Goal: Ask a question

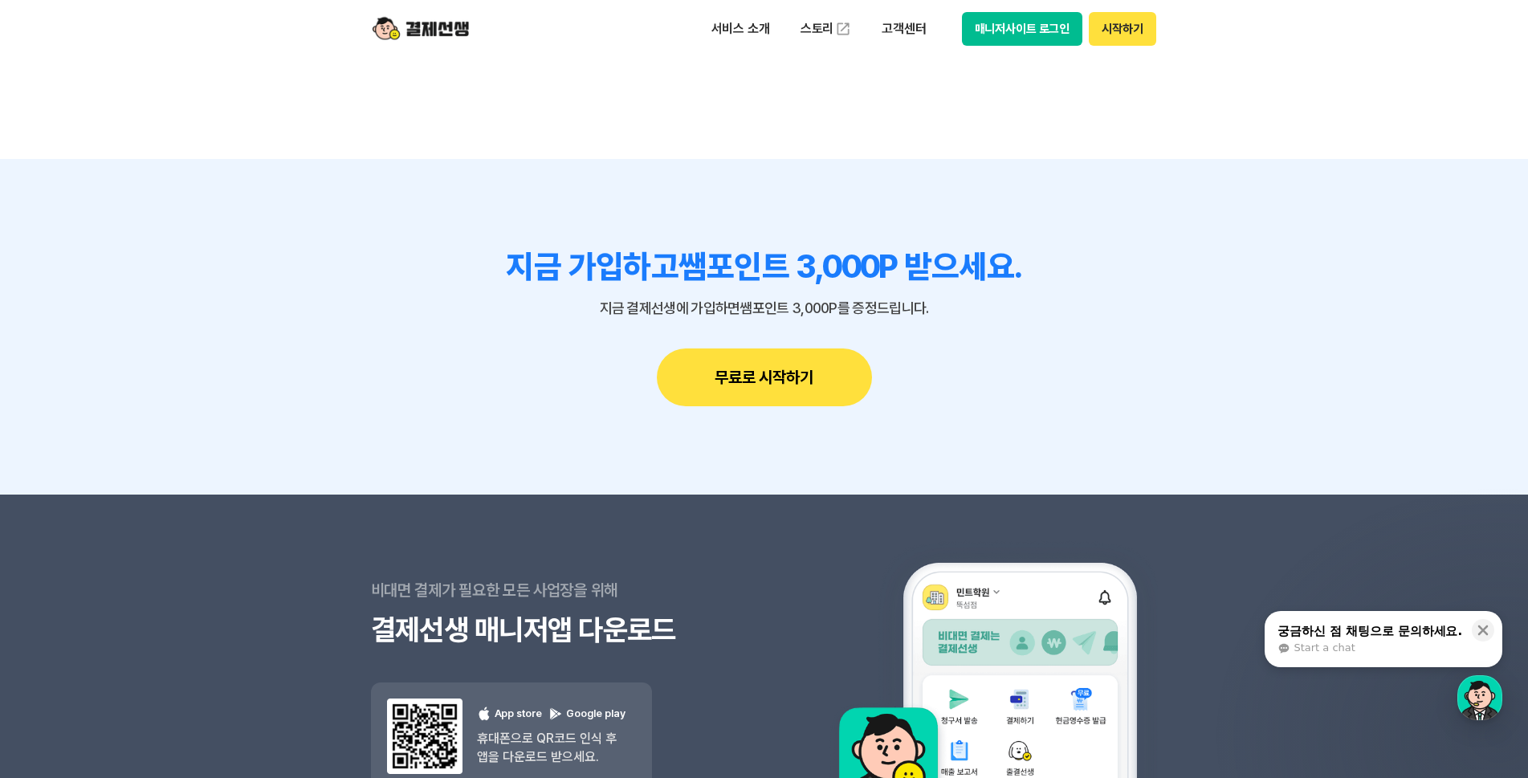
scroll to position [14349, 0]
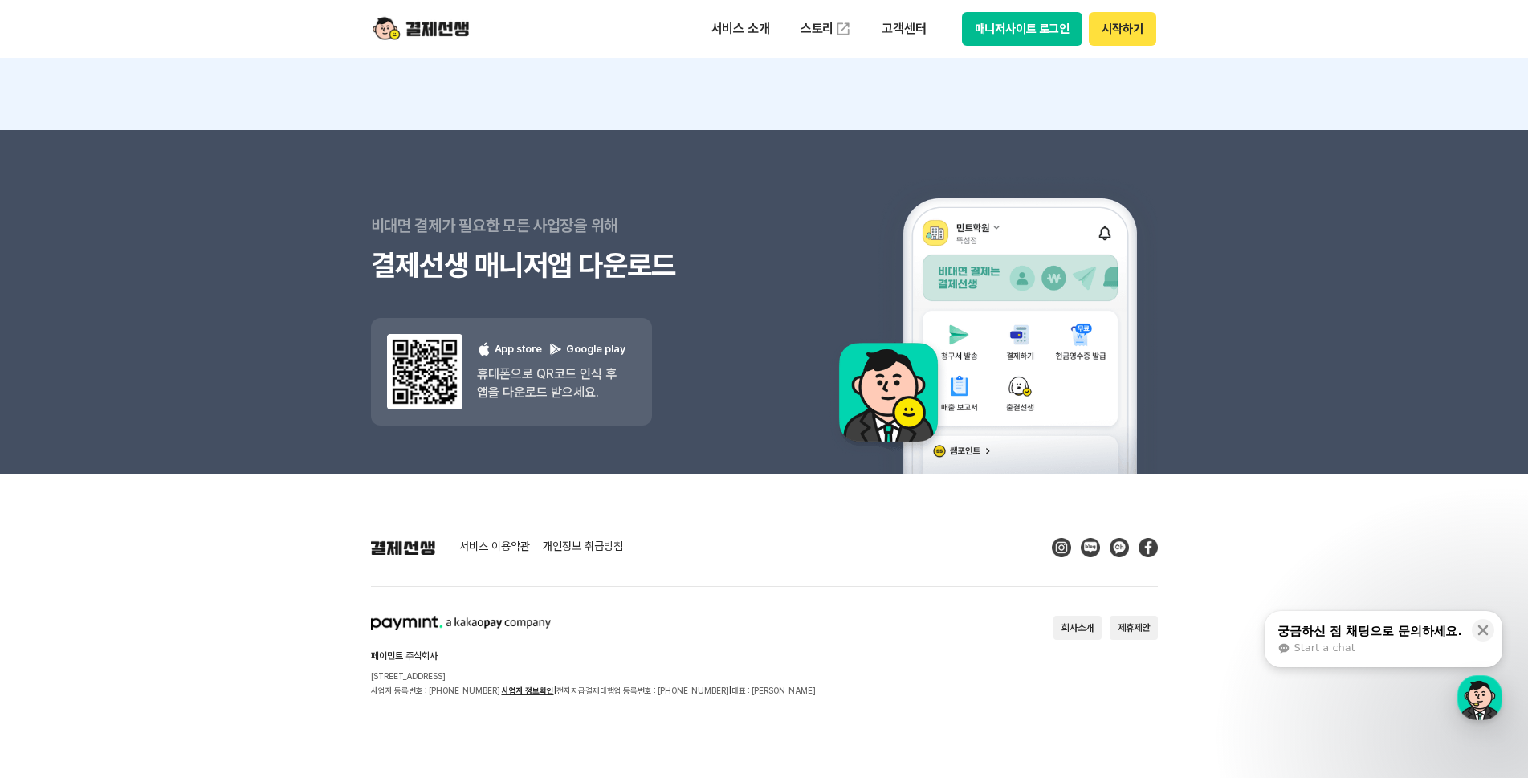
click at [1371, 635] on div "궁금하신 점 채팅으로 문의하세요." at bounding box center [1369, 631] width 185 height 16
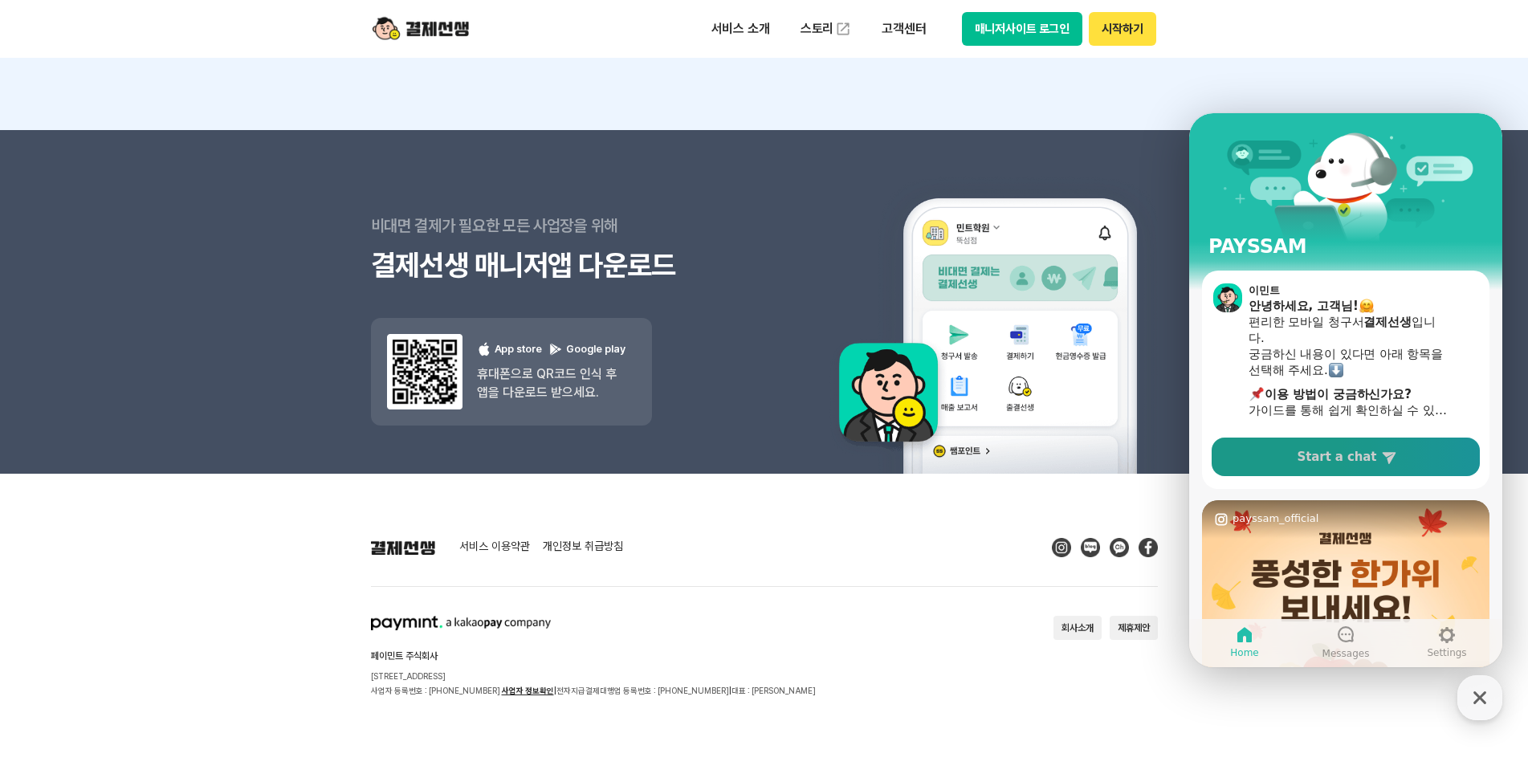
click at [1381, 464] on icon at bounding box center [1389, 457] width 16 height 16
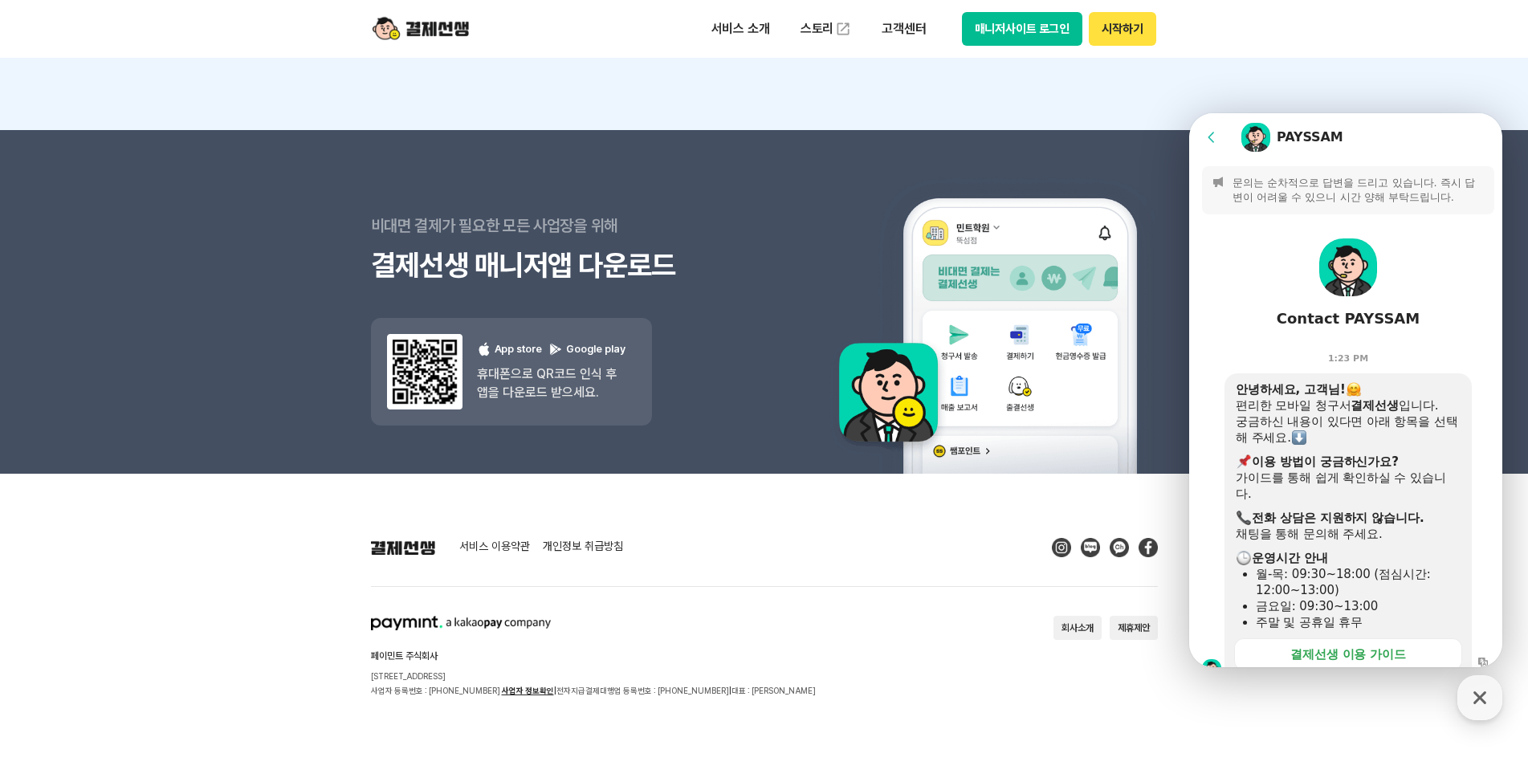
scroll to position [368, 0]
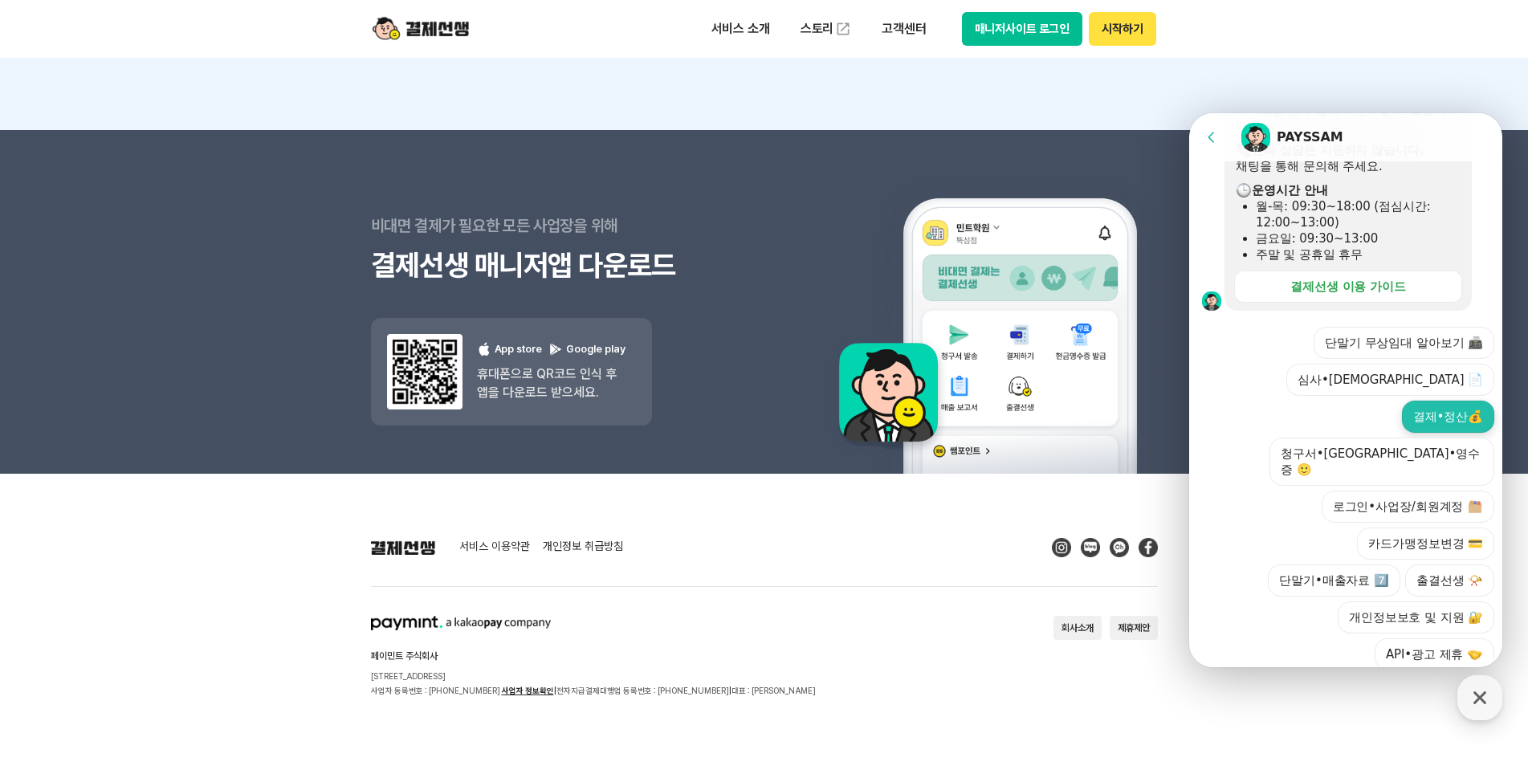
click at [1444, 401] on button "결제•정산💰" at bounding box center [1448, 417] width 92 height 32
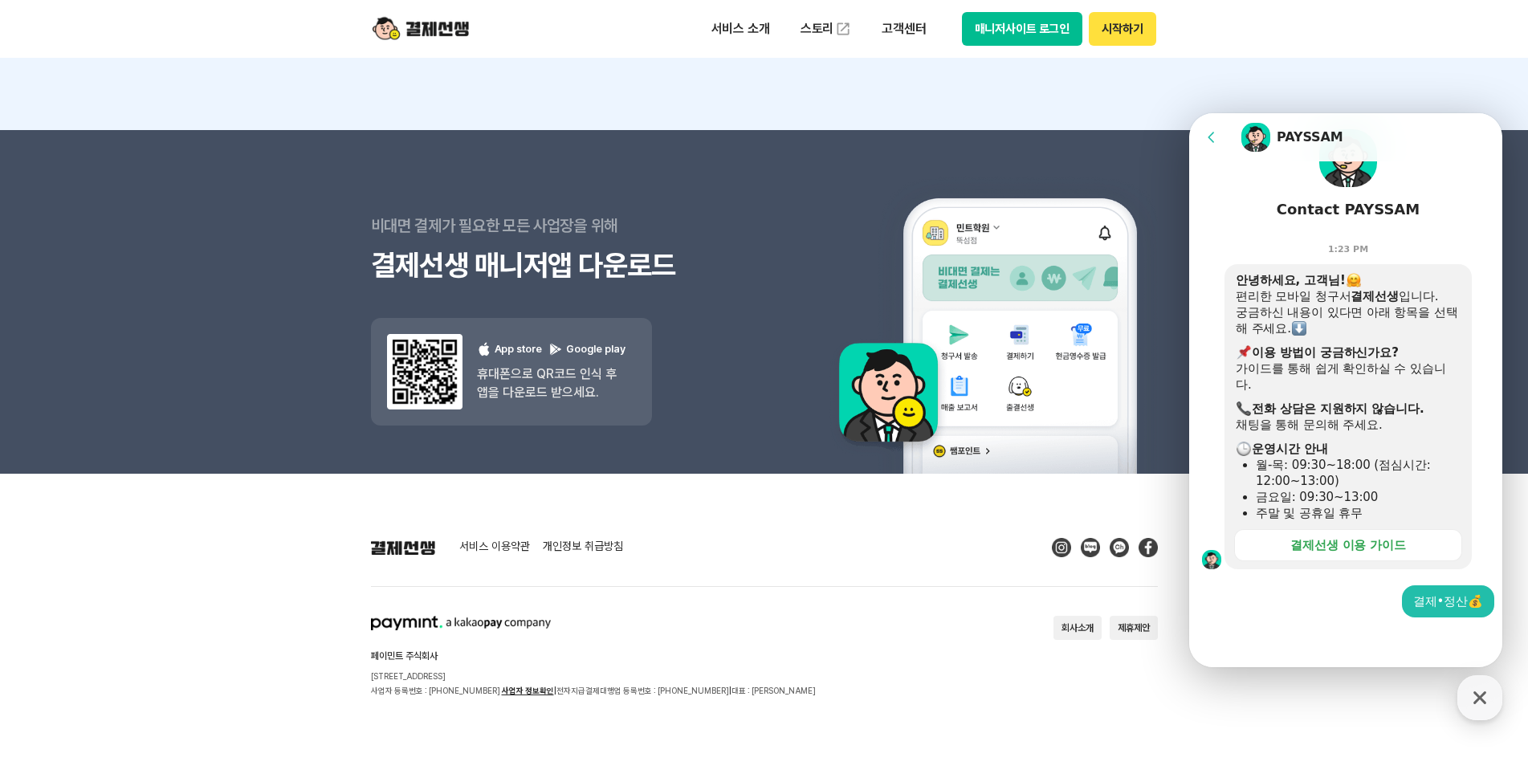
scroll to position [109, 0]
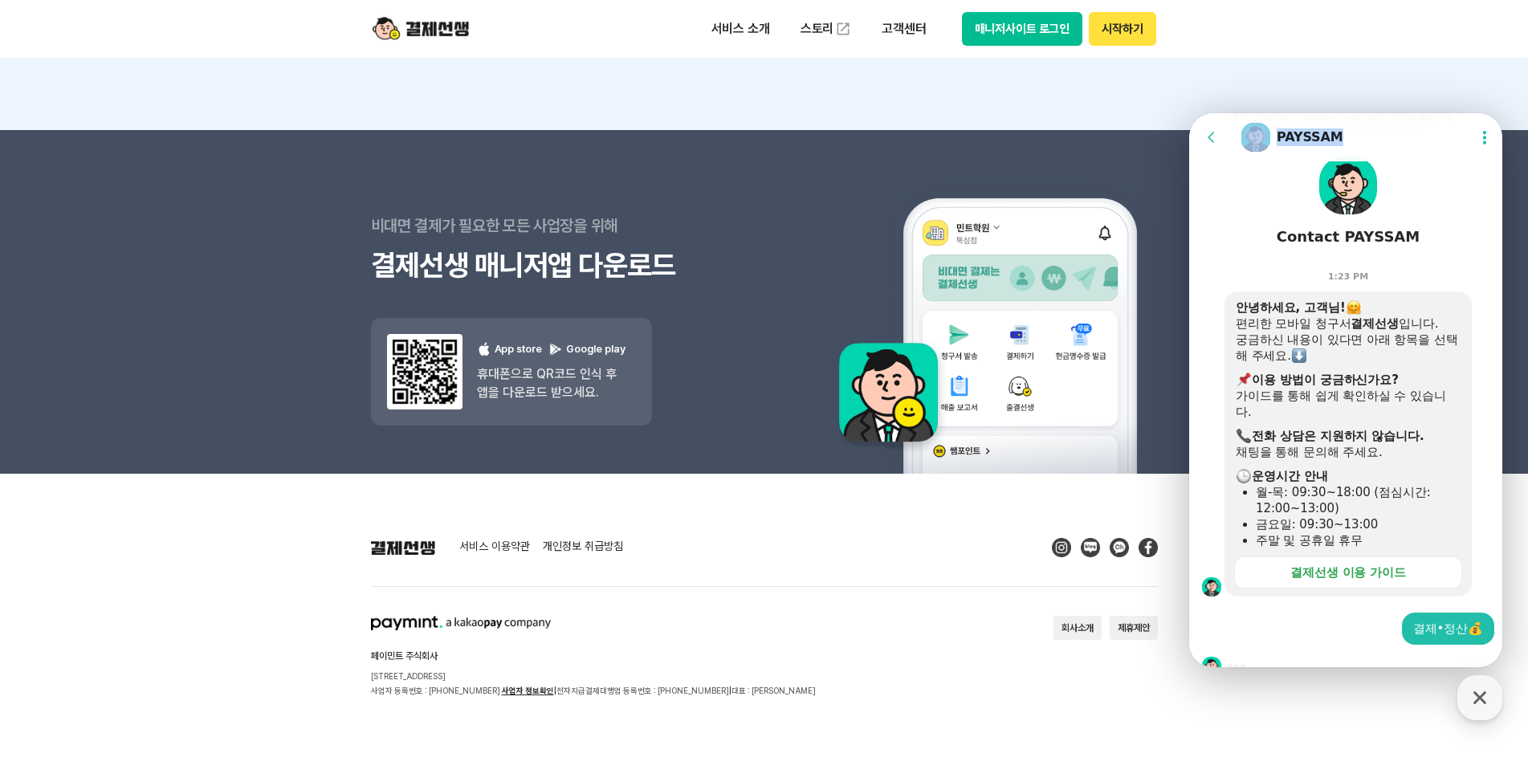
drag, startPoint x: 1361, startPoint y: 130, endPoint x: 2310, endPoint y: 241, distance: 955.3
click at [1189, 113] on html "Go to previous page Chat Room PAYSSAM Show userchat action dialog Message List …" at bounding box center [1345, 113] width 313 height 0
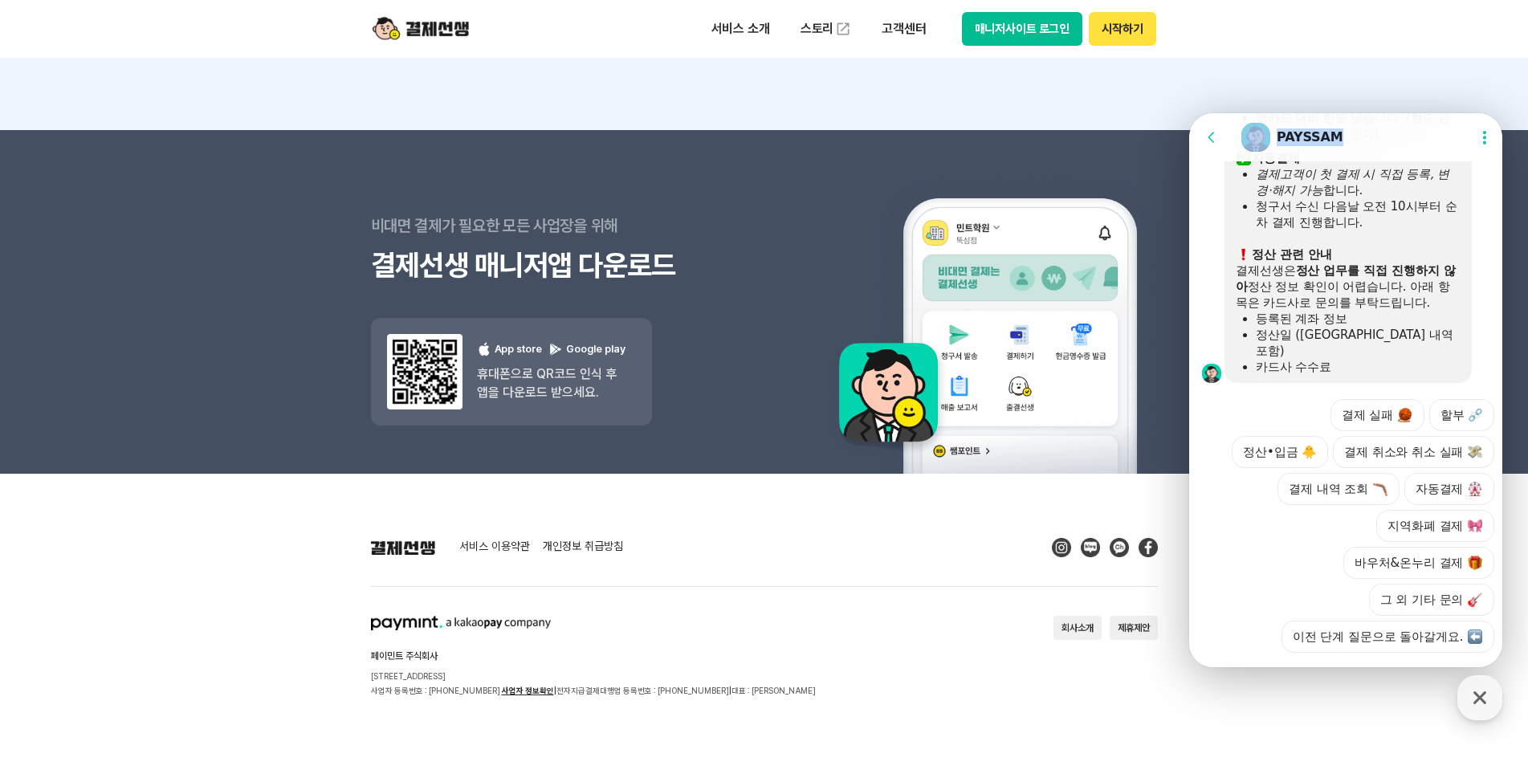
scroll to position [852, 0]
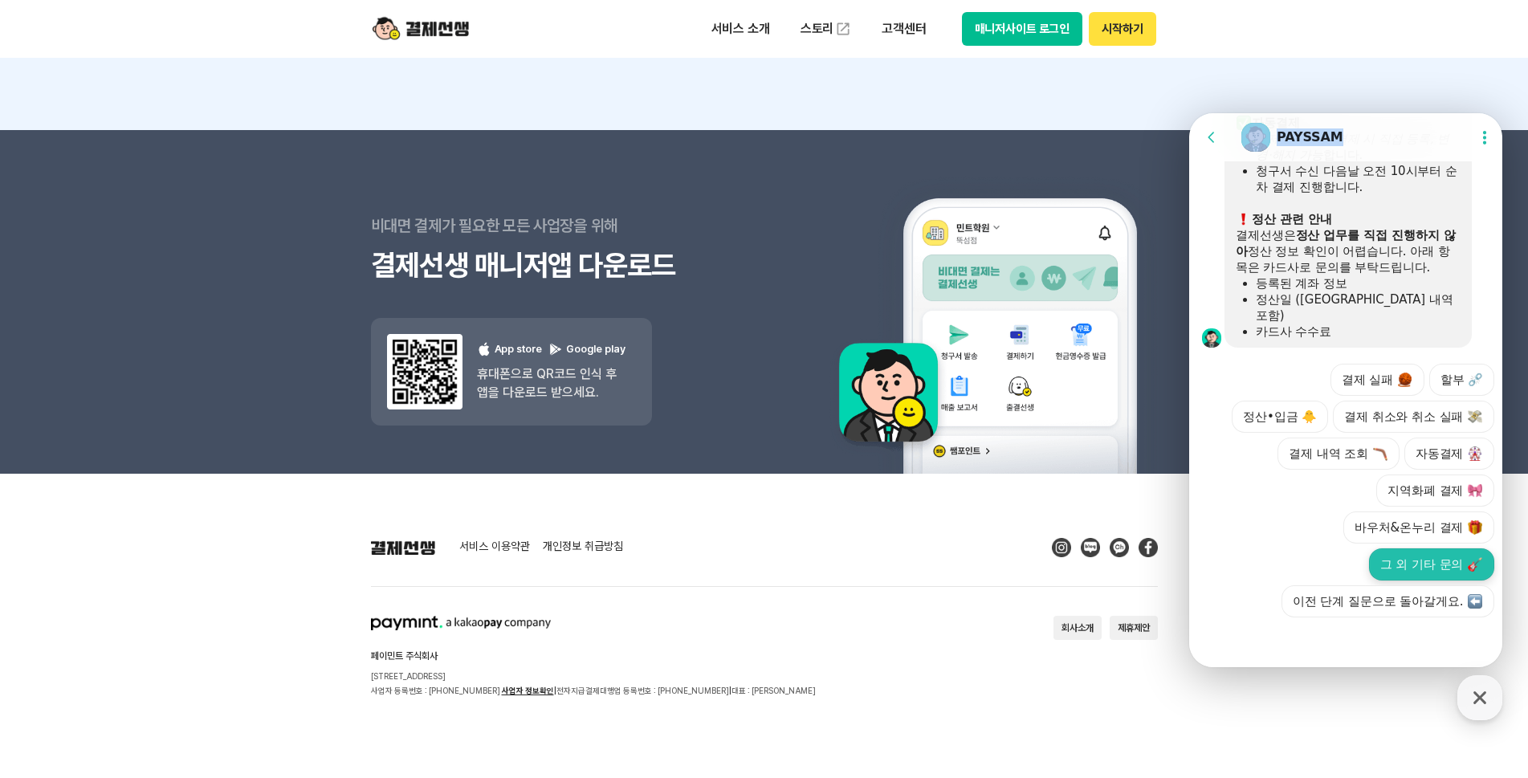
click at [1402, 558] on button "그 외 기타 문의" at bounding box center [1431, 564] width 125 height 32
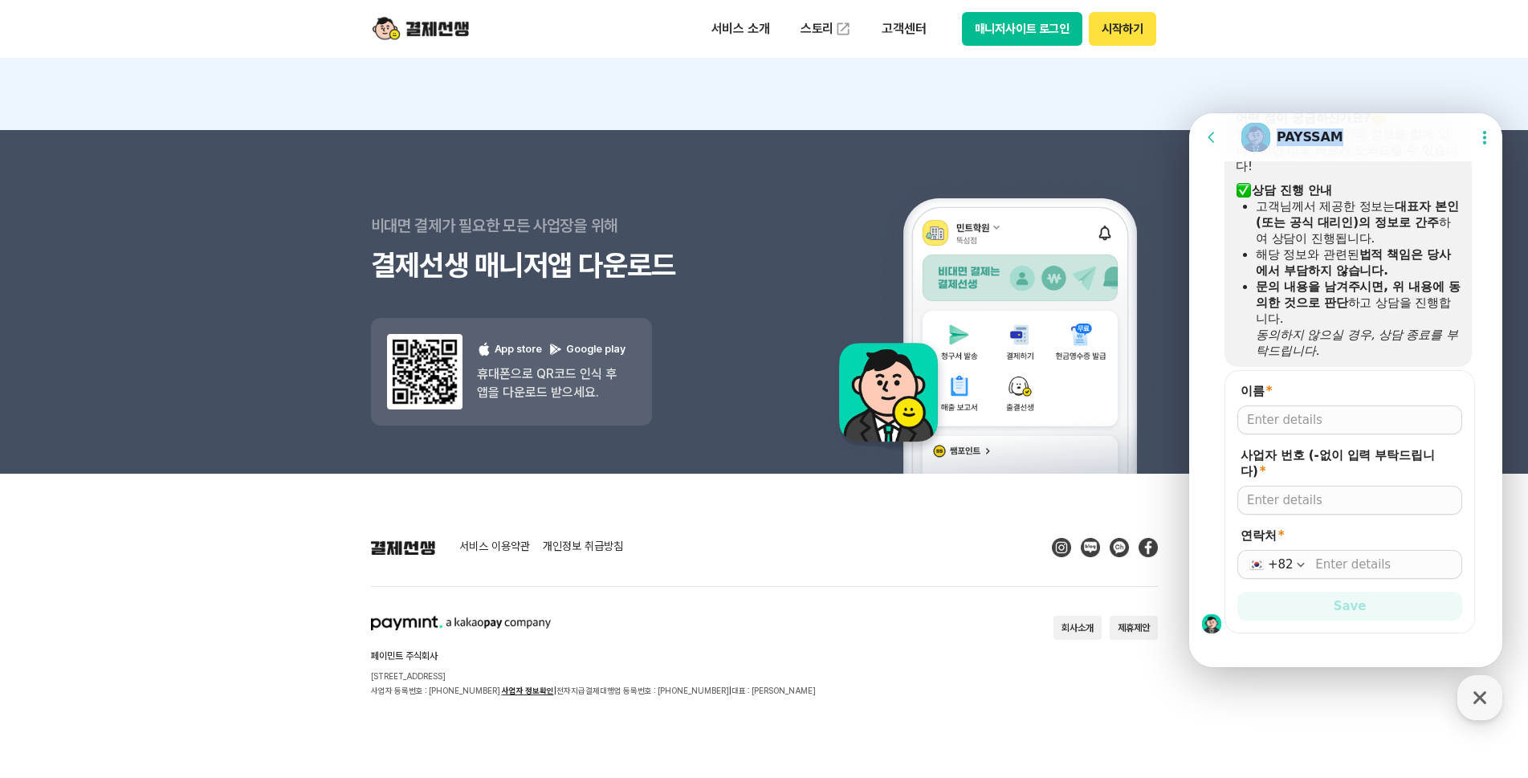
scroll to position [1162, 0]
click at [1365, 416] on input "이름 *" at bounding box center [1349, 420] width 205 height 16
type input "홍원기"
click at [1272, 492] on input "사업자 번호 (-없이 입력 부탁드립니다) *" at bounding box center [1349, 500] width 205 height 16
type input "2219099907"
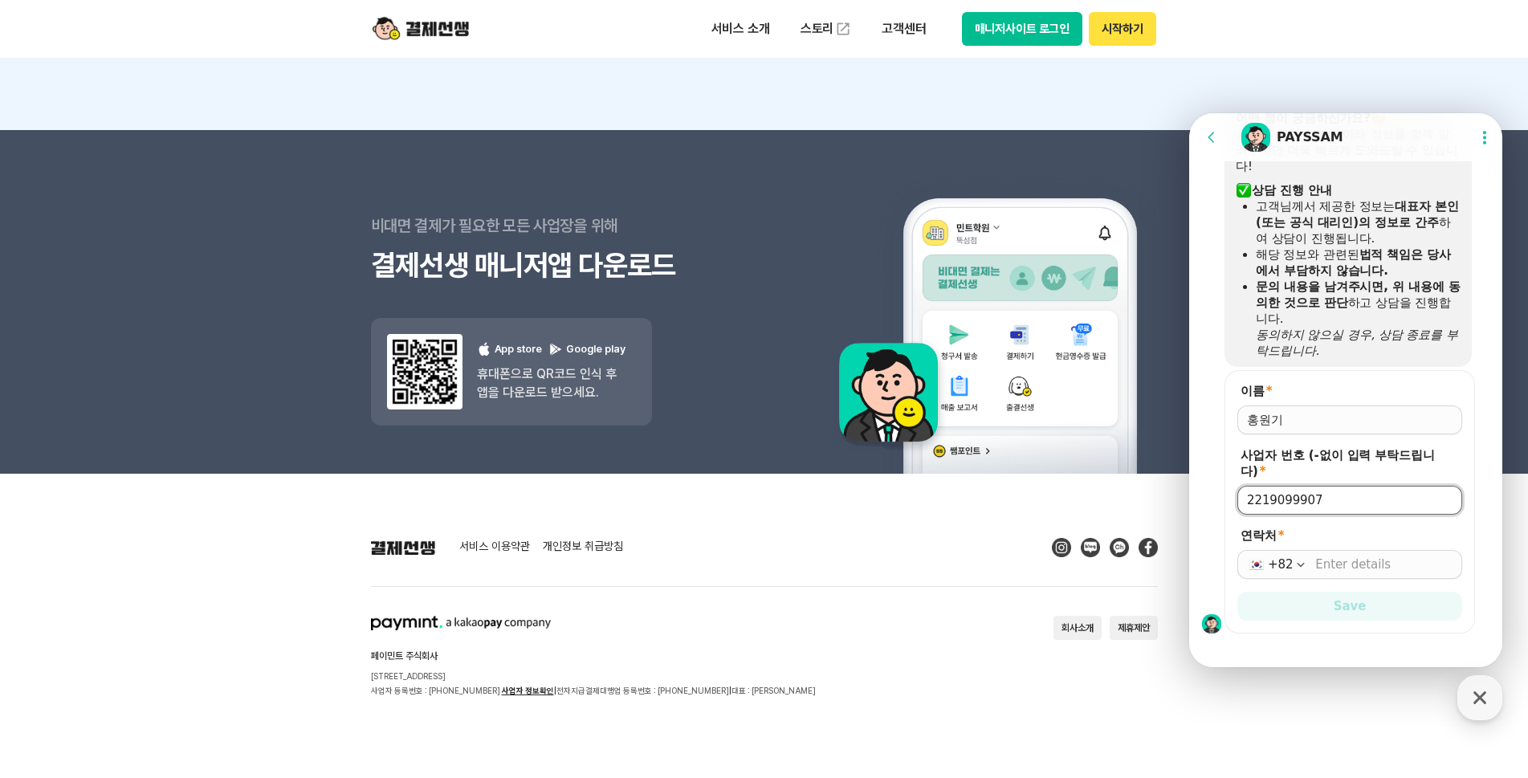
click at [1365, 556] on input "연락처 *" at bounding box center [1383, 564] width 137 height 16
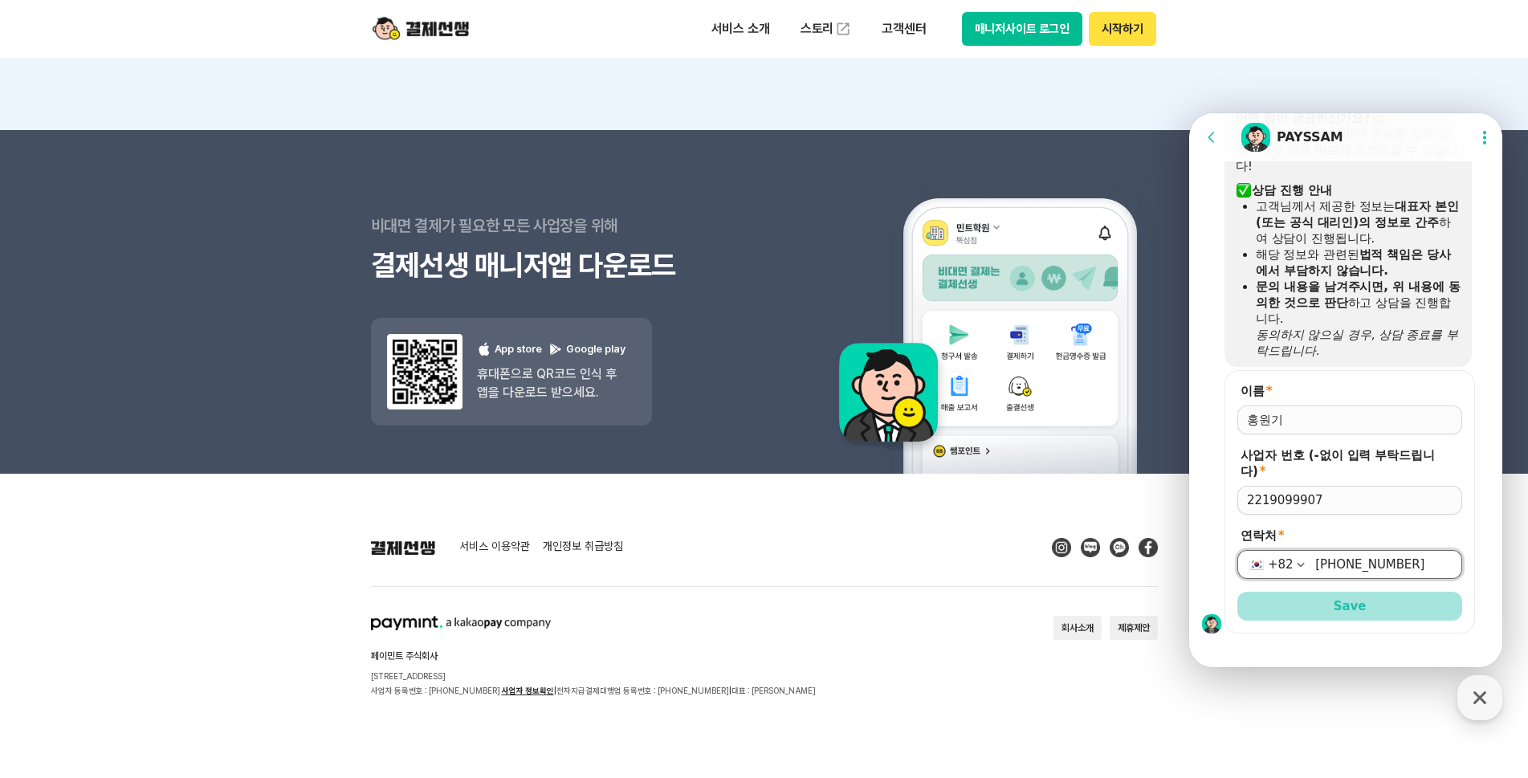
type input "[PHONE_NUMBER]"
click at [1355, 598] on span "Save" at bounding box center [1349, 606] width 32 height 16
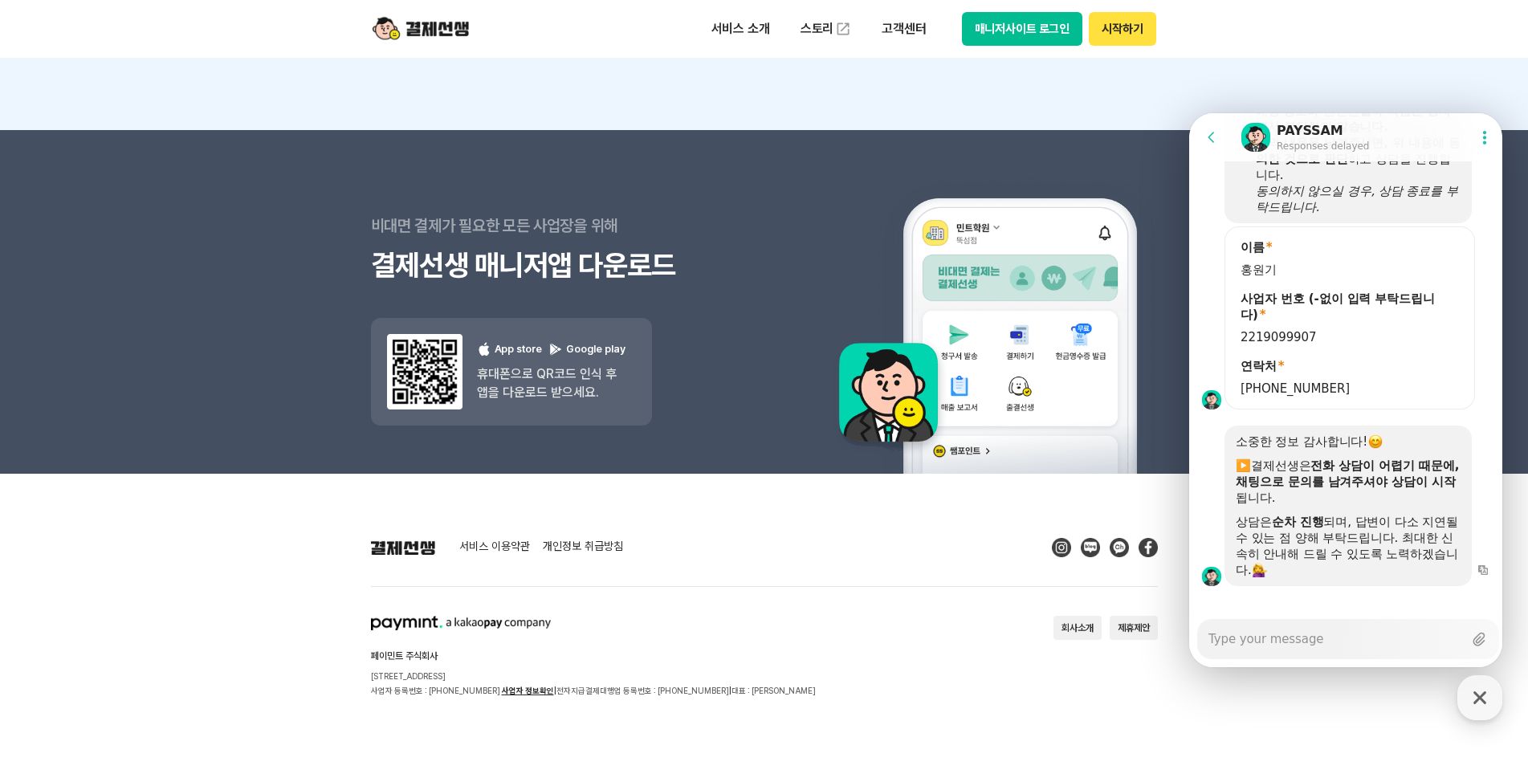
scroll to position [1307, 0]
type textarea "x"
type textarea "ㅇ"
type textarea "x"
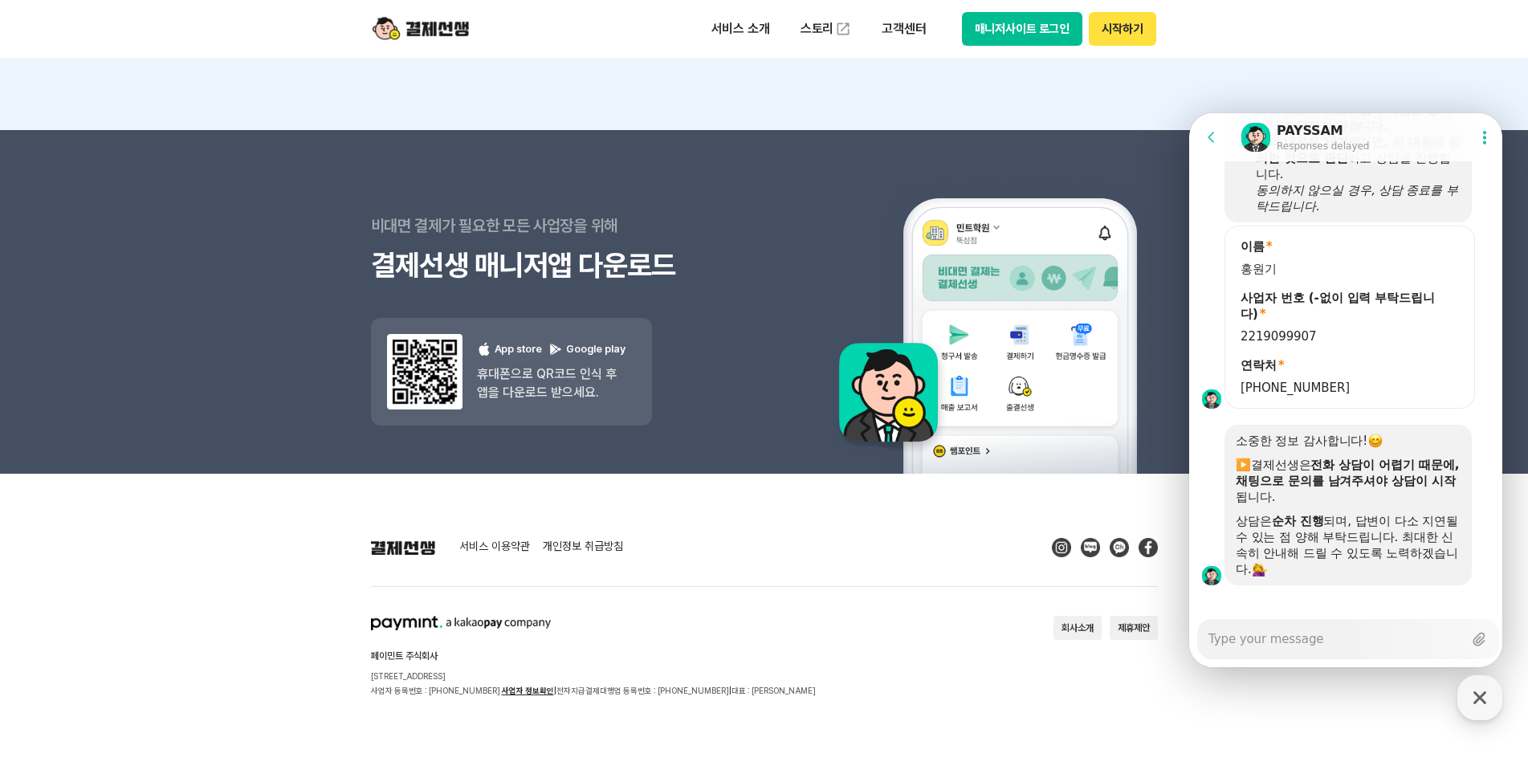
type textarea "ㄱ"
type textarea "x"
type textarea "겨"
type textarea "x"
type textarea "결"
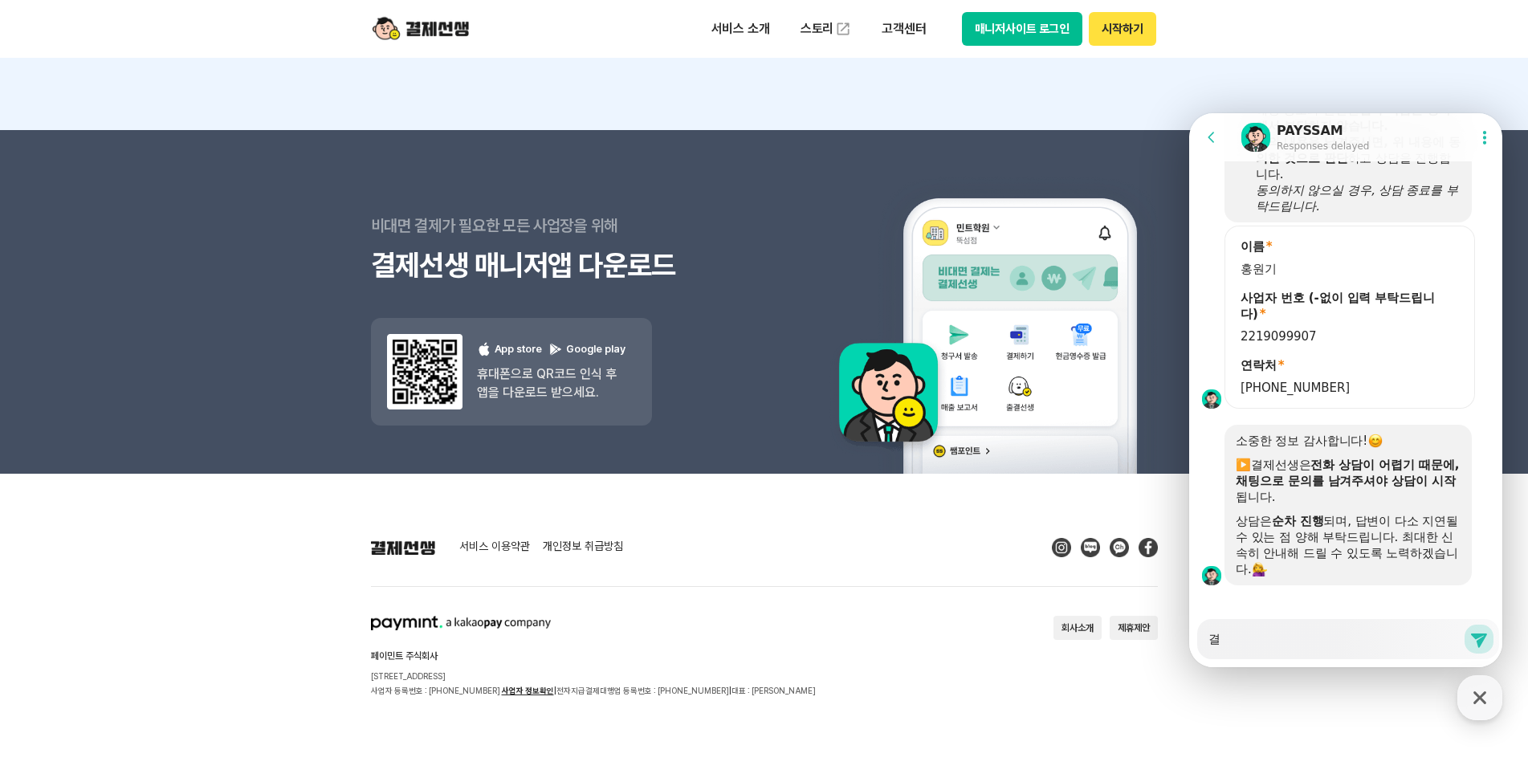
type textarea "x"
type textarea "결ㅈ"
type textarea "x"
type textarea "결제"
type textarea "x"
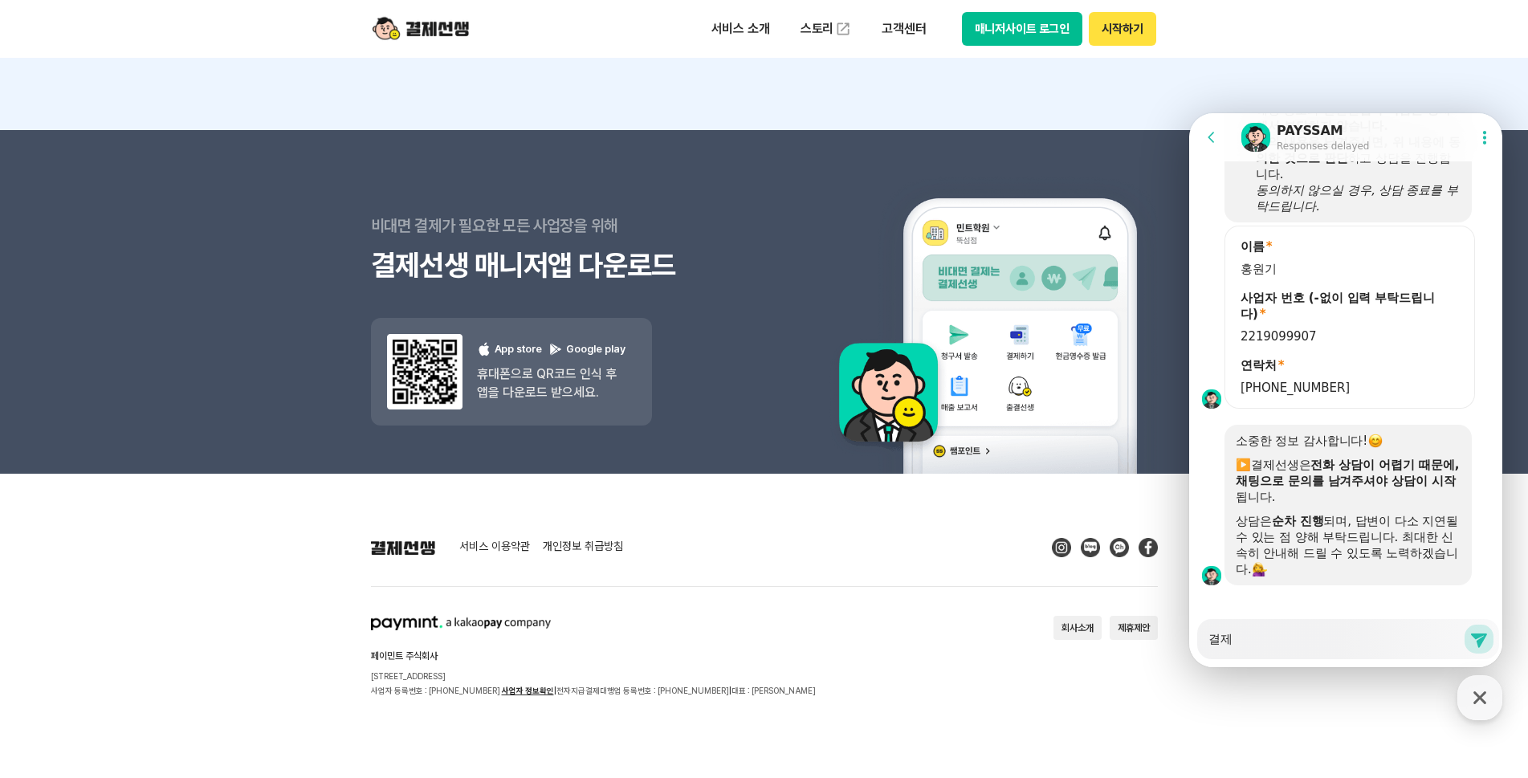
type textarea "결제"
type textarea "x"
type textarea "결제 ㅂ"
type textarea "x"
type textarea "결제 바"
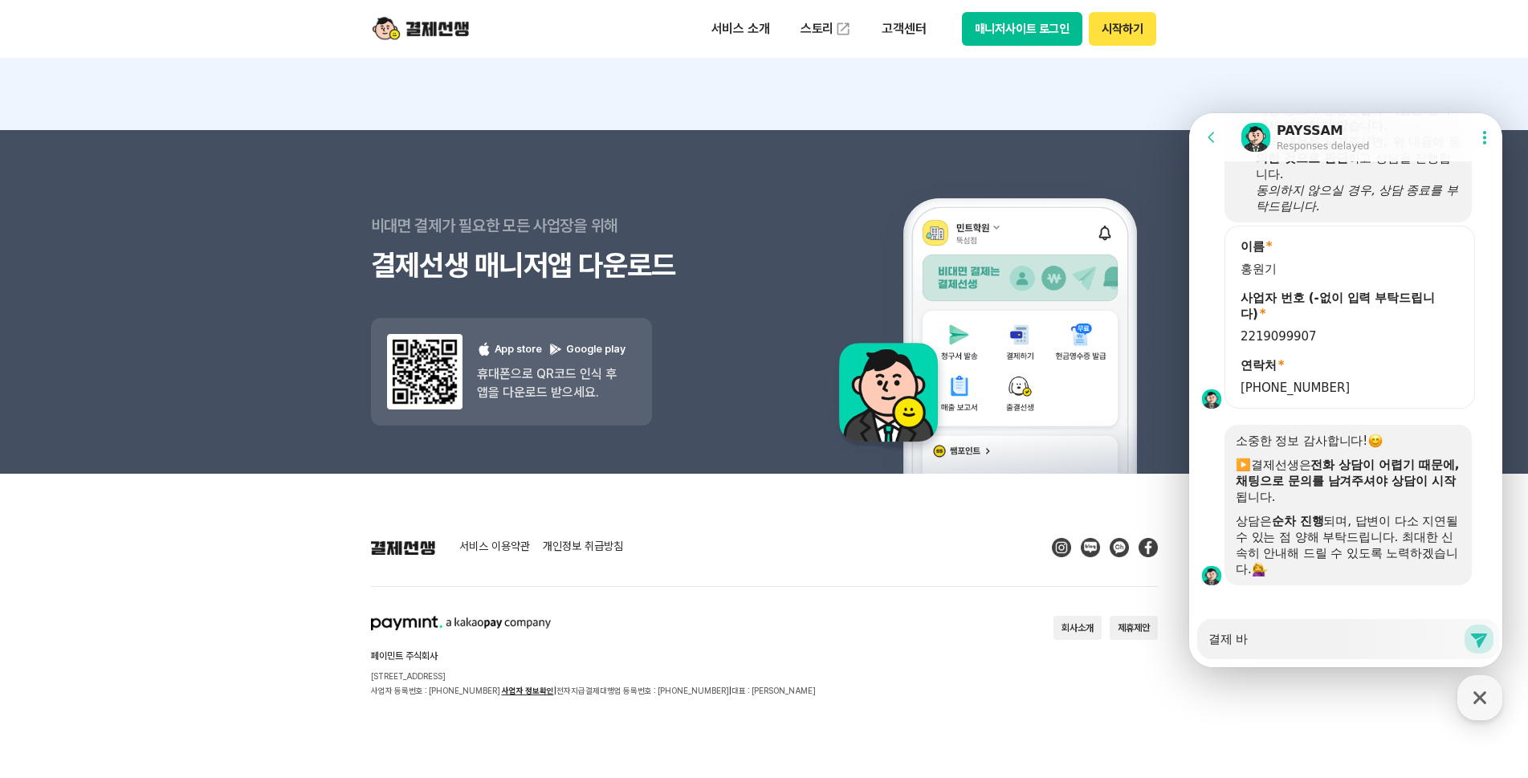
type textarea "x"
type textarea "결제 발"
type textarea "x"
type textarea "결제 밠"
type textarea "x"
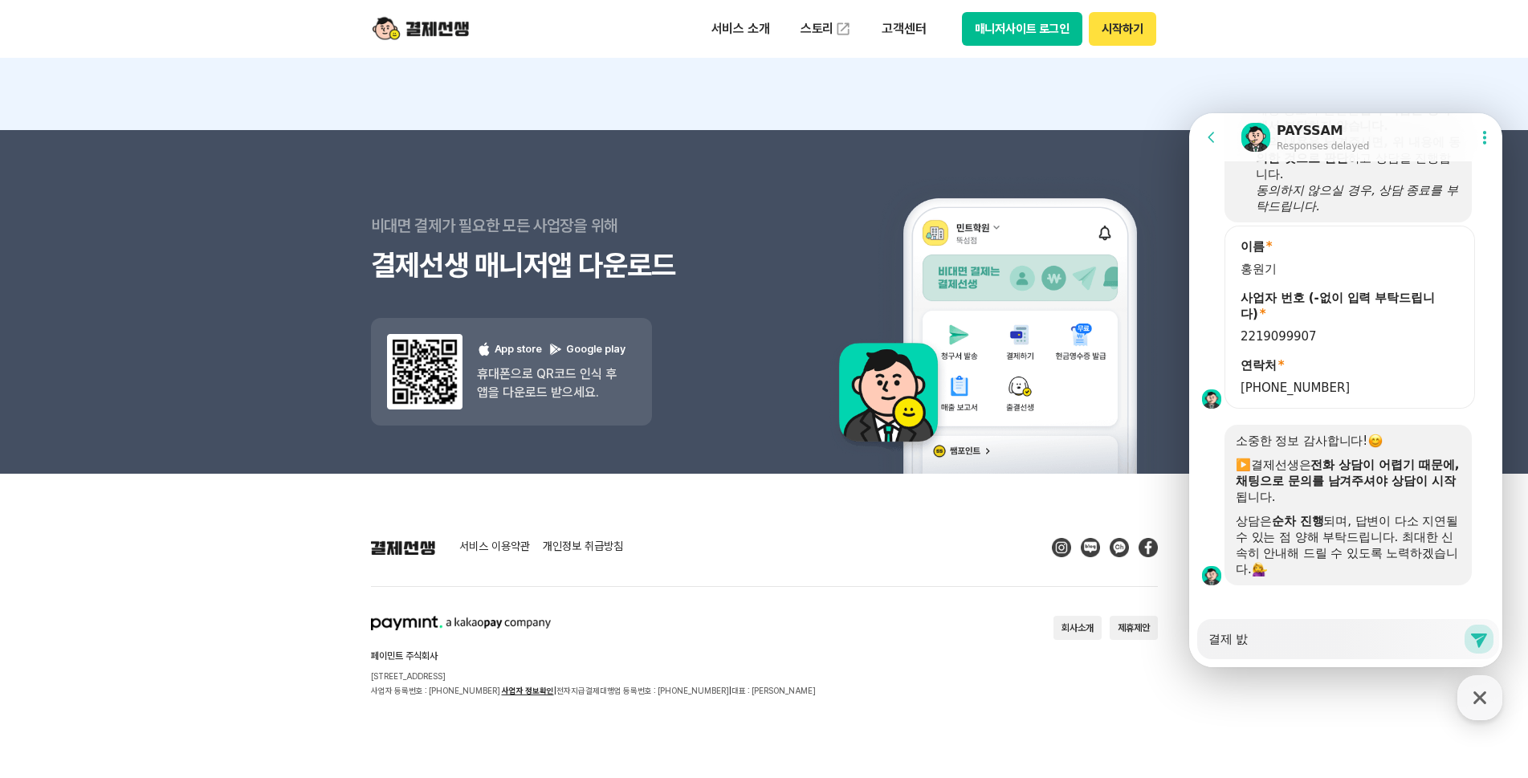
type textarea "결제 발소"
type textarea "x"
type textarea "결제 발송"
type textarea "x"
type textarea "결제 발송ㅇ"
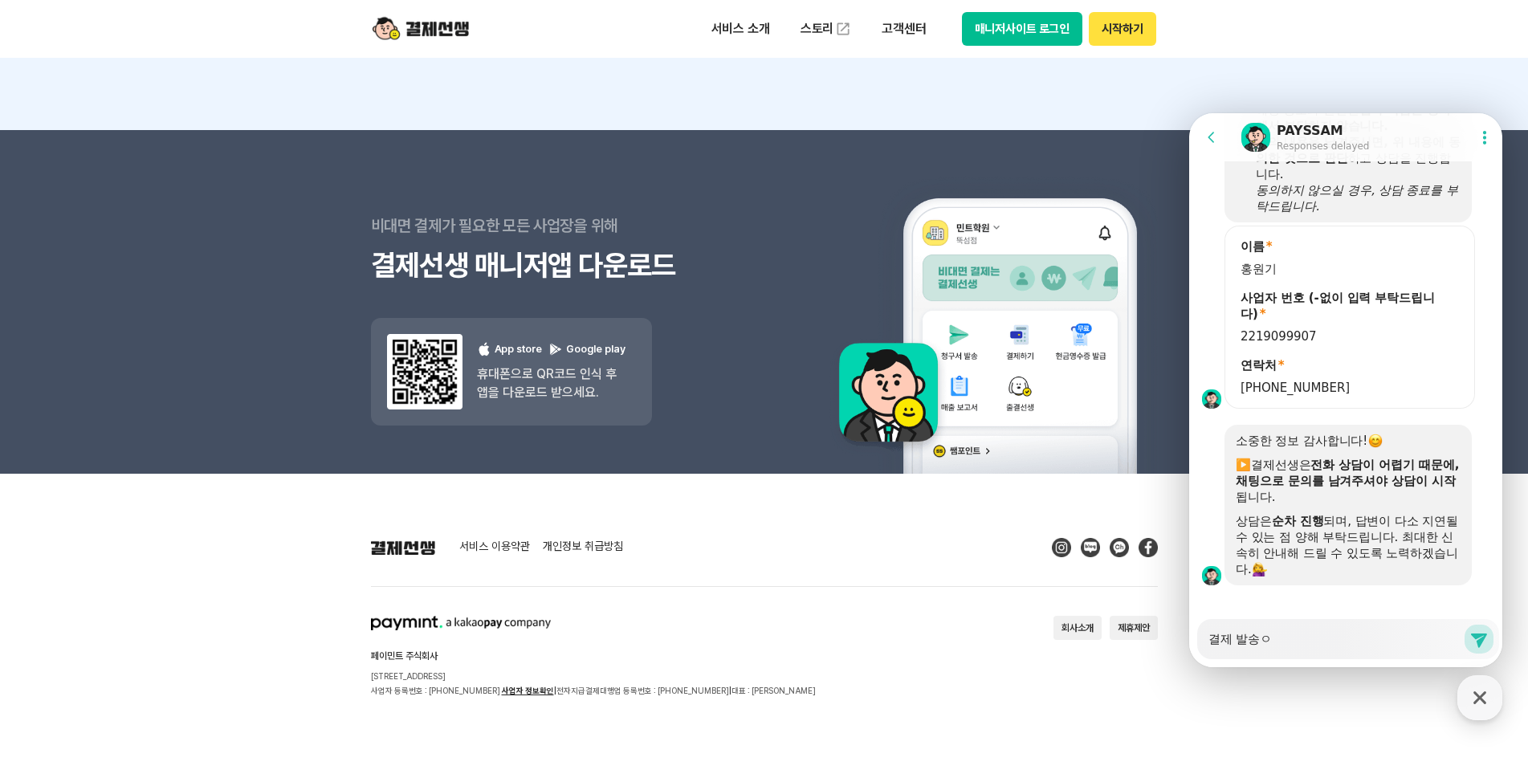
type textarea "x"
type textarea "결제 발송으"
type textarea "x"
type textarea "결제 발송을"
type textarea "x"
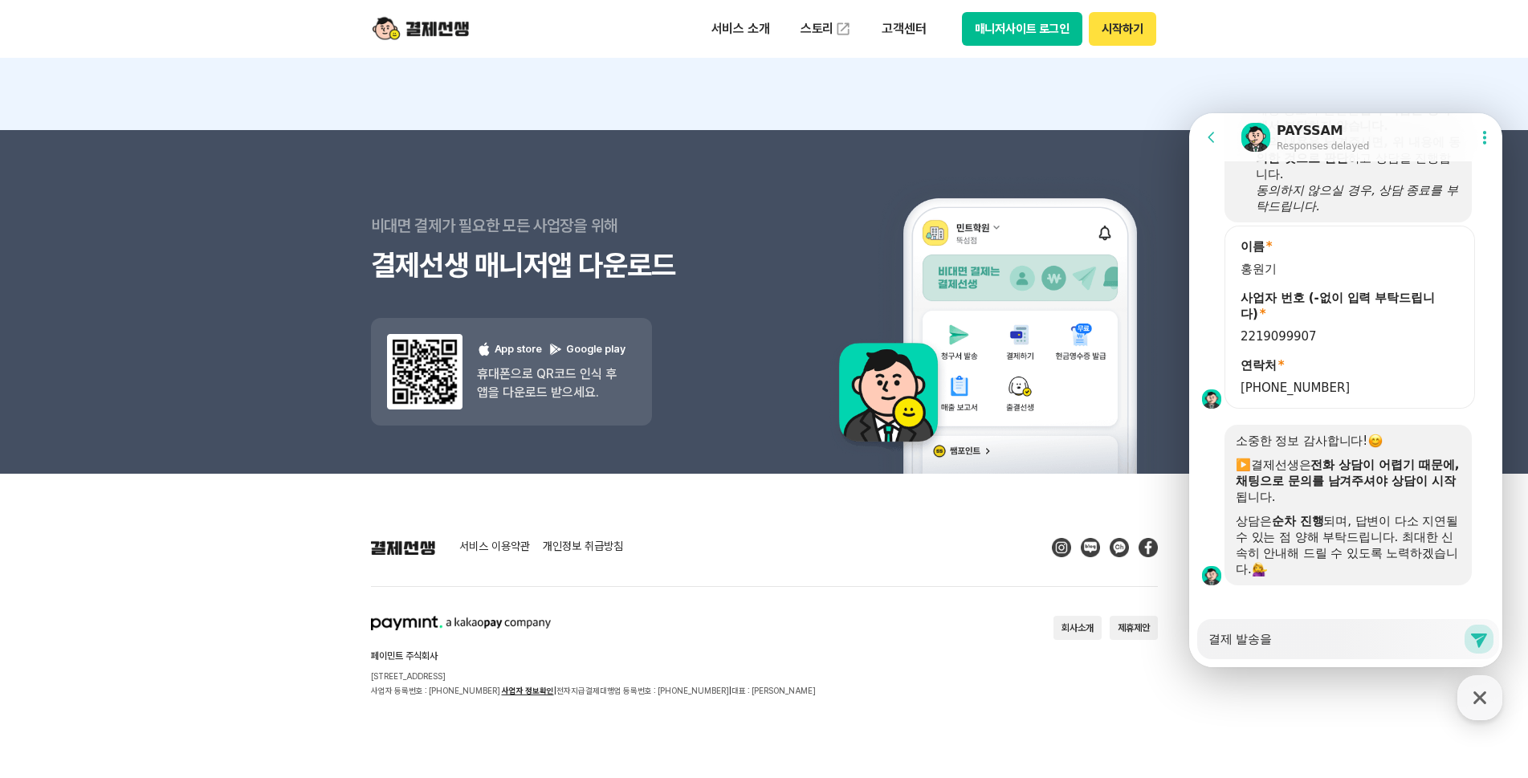
type textarea "결제 발송을"
type textarea "x"
type textarea "결제 발송을 ㅎ"
type textarea "x"
type textarea "결제 발송을 해"
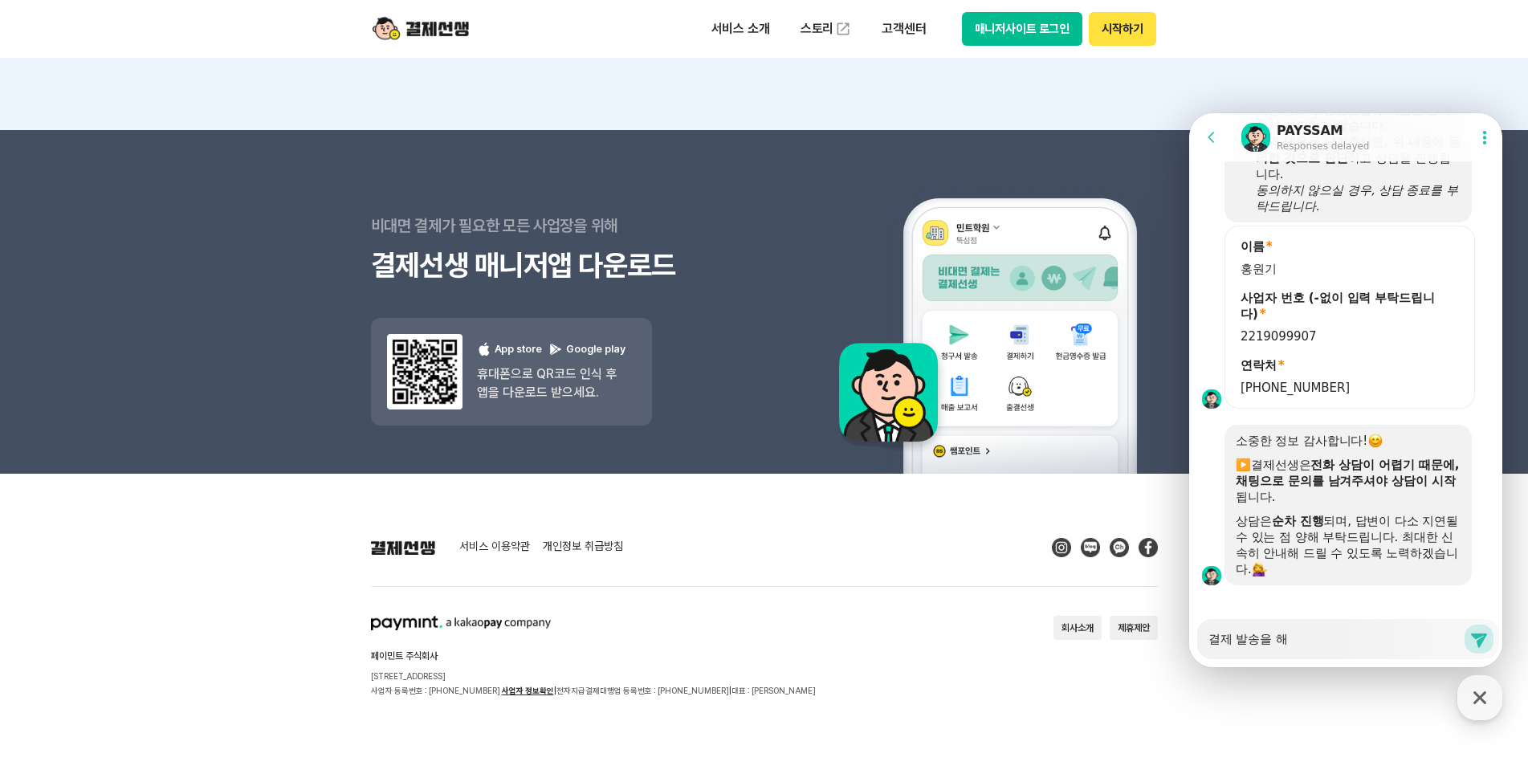
type textarea "x"
type textarea "결제 발송을 했"
type textarea "x"
type textarea "결제 발송을 했ㅅ"
type textarea "x"
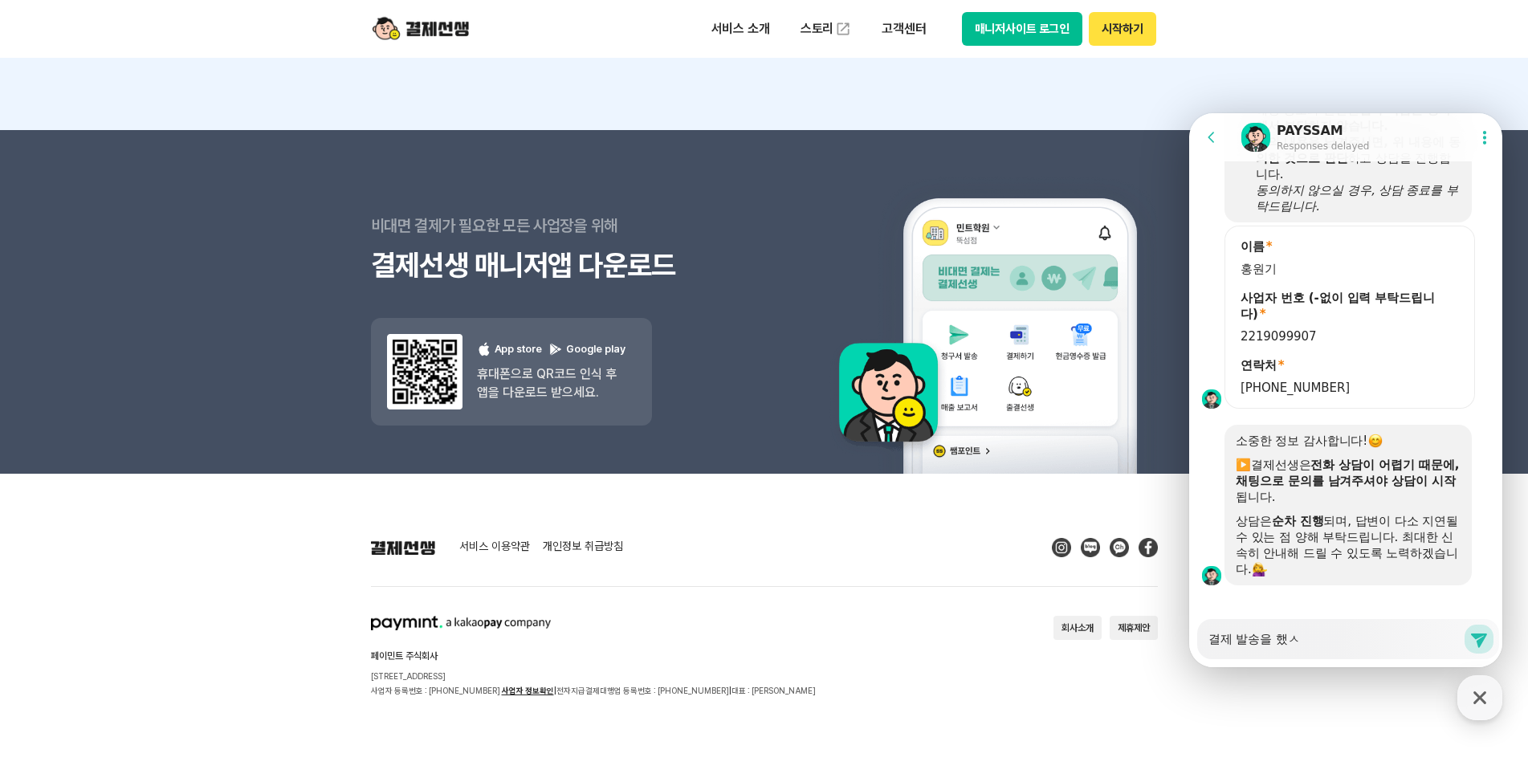
type textarea "결제 발송을 했스"
type textarea "x"
type textarea "결제 발송을 했습"
type textarea "x"
type textarea "결제 발송을 했습ㄴ"
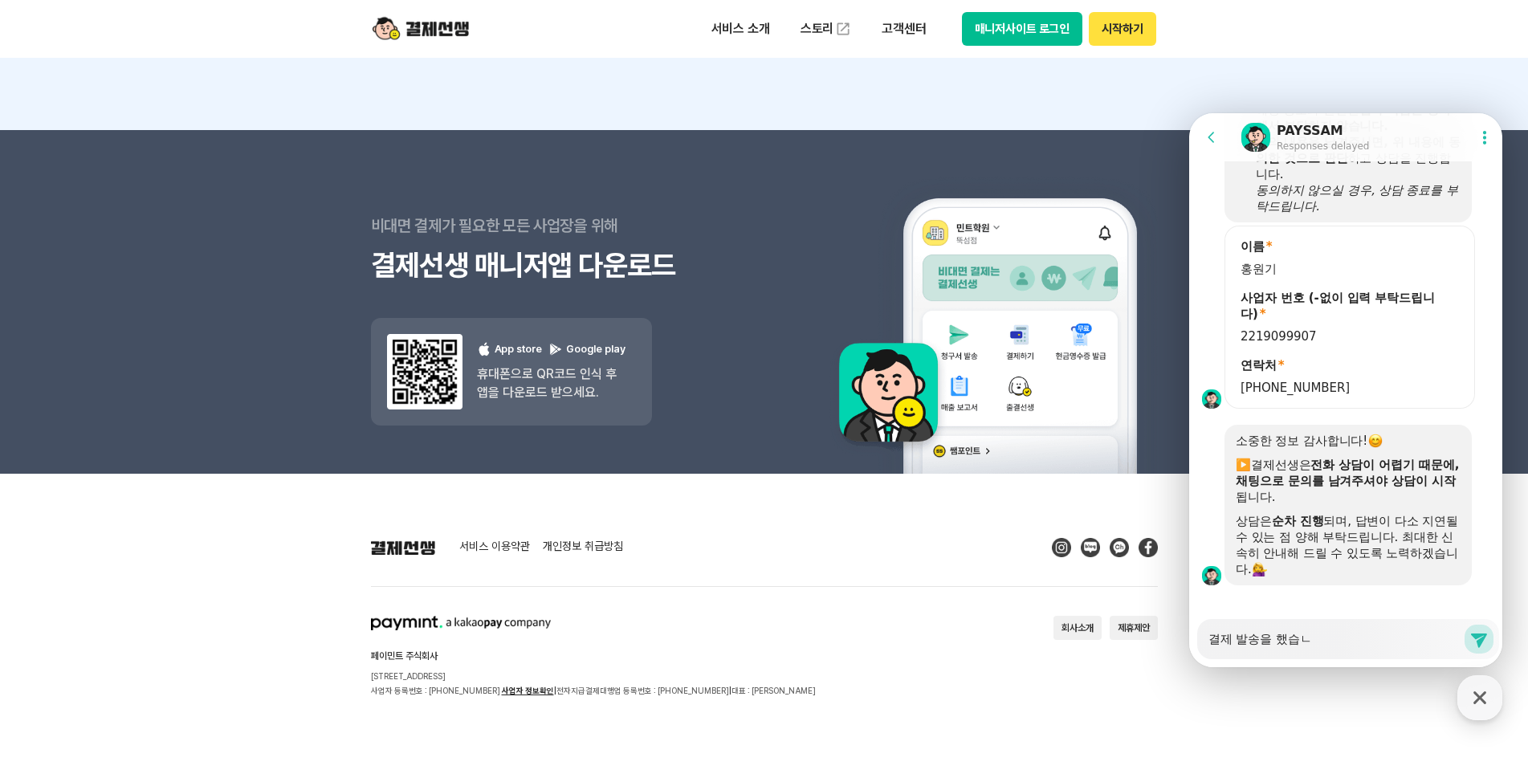
type textarea "x"
type textarea "결제 발송을 했습니"
type textarea "x"
type textarea "결제 발송을 했습닏"
type textarea "x"
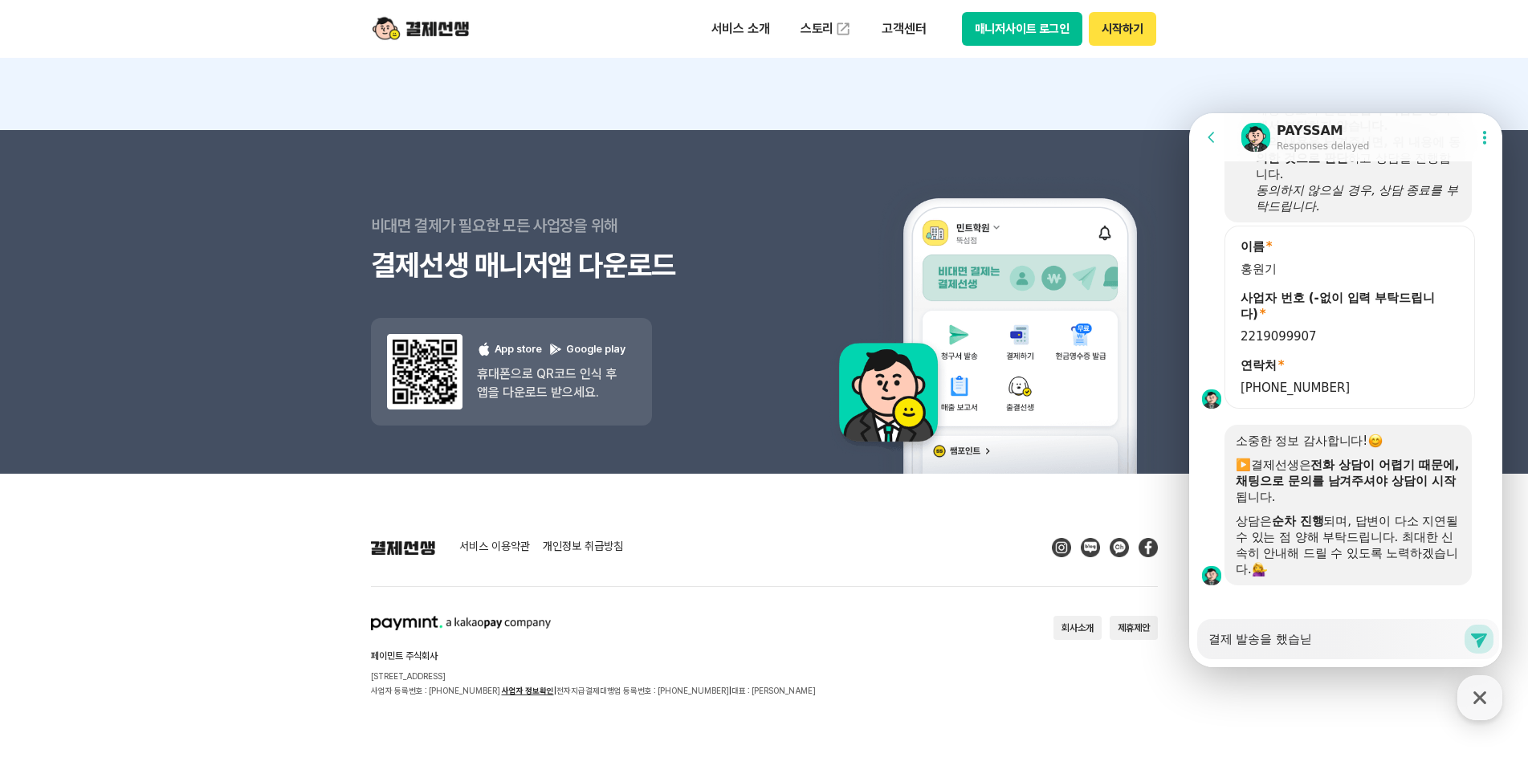
type textarea "결제 발송을 했습니다"
type textarea "x"
type textarea "결제 발송을 했습니다!"
type textarea "x"
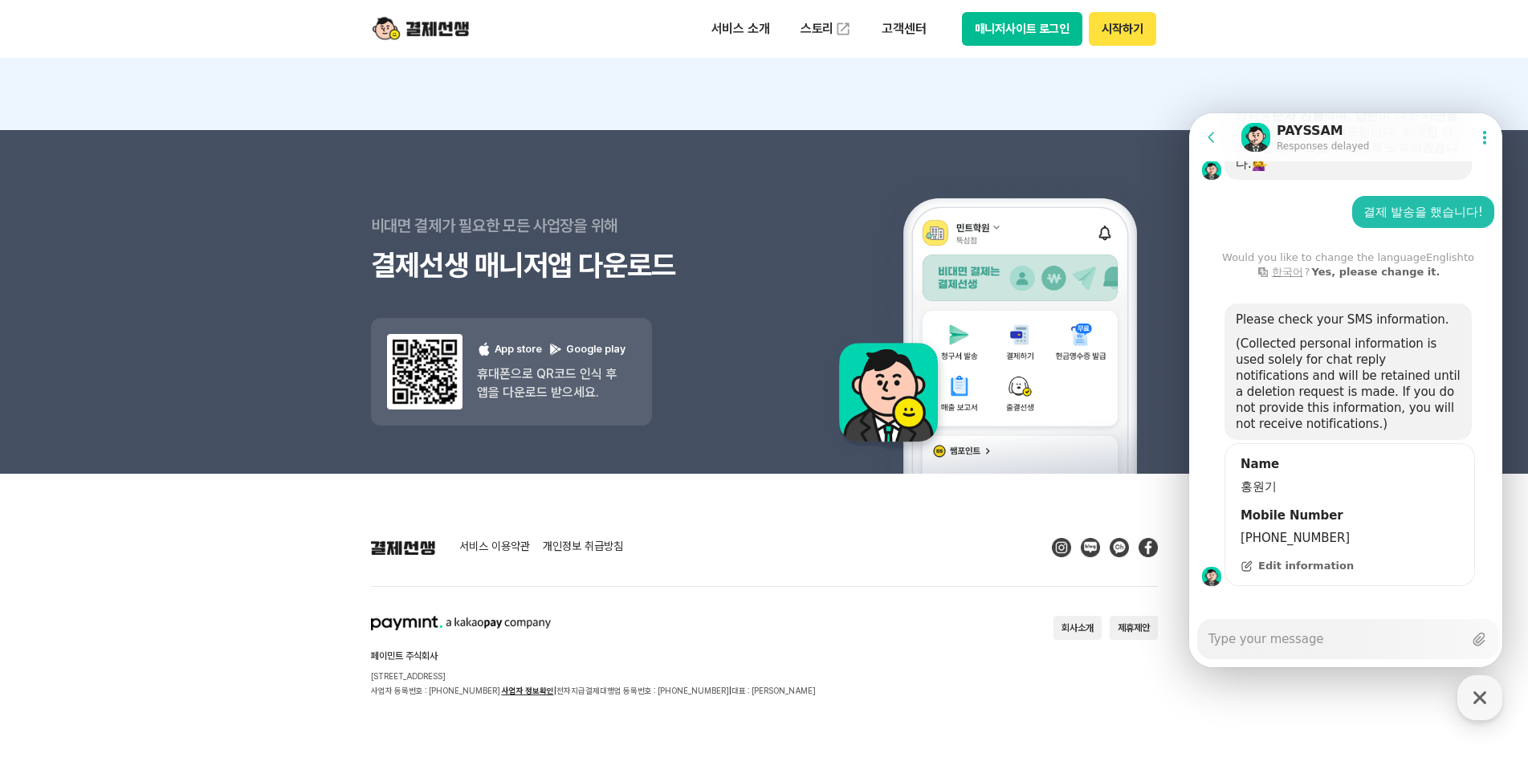
scroll to position [1713, 0]
type textarea "x"
type textarea "ㄱ"
type textarea "x"
type textarea "그"
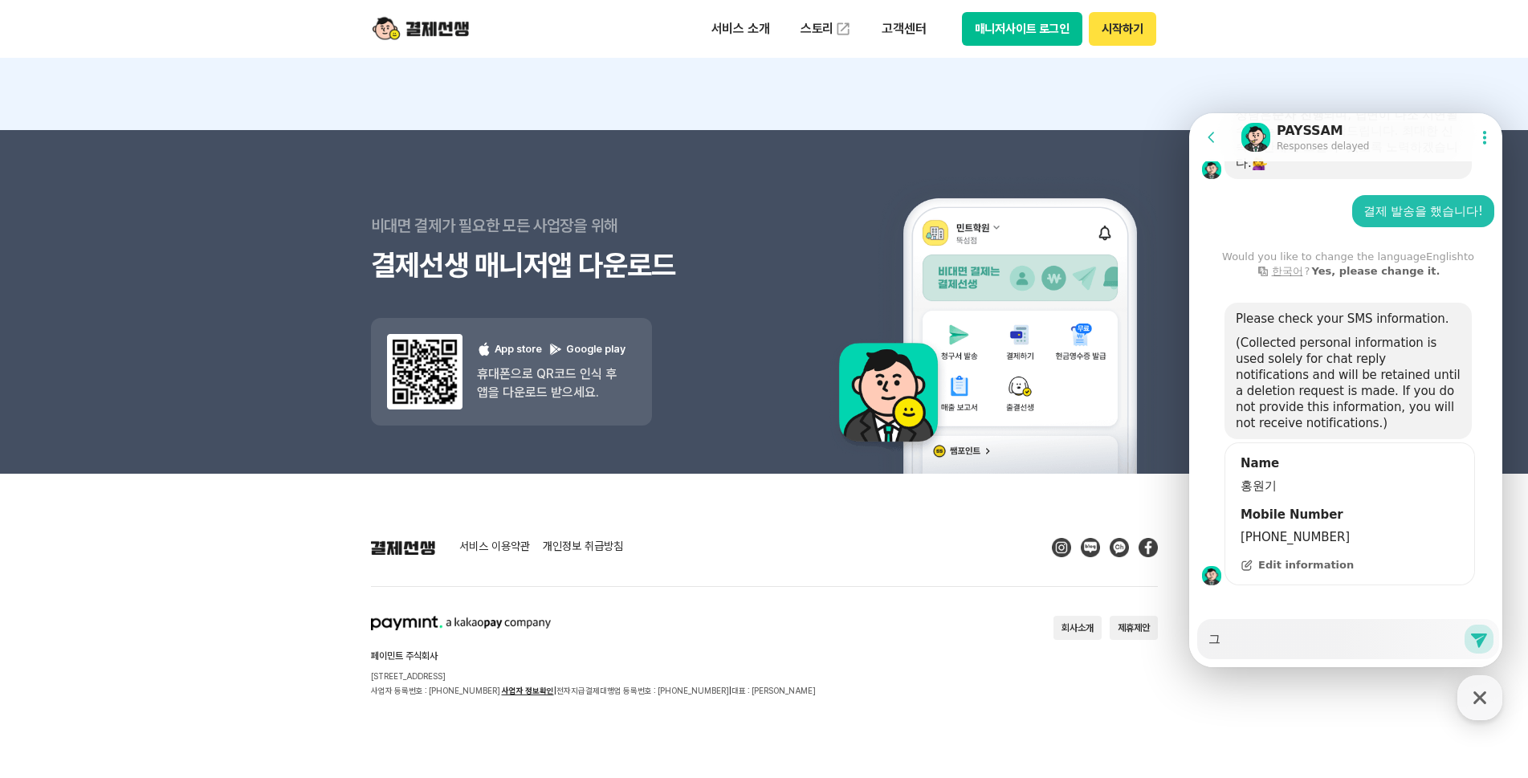
type textarea "x"
type textarea "그러"
type textarea "x"
type textarea "그런"
type textarea "x"
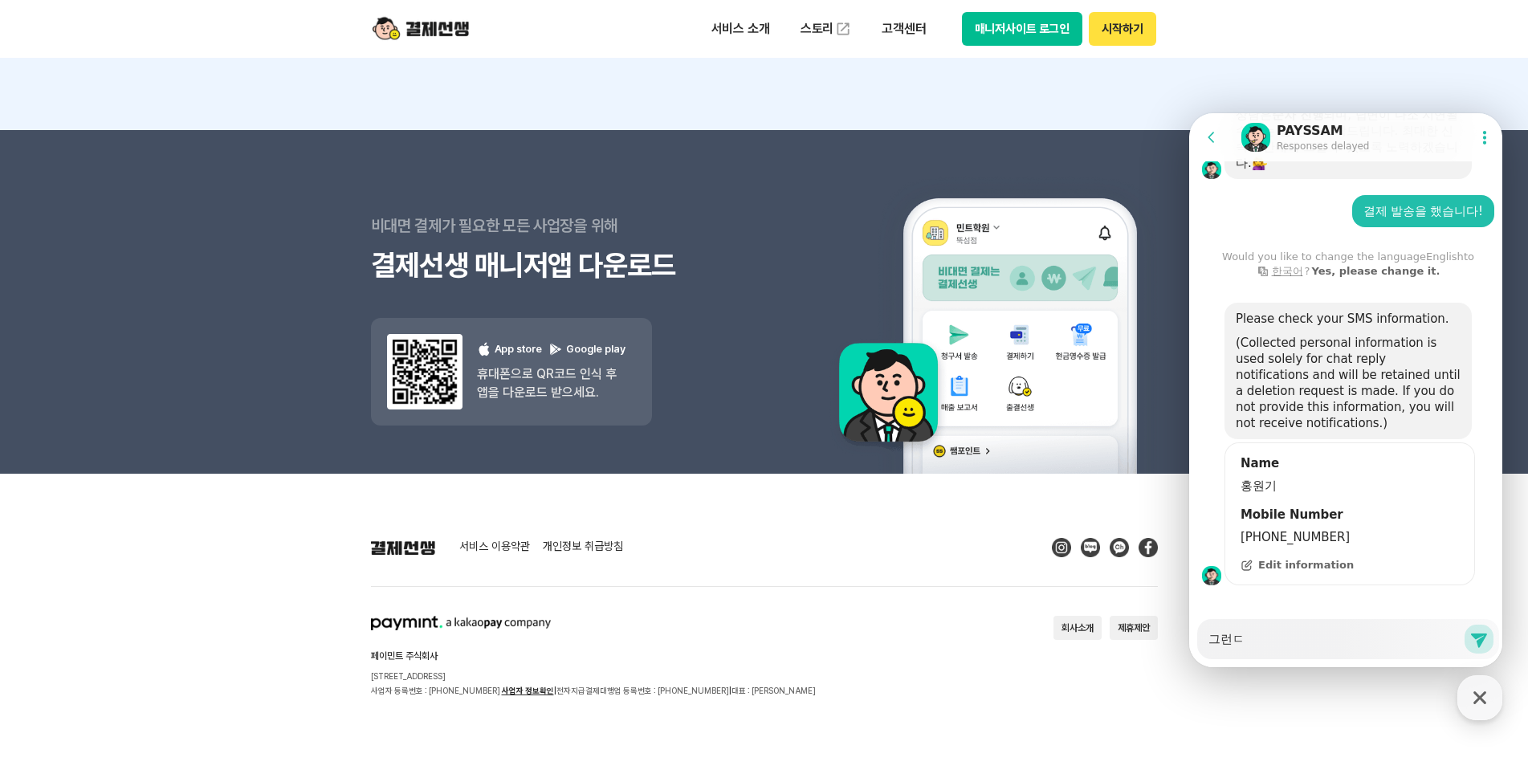
type textarea "그런데"
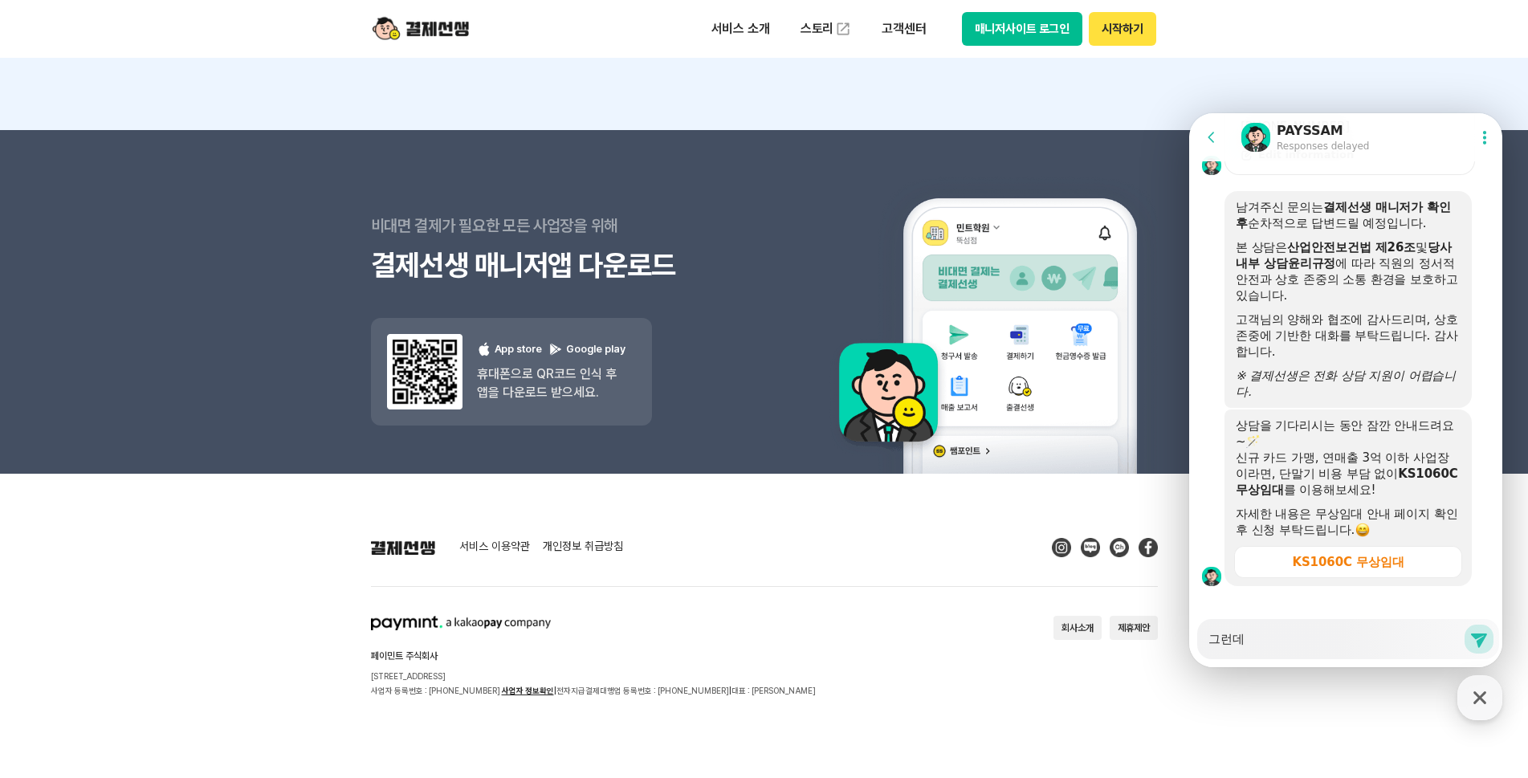
scroll to position [2124, 0]
click at [1263, 638] on textarea "그런데" at bounding box center [1335, 633] width 254 height 27
type textarea "x"
type textarea "그런"
type textarea "x"
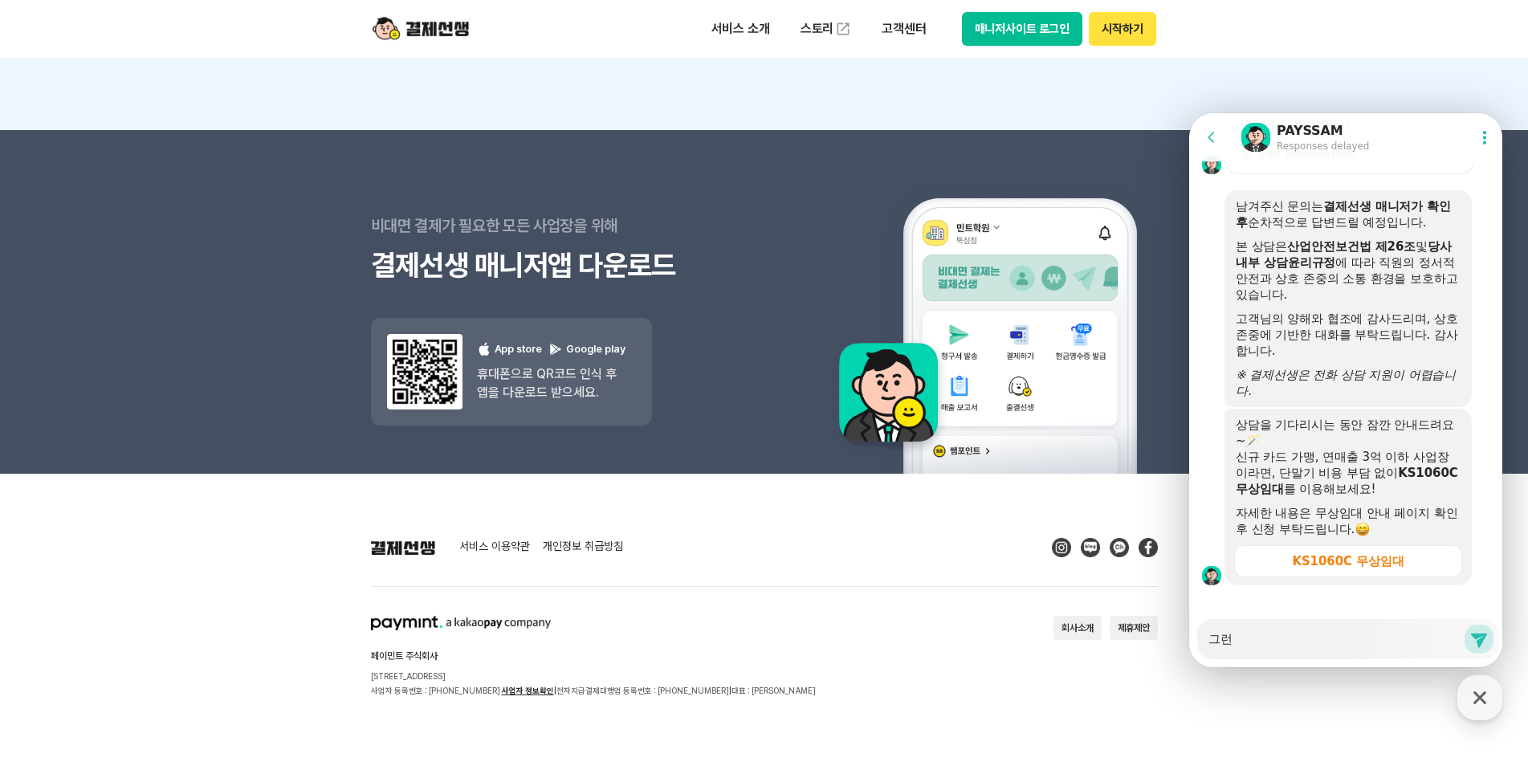
type textarea "그"
type textarea "x"
type textarea "ㄱ"
type textarea "x"
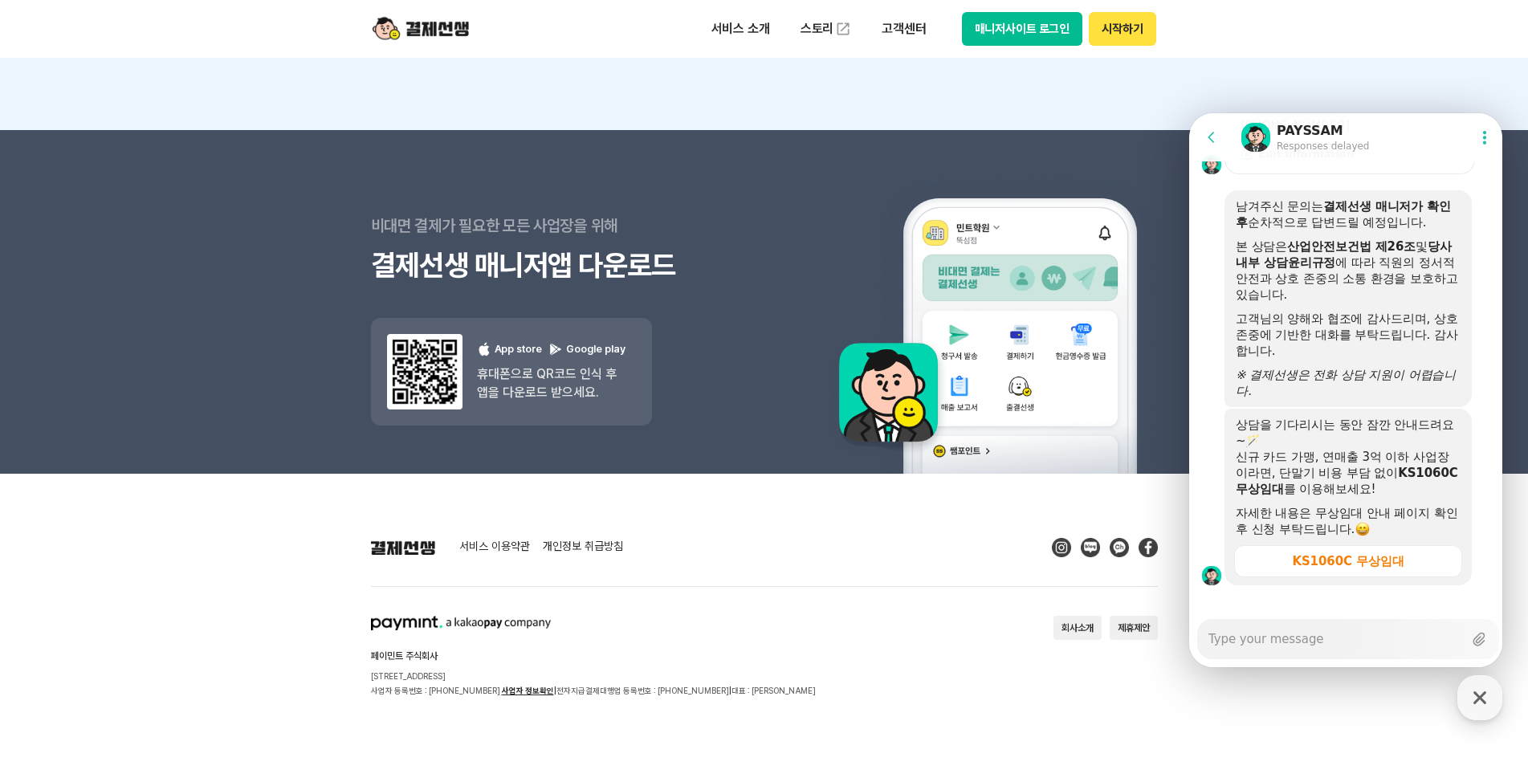
type textarea "x"
type textarea "ㄱ"
type textarea "x"
type textarea "겨"
type textarea "x"
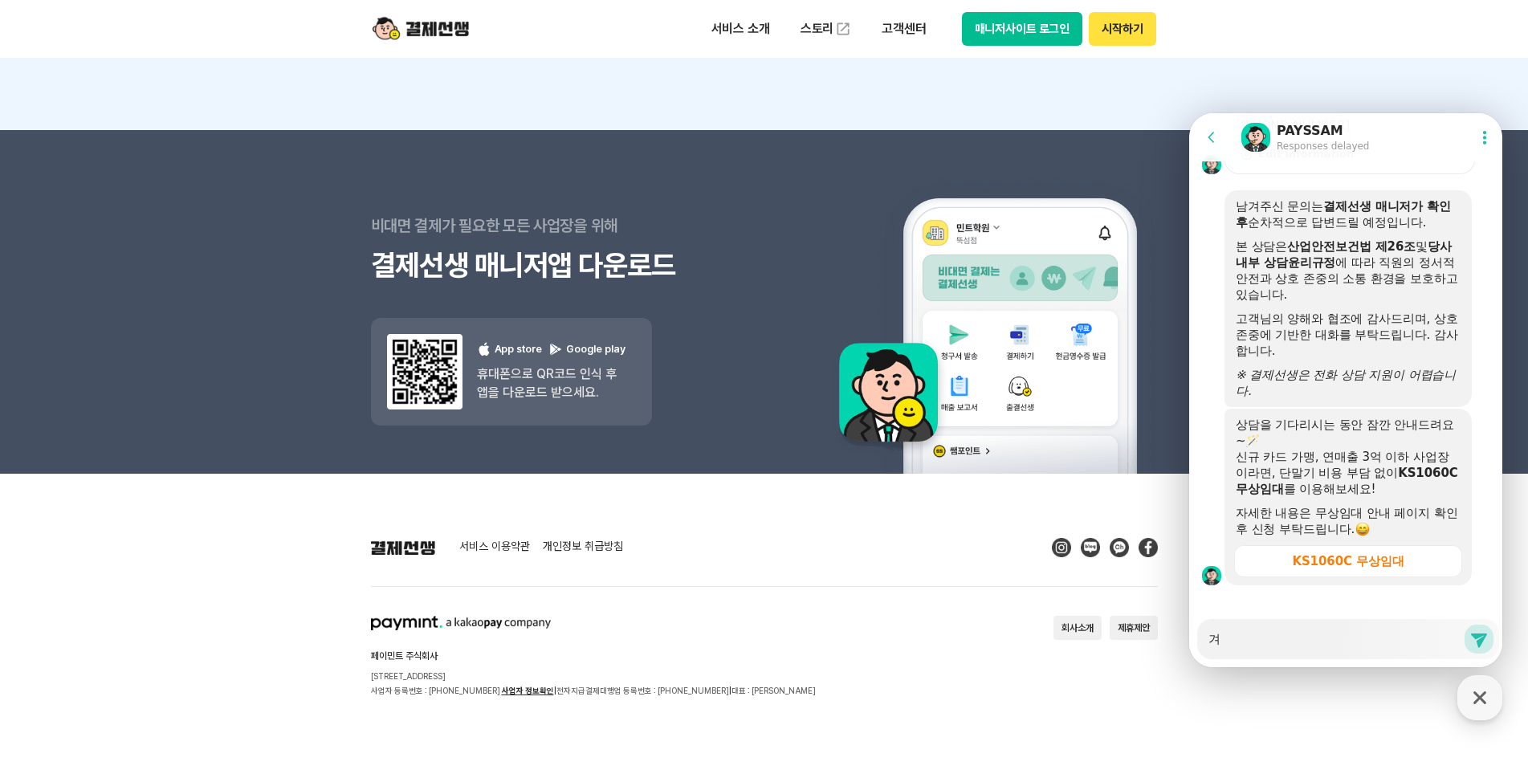
type textarea "결"
type textarea "x"
type textarea "결ㅈ"
type textarea "x"
type textarea "결제"
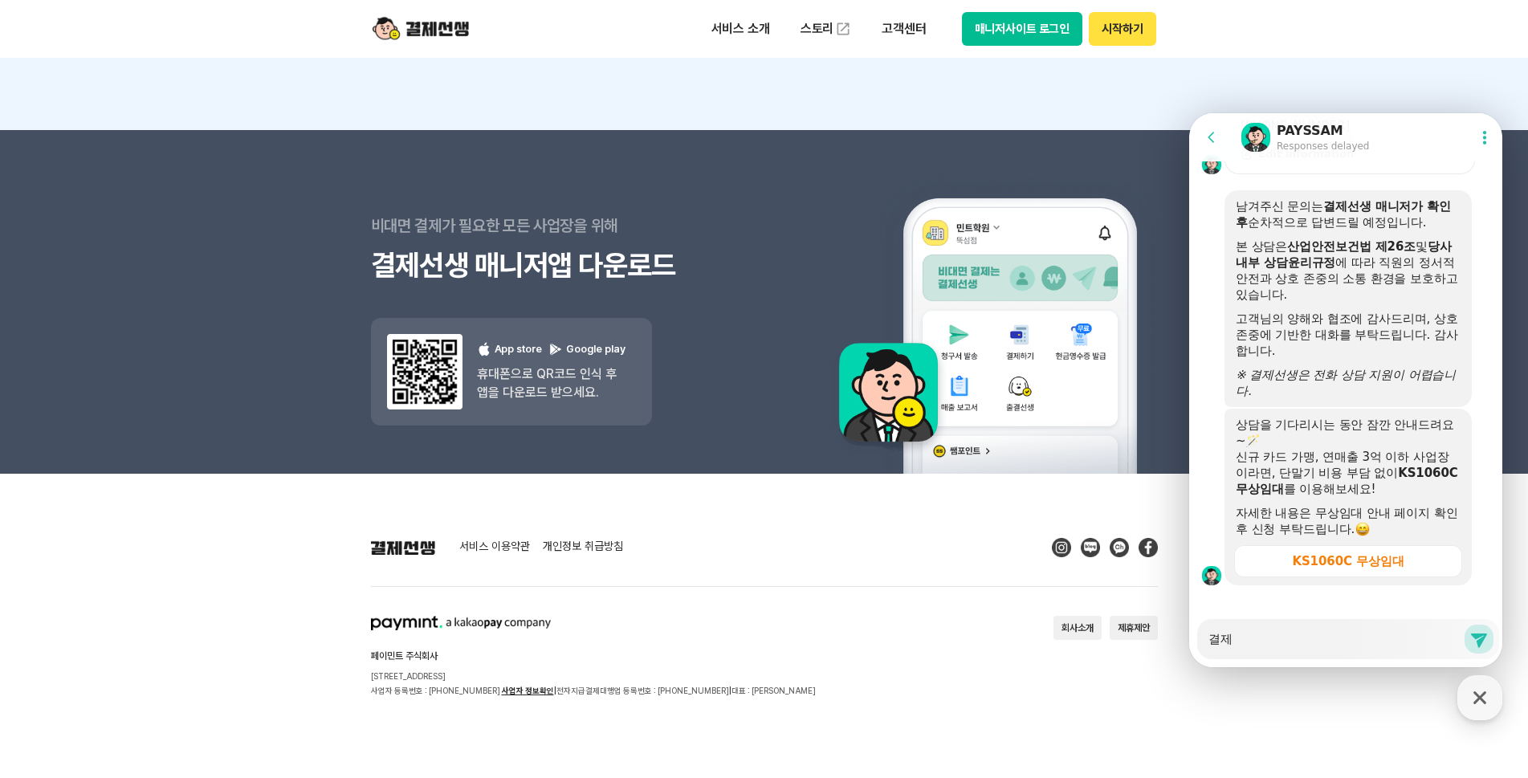
type textarea "x"
type textarea "결제"
type textarea "x"
type textarea "결제 ㅂ"
type textarea "x"
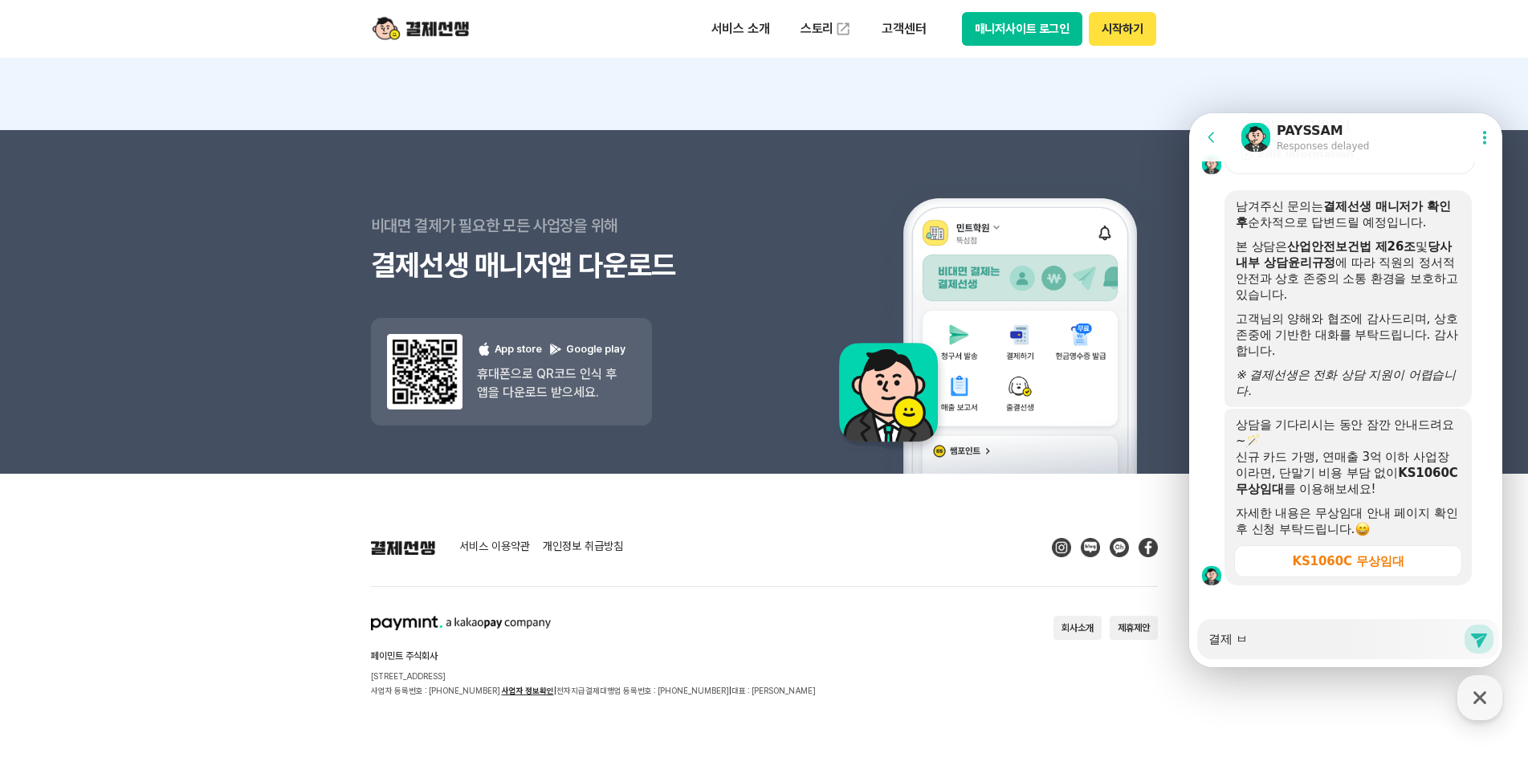
type textarea "결제 바"
type textarea "x"
type textarea "결제 발"
type textarea "x"
type textarea "결제 밠"
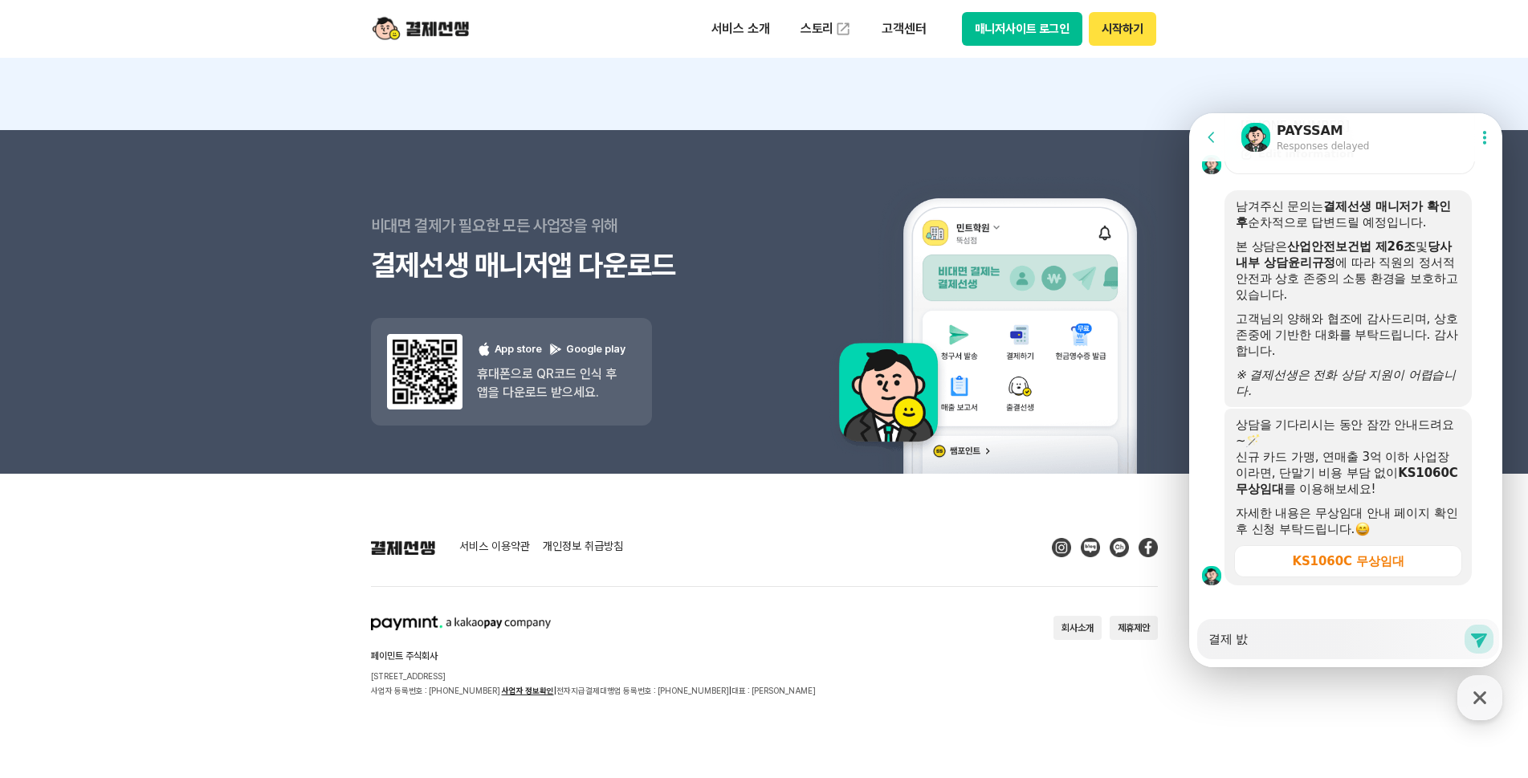
type textarea "x"
type textarea "결제 발소"
type textarea "x"
type textarea "결제 발송"
type textarea "x"
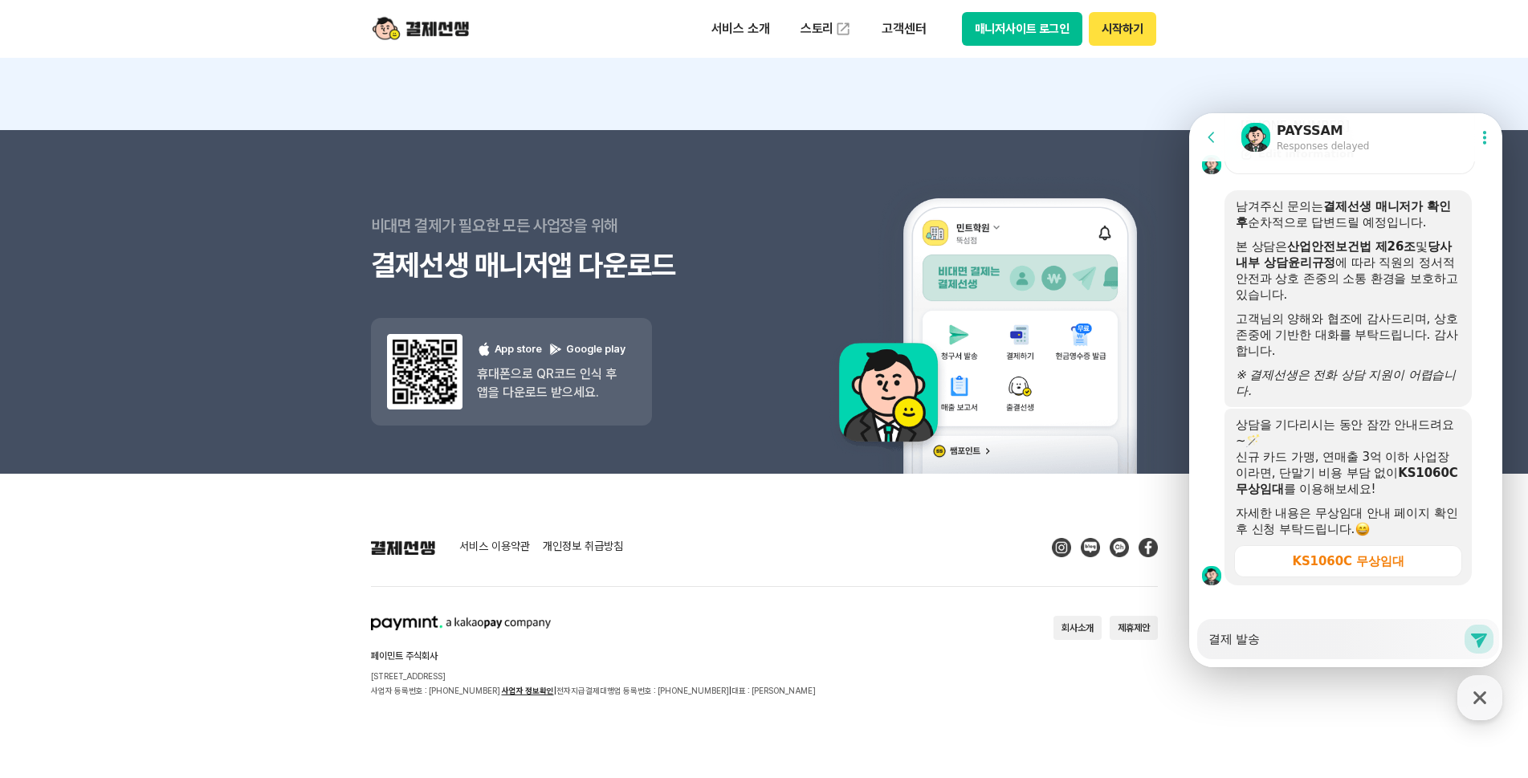
type textarea "결제 발송ㅇ"
type textarea "x"
type textarea "결제 발송으"
type textarea "x"
type textarea "결제 발송을"
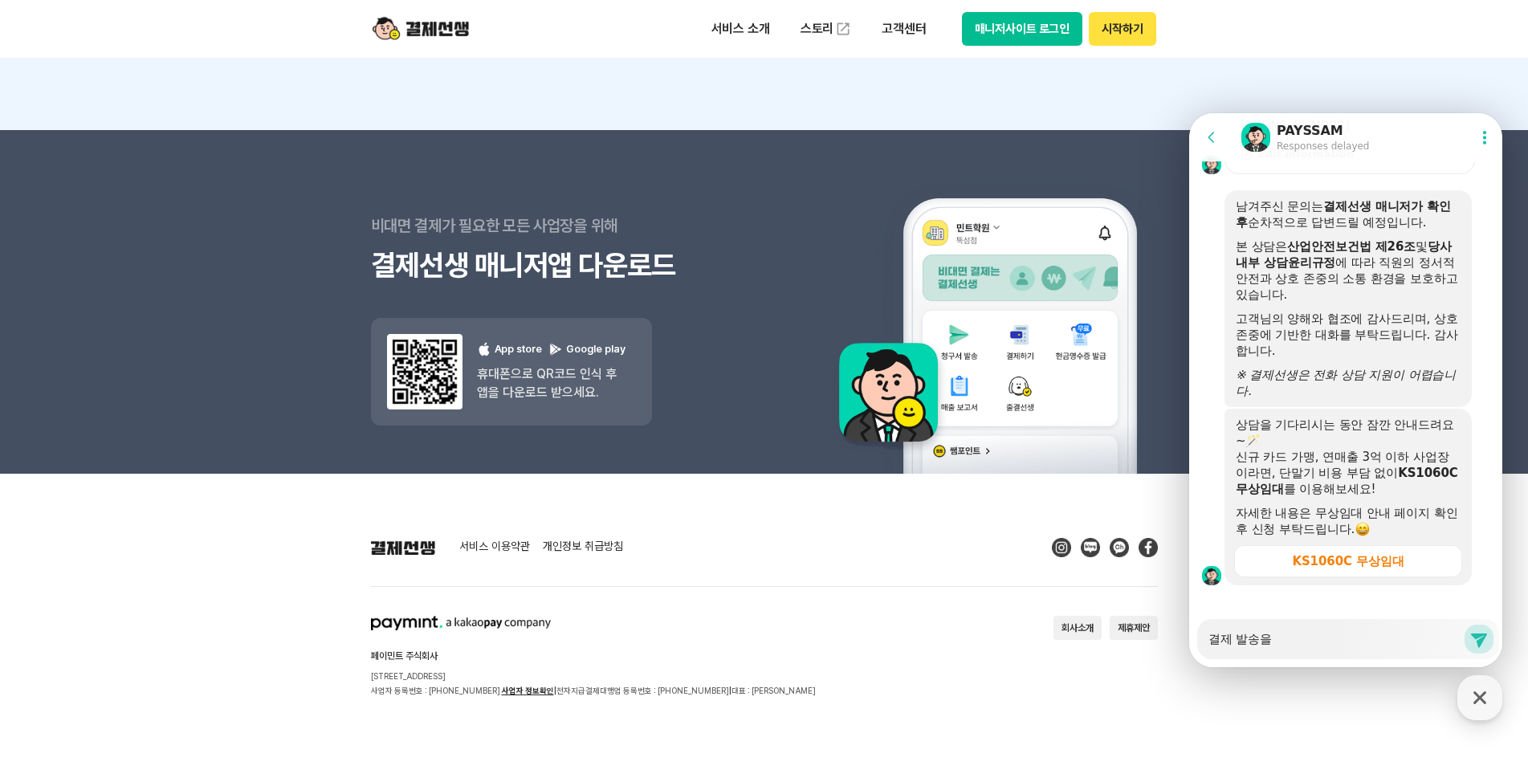
type textarea "x"
type textarea "결제 발송을"
type textarea "x"
type textarea "결제 발송을 ㅎ"
type textarea "x"
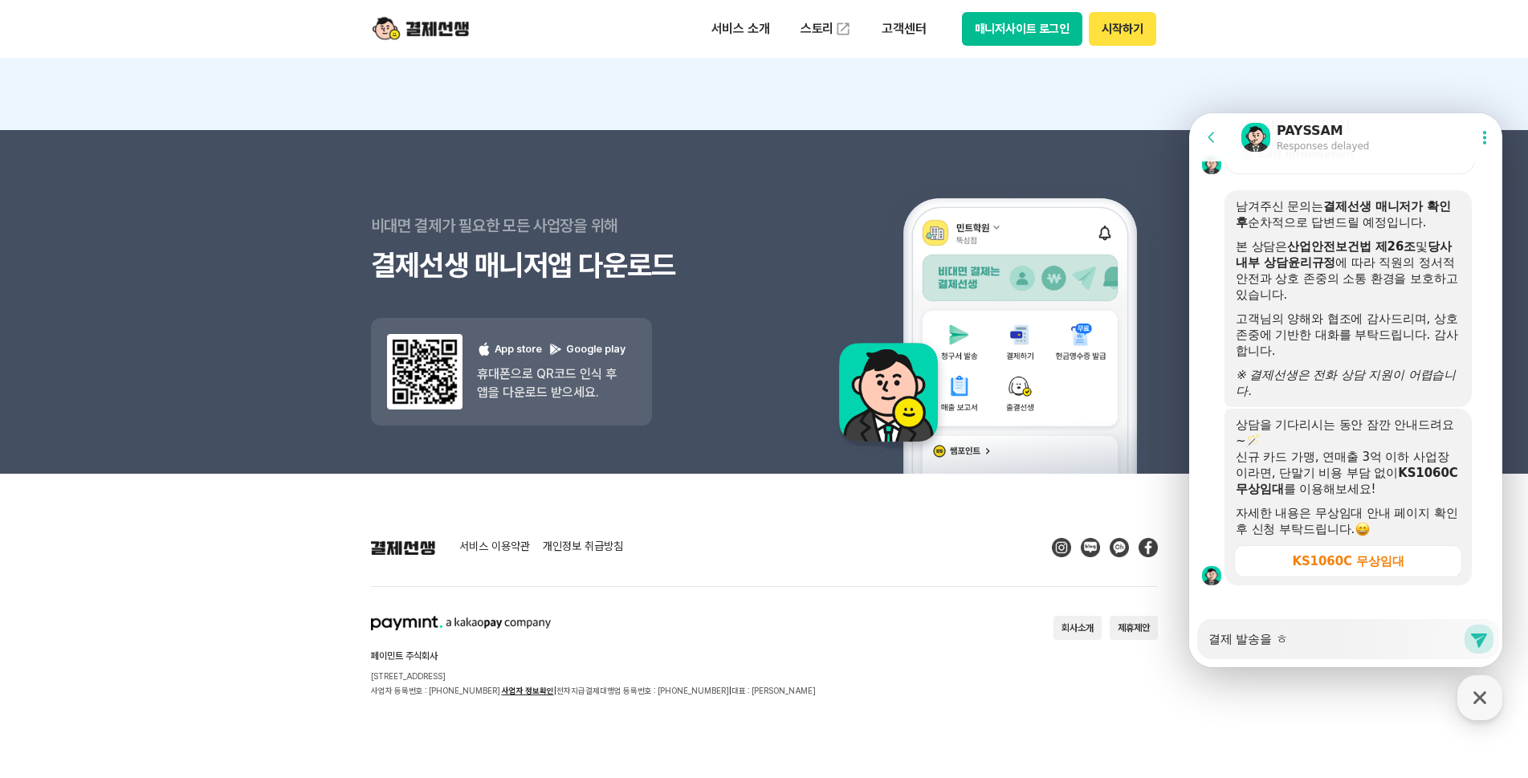
type textarea "결제 발송을 해"
type textarea "x"
type textarea "결제 발송을 했"
type textarea "x"
type textarea "결제 발송을 했ㄴ"
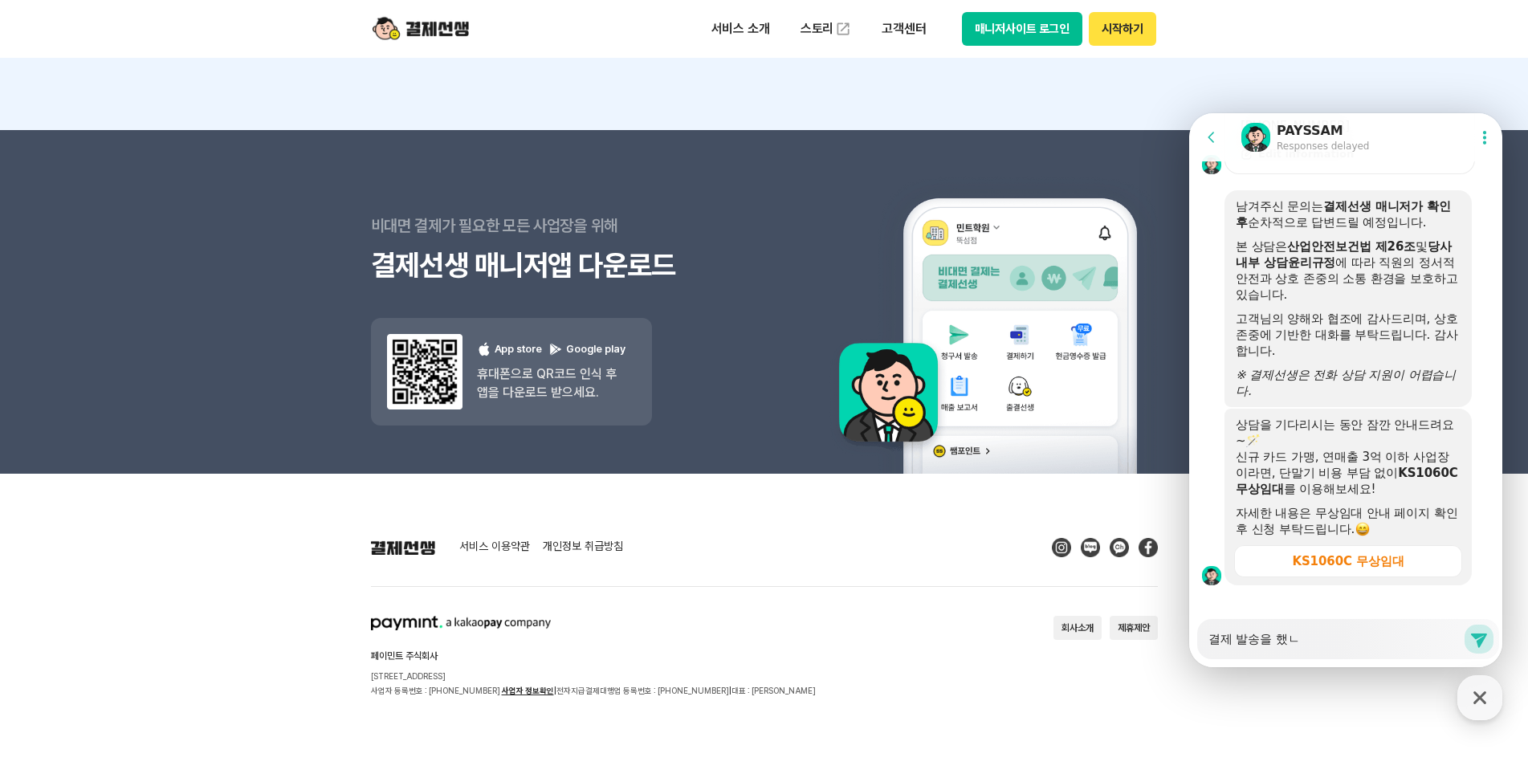
type textarea "x"
type textarea "결제 발송을 했느"
type textarea "x"
type textarea "결제 발송을 했는"
type textarea "x"
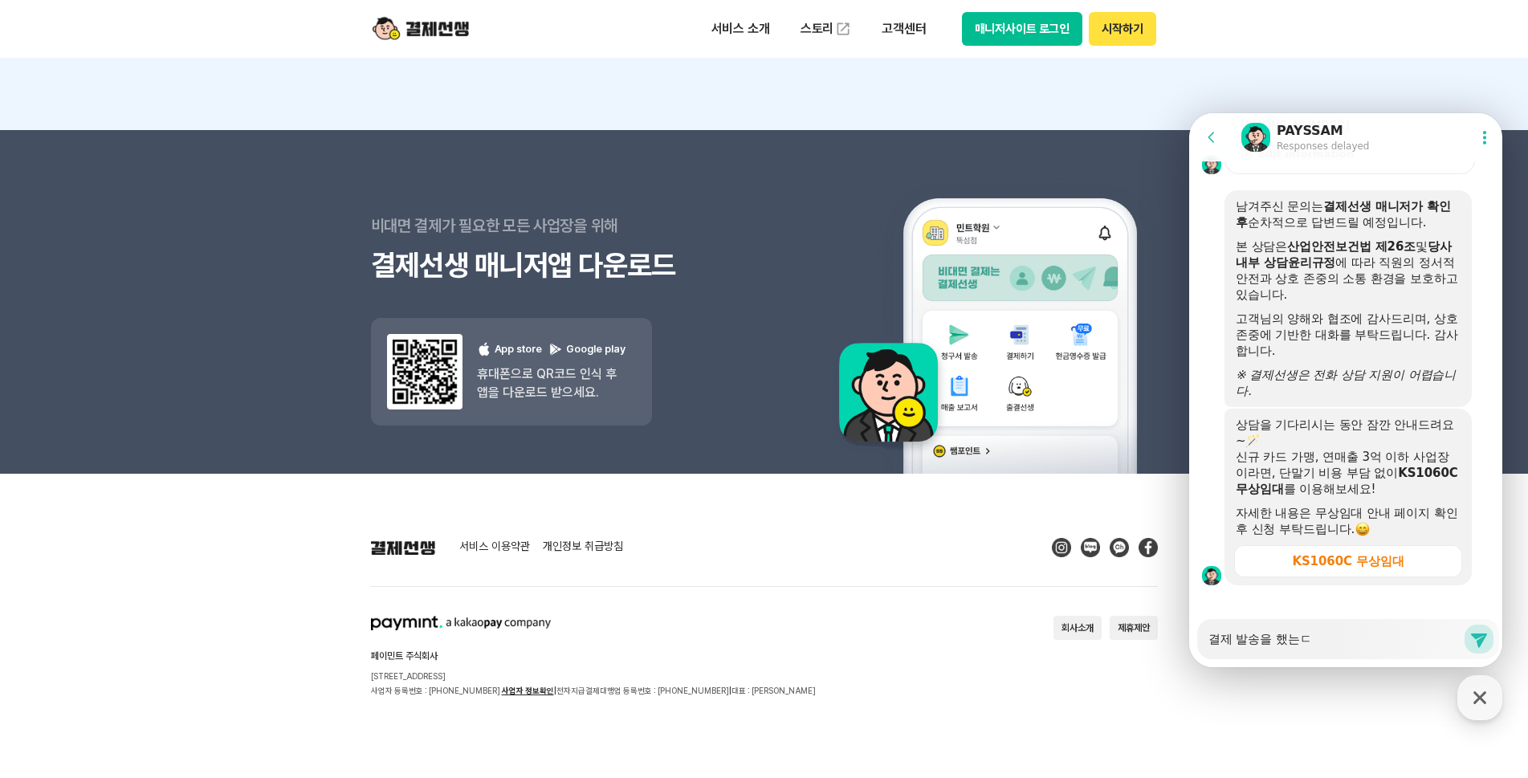
type textarea "결제 발송을 했는데"
type textarea "x"
type textarea "결제 발송을 했는데"
type textarea "x"
type textarea "결제 발송을 했는데 ㅎ"
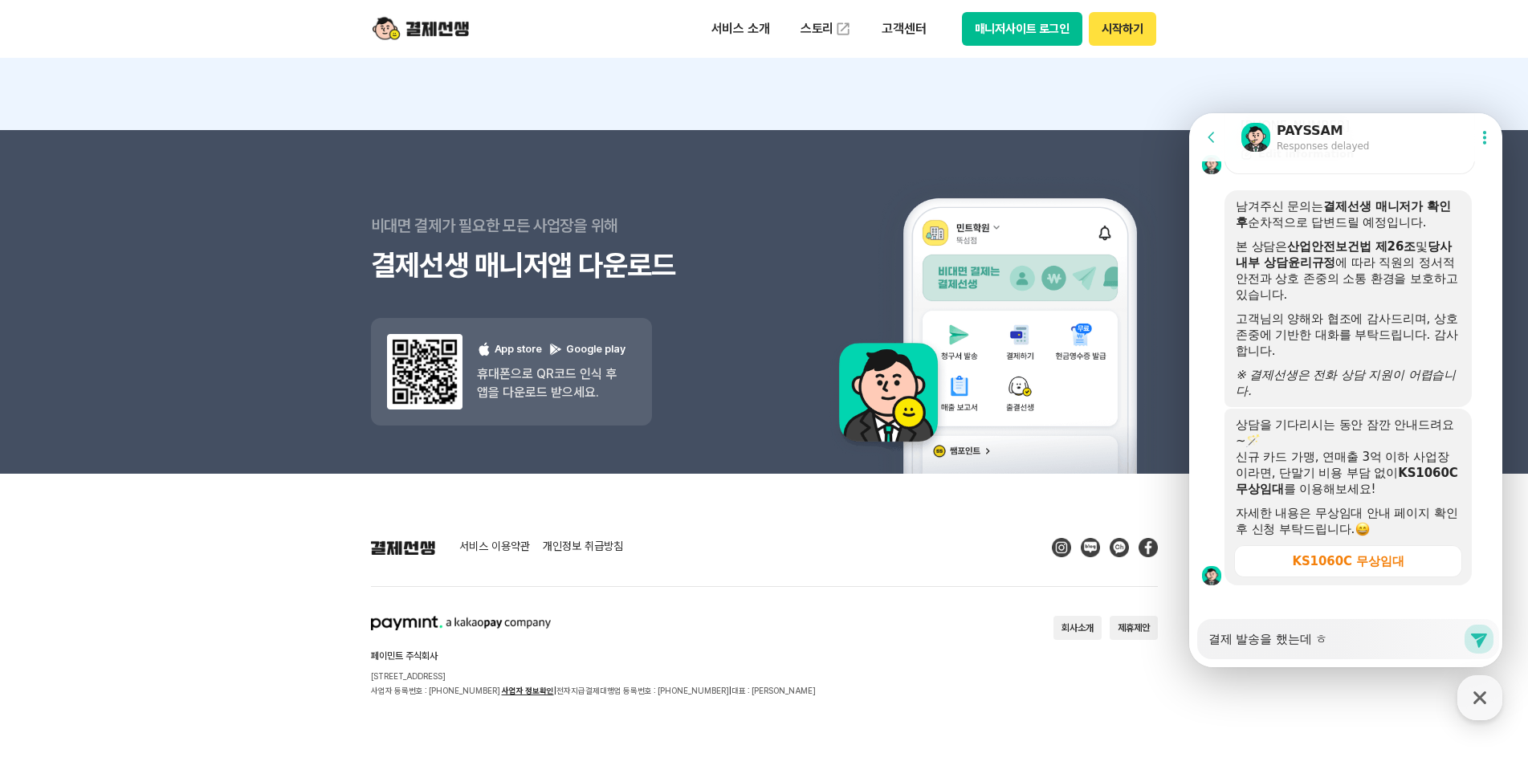
type textarea "x"
type textarea "결제 발송을 했는데 하"
type textarea "x"
type textarea "결제 발송을 했는데 학"
type textarea "x"
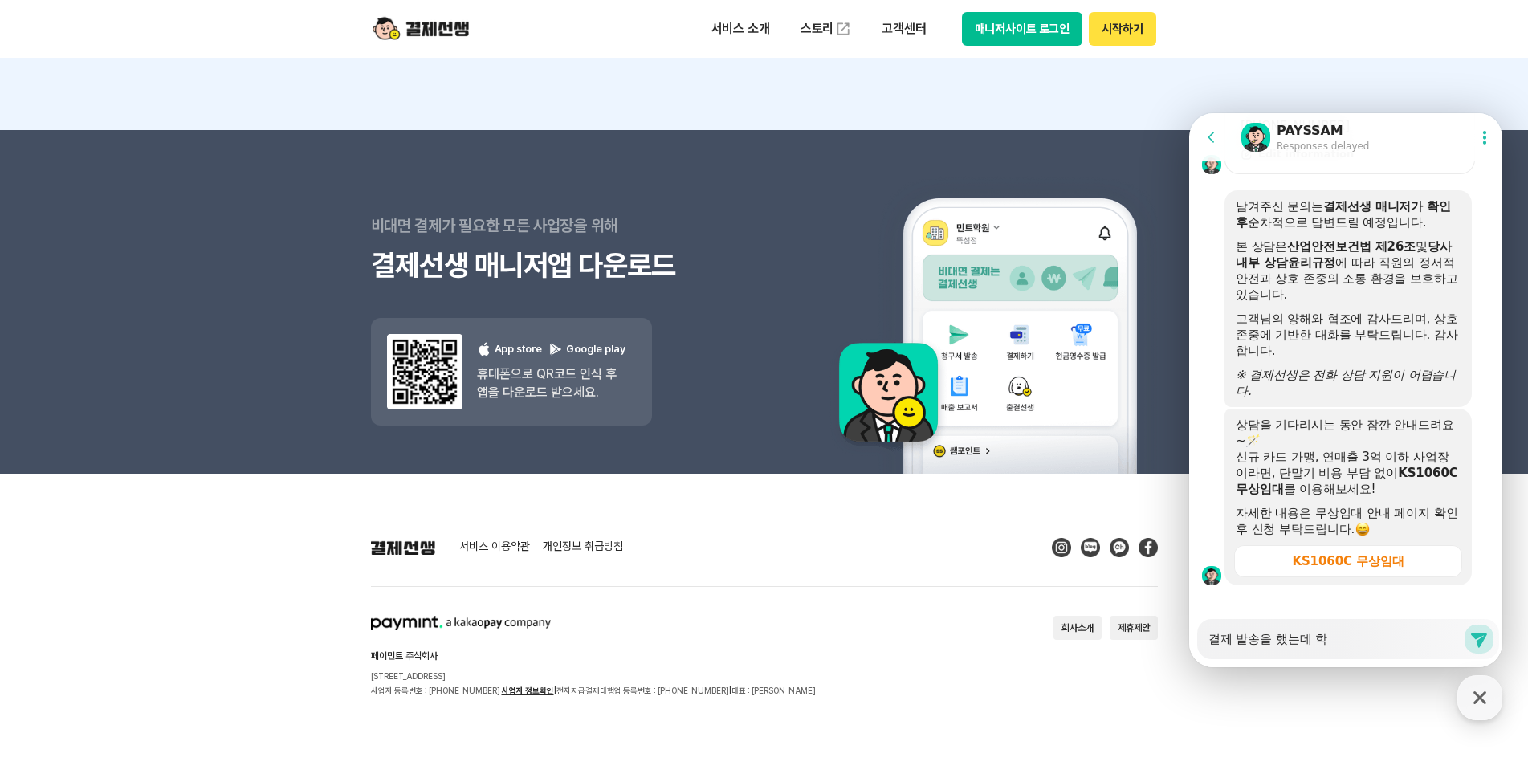
type textarea "결제 발송을 했는데 학ㅂ"
type textarea "x"
type textarea "결제 발송을 했는데 학부"
type textarea "x"
type textarea "결제 발송을 했는데 학붐"
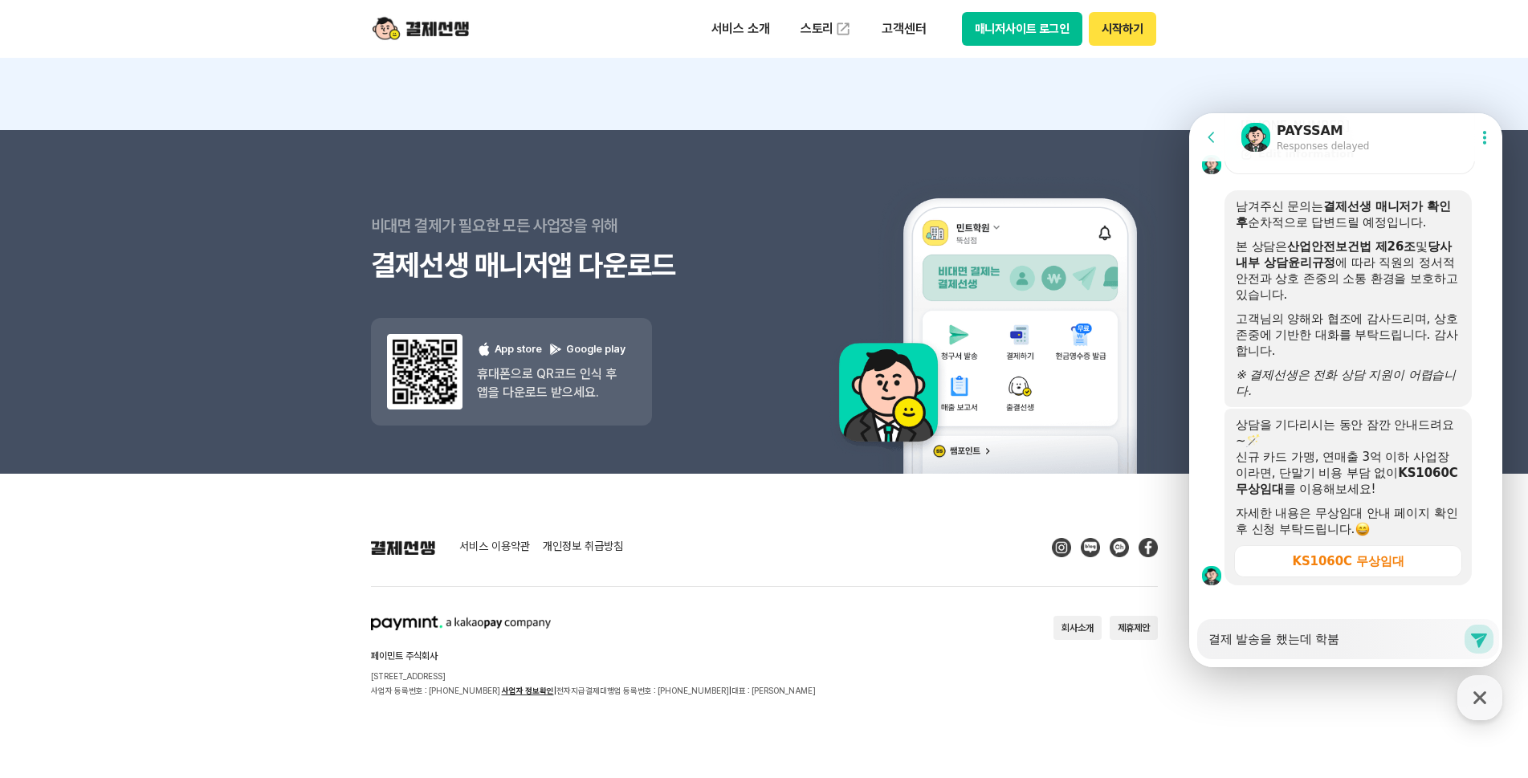
type textarea "x"
type textarea "결제 발송을 했는데 학부모"
type textarea "x"
type textarea "결제 발송을 했는데 학부몪"
type textarea "x"
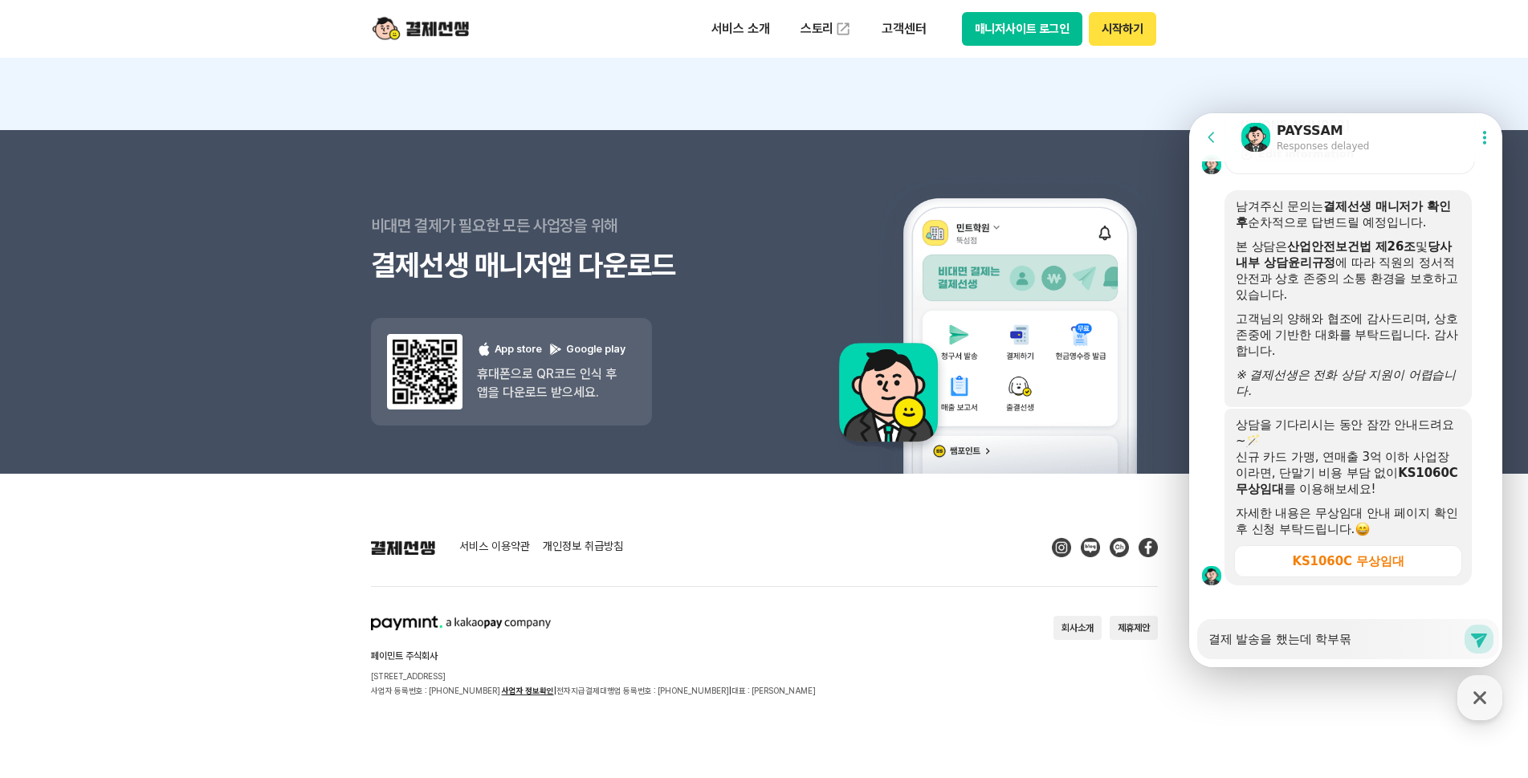
type textarea "결제 발송을 했는데 학부모께"
type textarea "x"
type textarea "결제 발송을 했는데 학부모껫"
type textarea "x"
type textarea "결제 발송을 했는데 학부모께서"
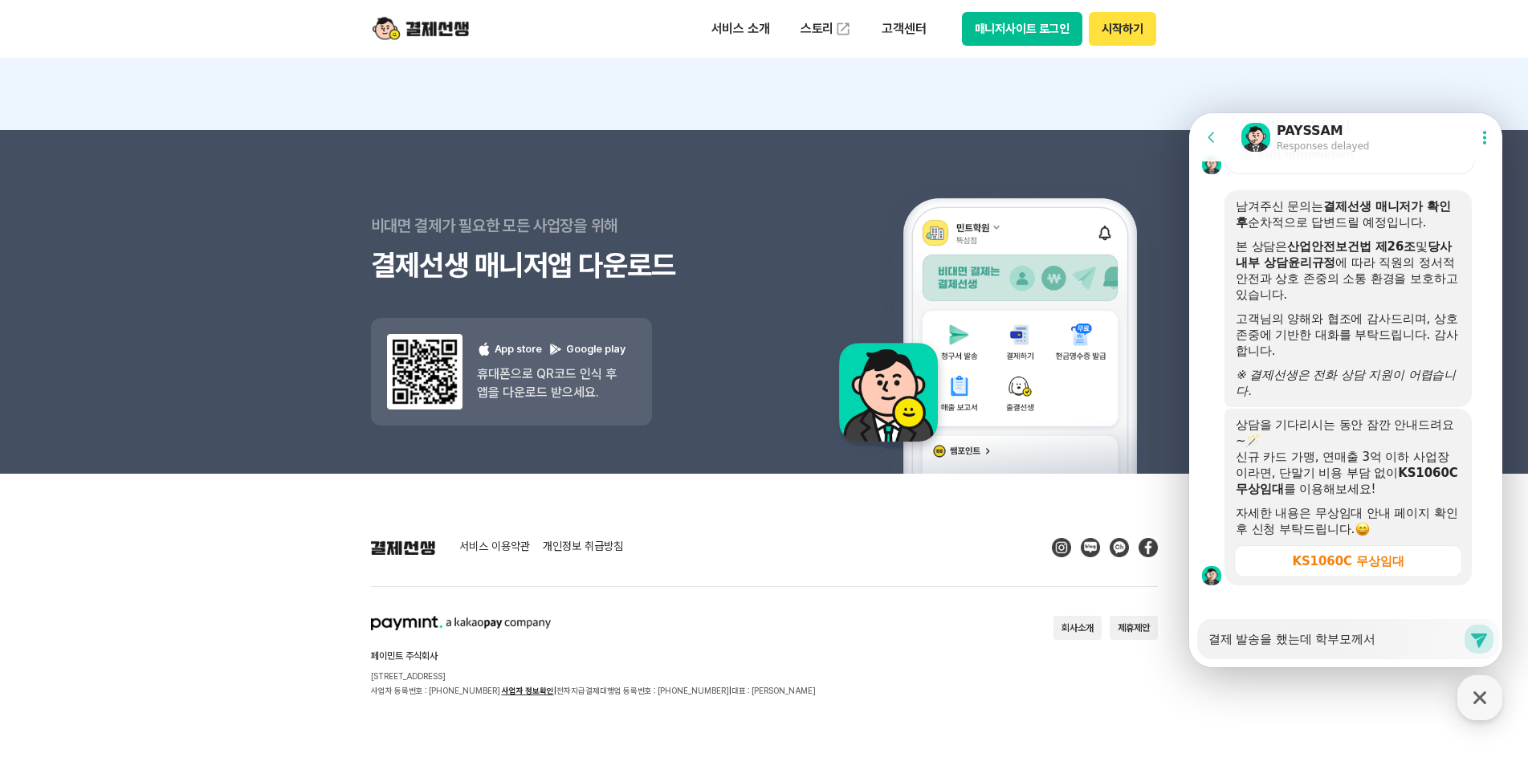
type textarea "x"
type textarea "결제 발송을 했는데 학부모께서"
type textarea "x"
type textarea "결제 발송을 했는데 학부모께서 ㄱ"
type textarea "x"
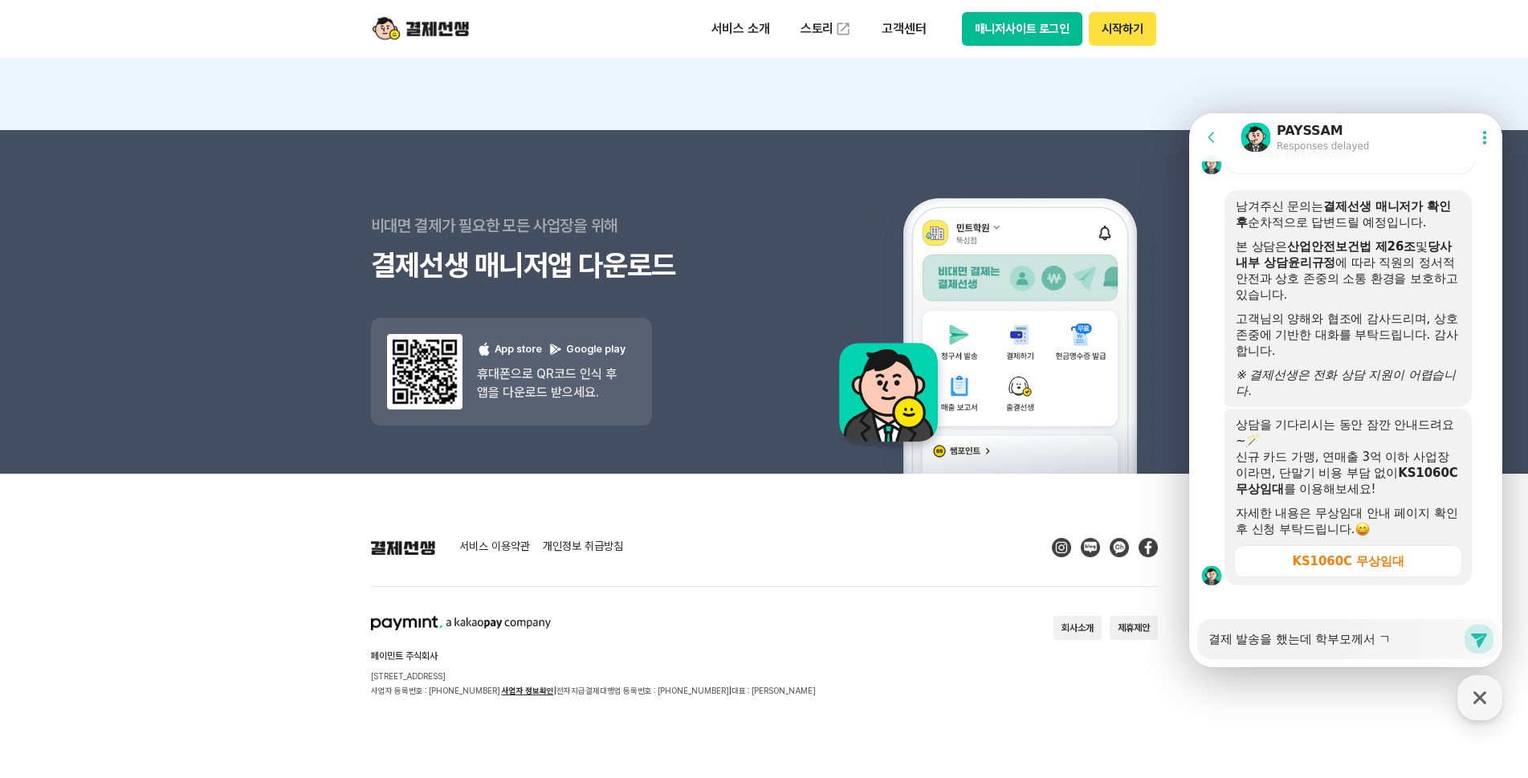
type textarea "결제 발송을 했는데 학부모께서 겨"
type textarea "x"
type textarea "결제 발송을 했는데 학부모께서 결"
type textarea "x"
type textarea "결제 발송을 했는데 학부모께서 결ㅈ"
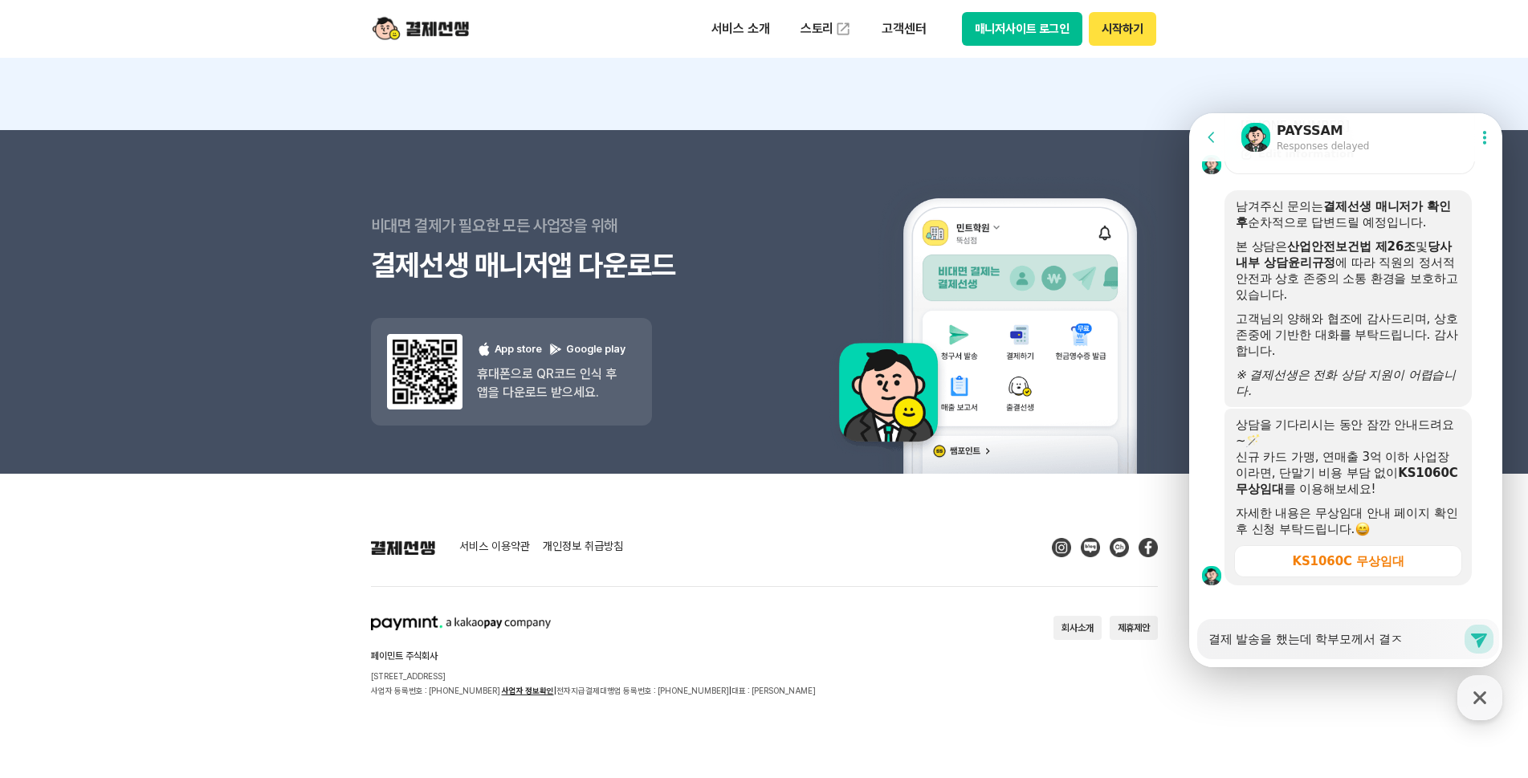
type textarea "x"
type textarea "결제 발송을 했는데 학부모께서 결제"
type textarea "x"
type textarea "결제 발송을 했는데 학부모께서 결젤"
type textarea "x"
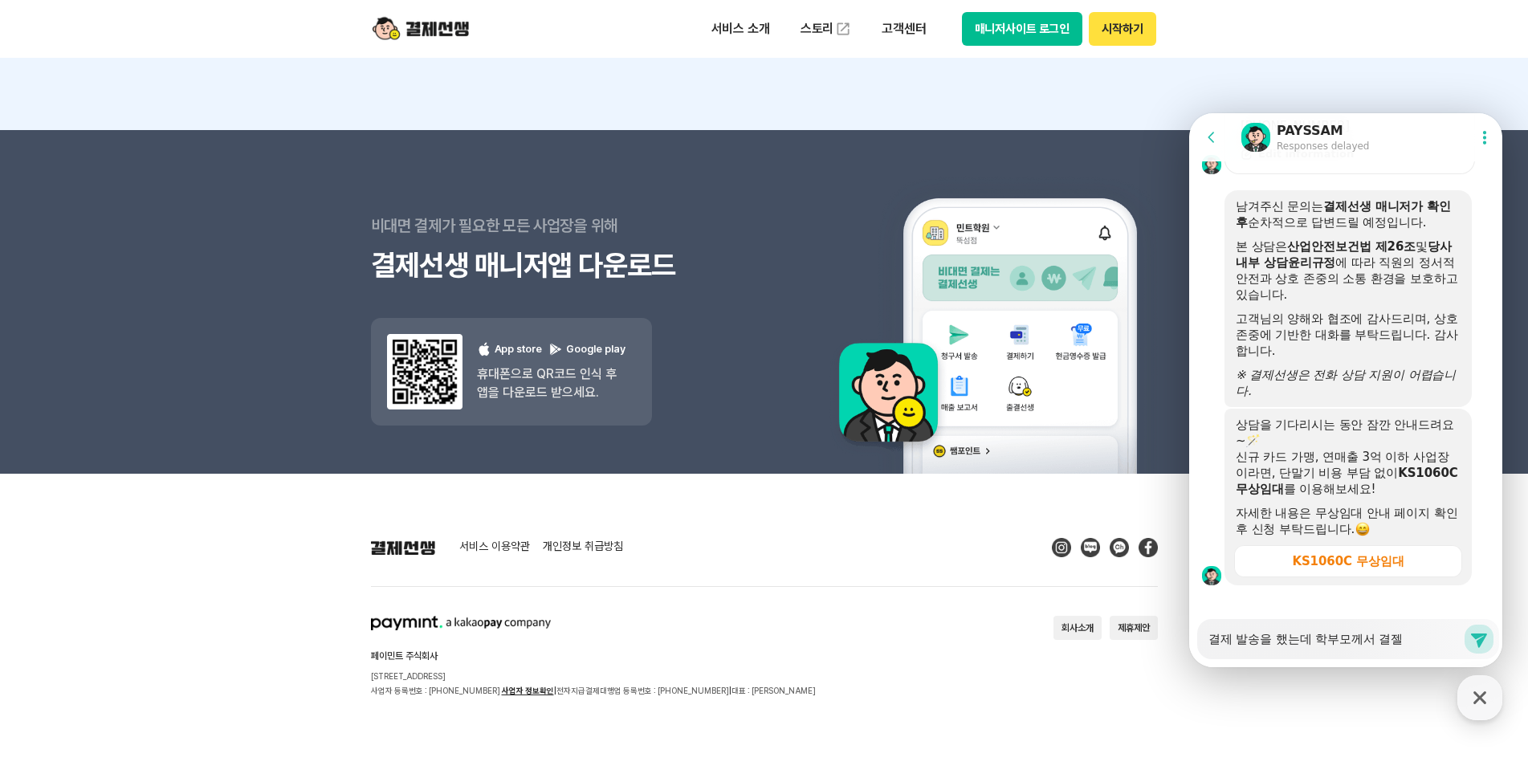
type textarea "결제 발송을 했는데 학부모께서 결제르"
type textarea "x"
type textarea "결제 발송을 했는데 학부모께서 결제를"
type textarea "x"
type textarea "결제 발송을 했는데 학부모께서 결제를 ㅎ"
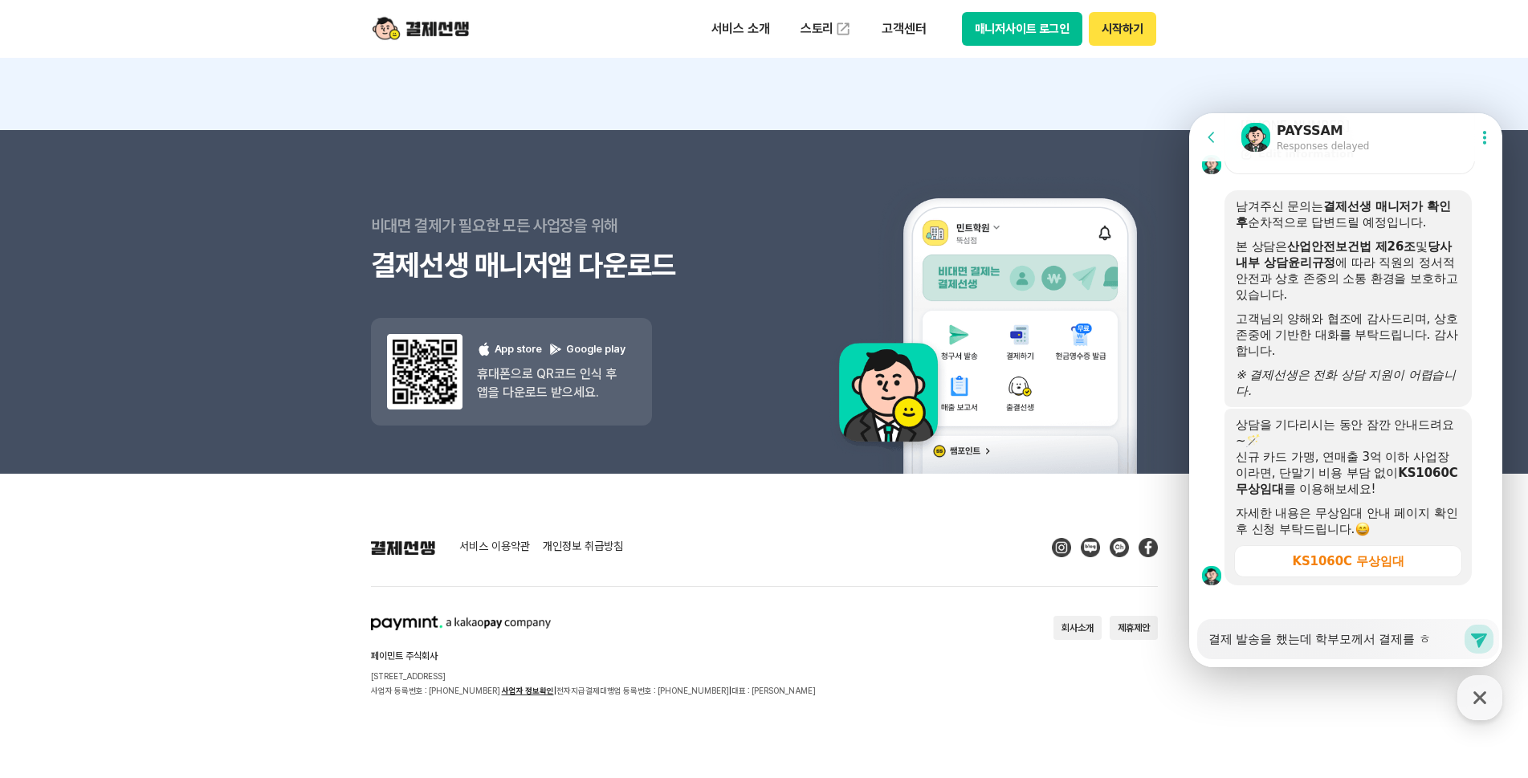
type textarea "x"
type textarea "결제 발송을 했는데 학부모께서 결제를 해"
type textarea "x"
type textarea "결제 발송을 했는데 학부모께서 결제를 ㅎ"
type textarea "x"
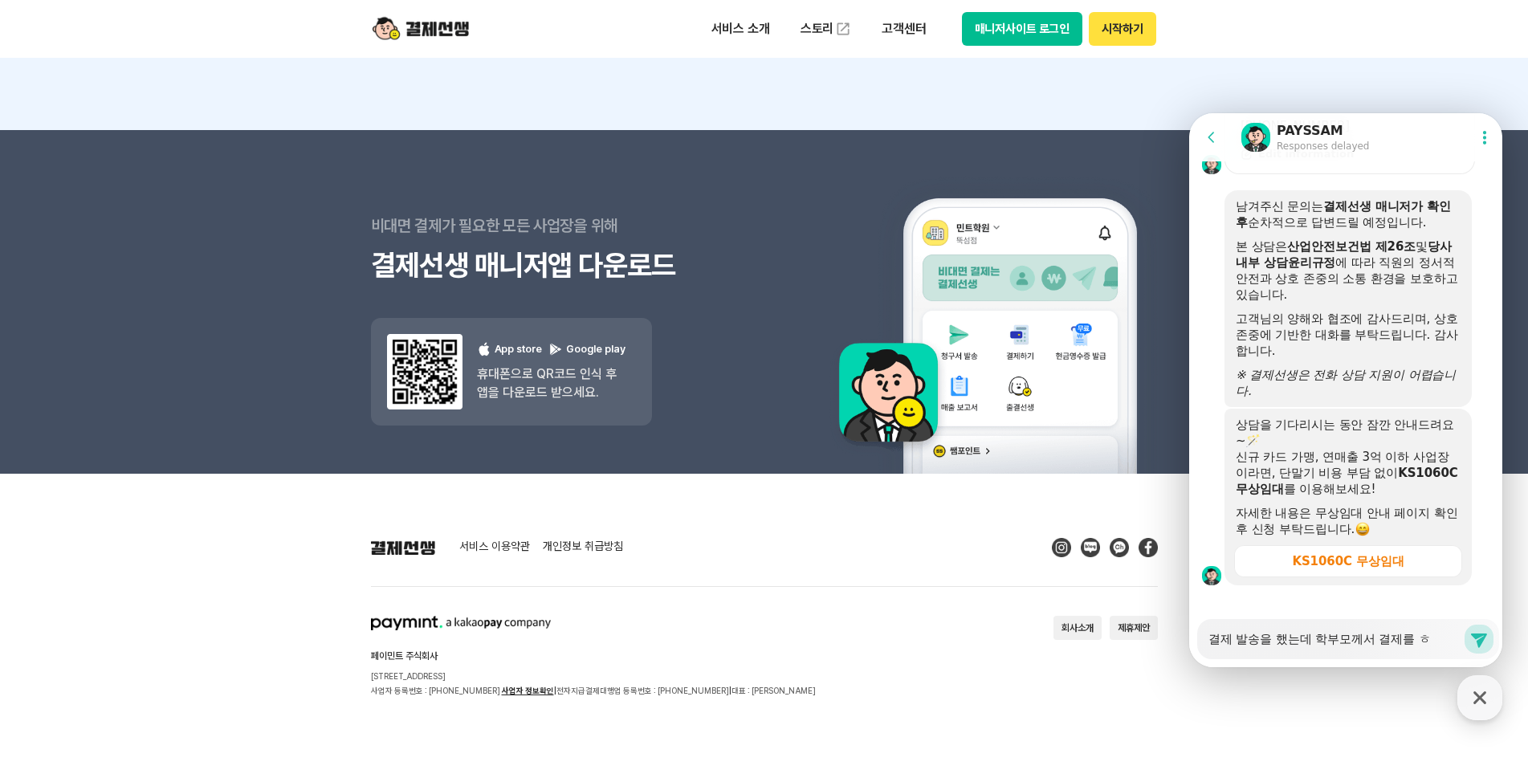
type textarea "결제 발송을 했는데 학부모께서 결제를"
type textarea "x"
type textarea "결제 발송을 했는데 학부모께서 결제를"
type textarea "x"
type textarea "결제 발송을 했는데 학부모께서 결제"
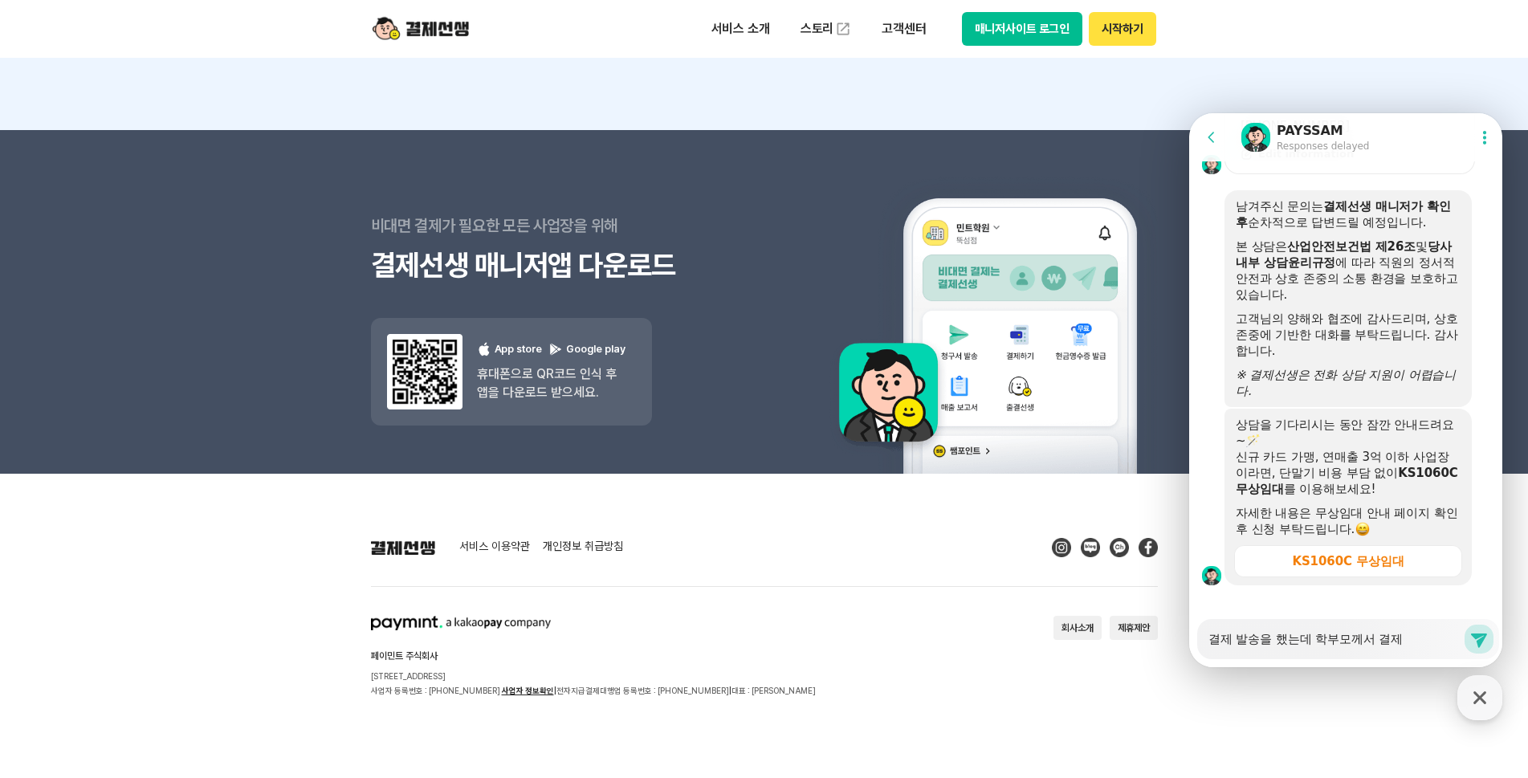
type textarea "x"
type textarea "결제 발송을 했는데 학부모께서 결제ㄹ"
type textarea "x"
type textarea "결제 발송을 했는데 학부모께서 결제르"
type textarea "x"
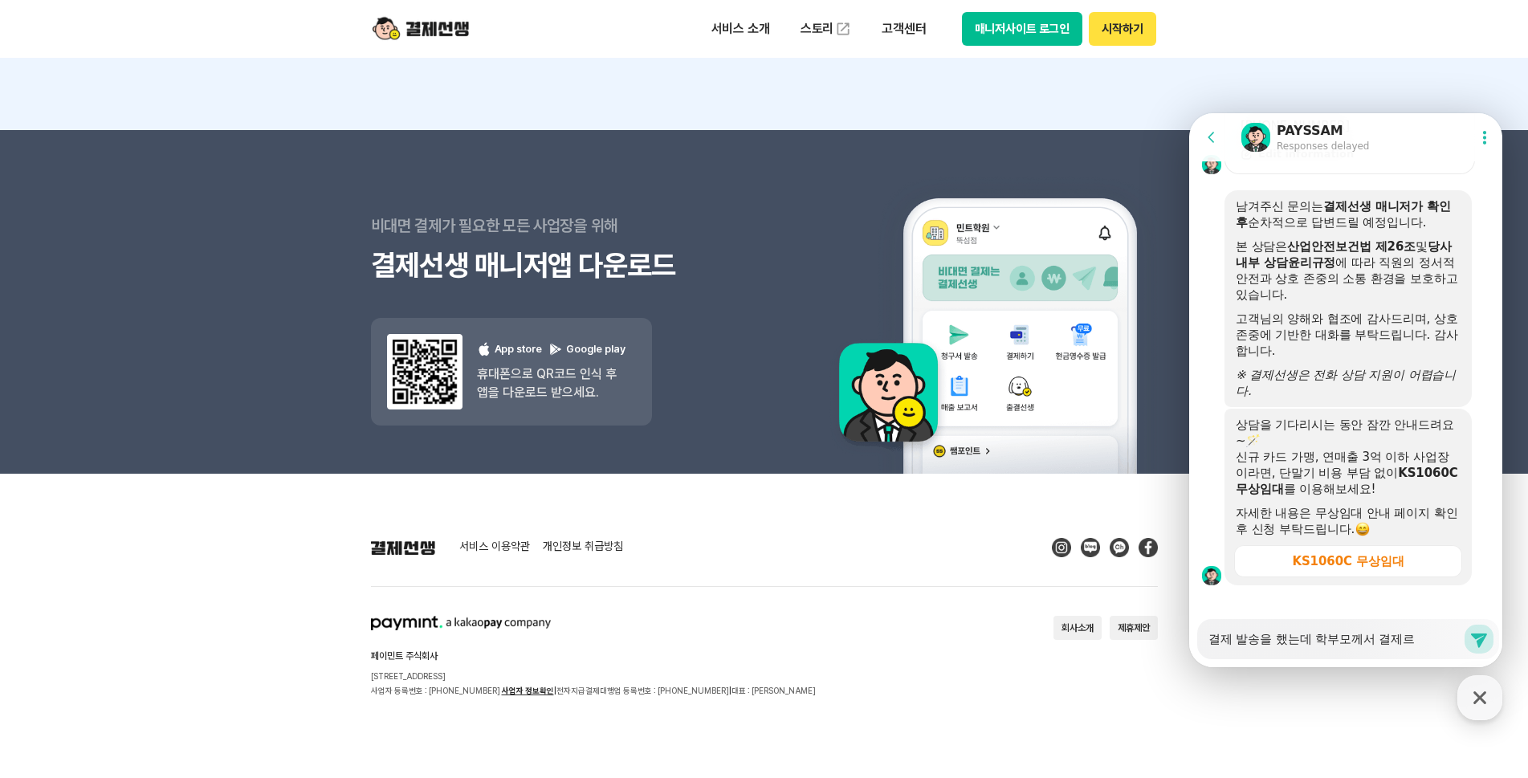
type textarea "결제 발송을 했는데 학부모께서 결제를"
type textarea "x"
type textarea "결제 발송을 했는데 학부모께서 결제를"
type textarea "x"
type textarea "결제 발송을 했는데 학부모께서 결제를 ㅎ"
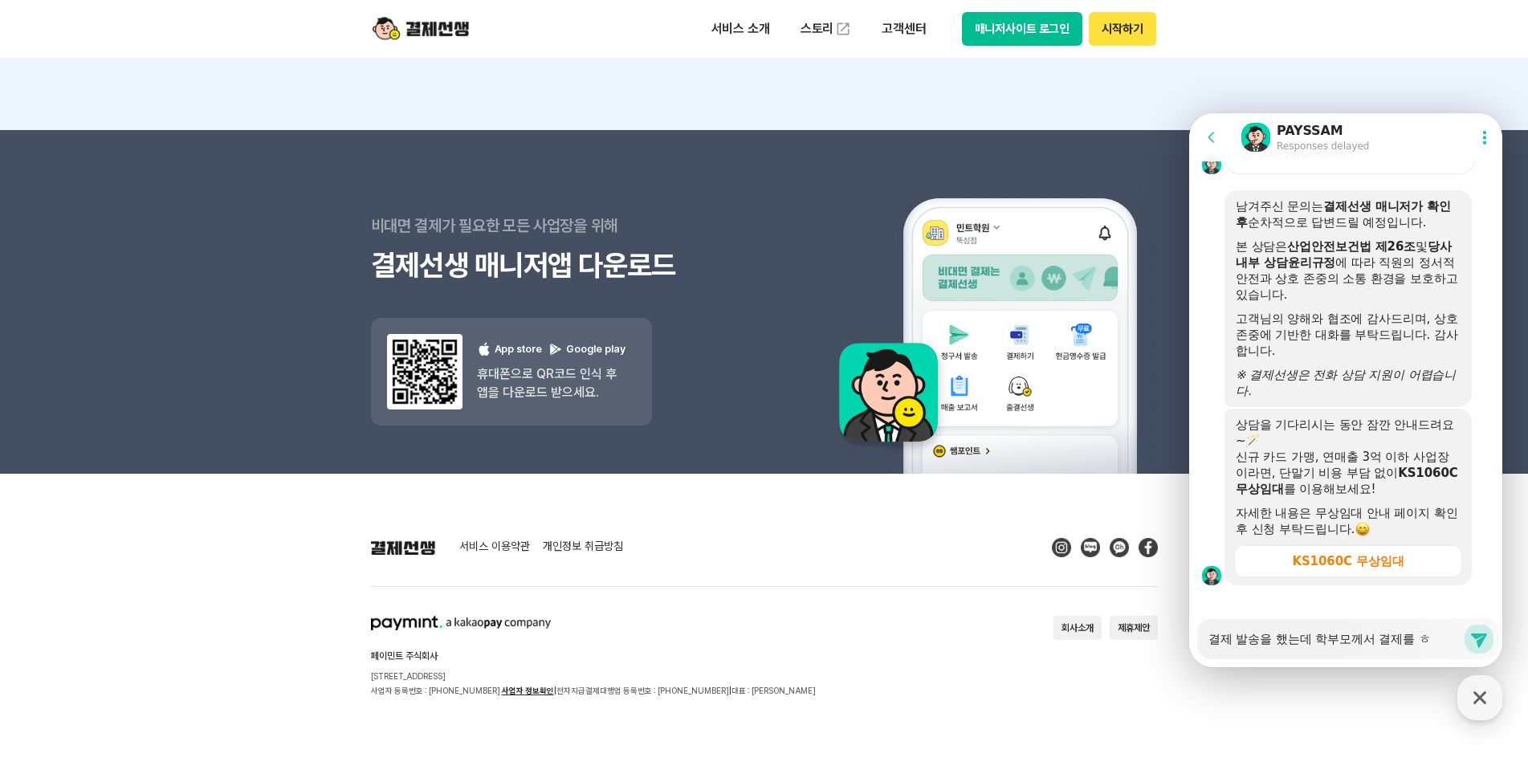
type textarea "x"
type textarea "결제 발송을 했는데 학부모께서 결제를 해"
type textarea "x"
type textarea "결제 발송을 했는데 학부모께서 결제를 했"
type textarea "x"
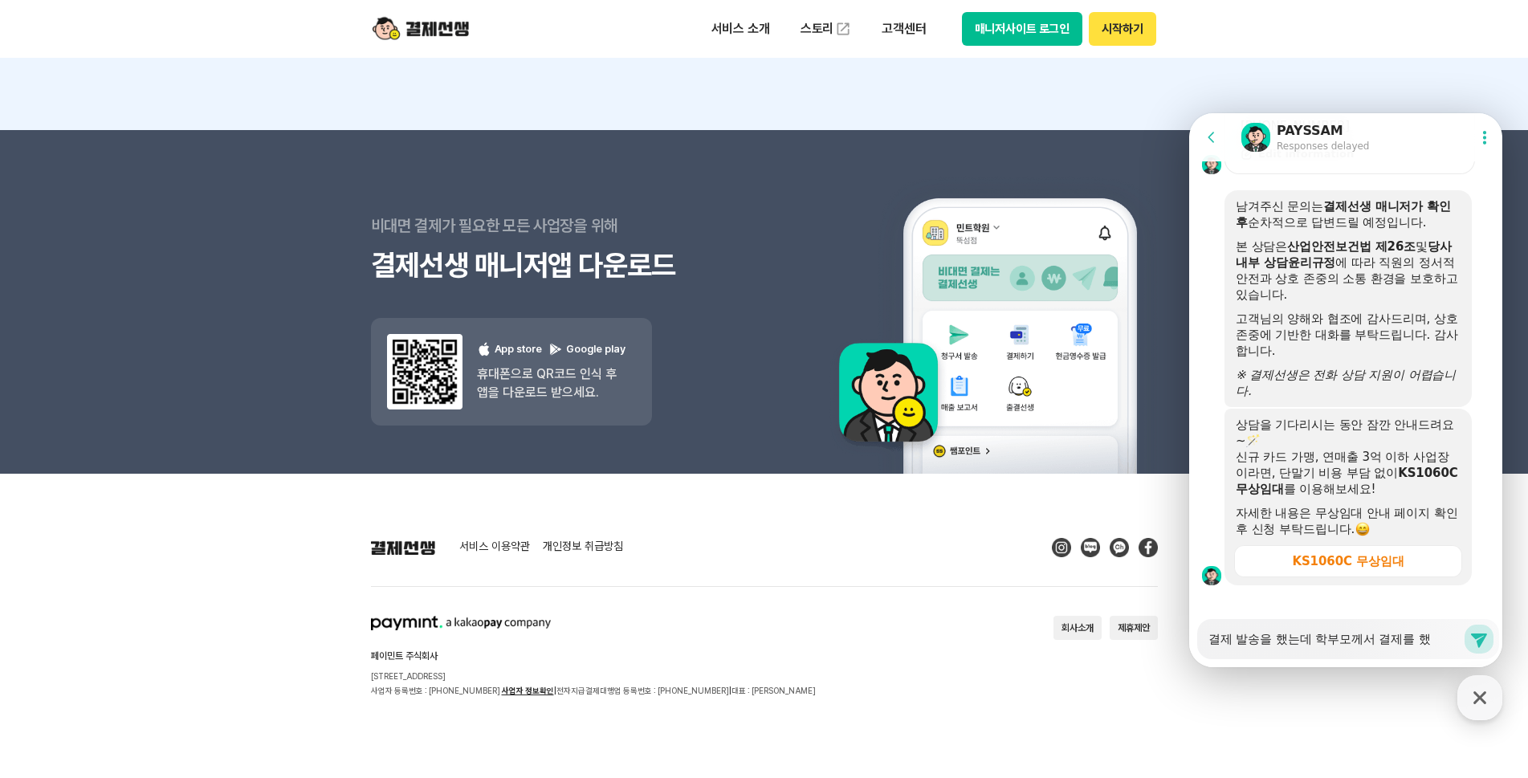
type textarea "결제 발송을 했는데 학부모께서 결제를 했ㄷ"
type textarea "x"
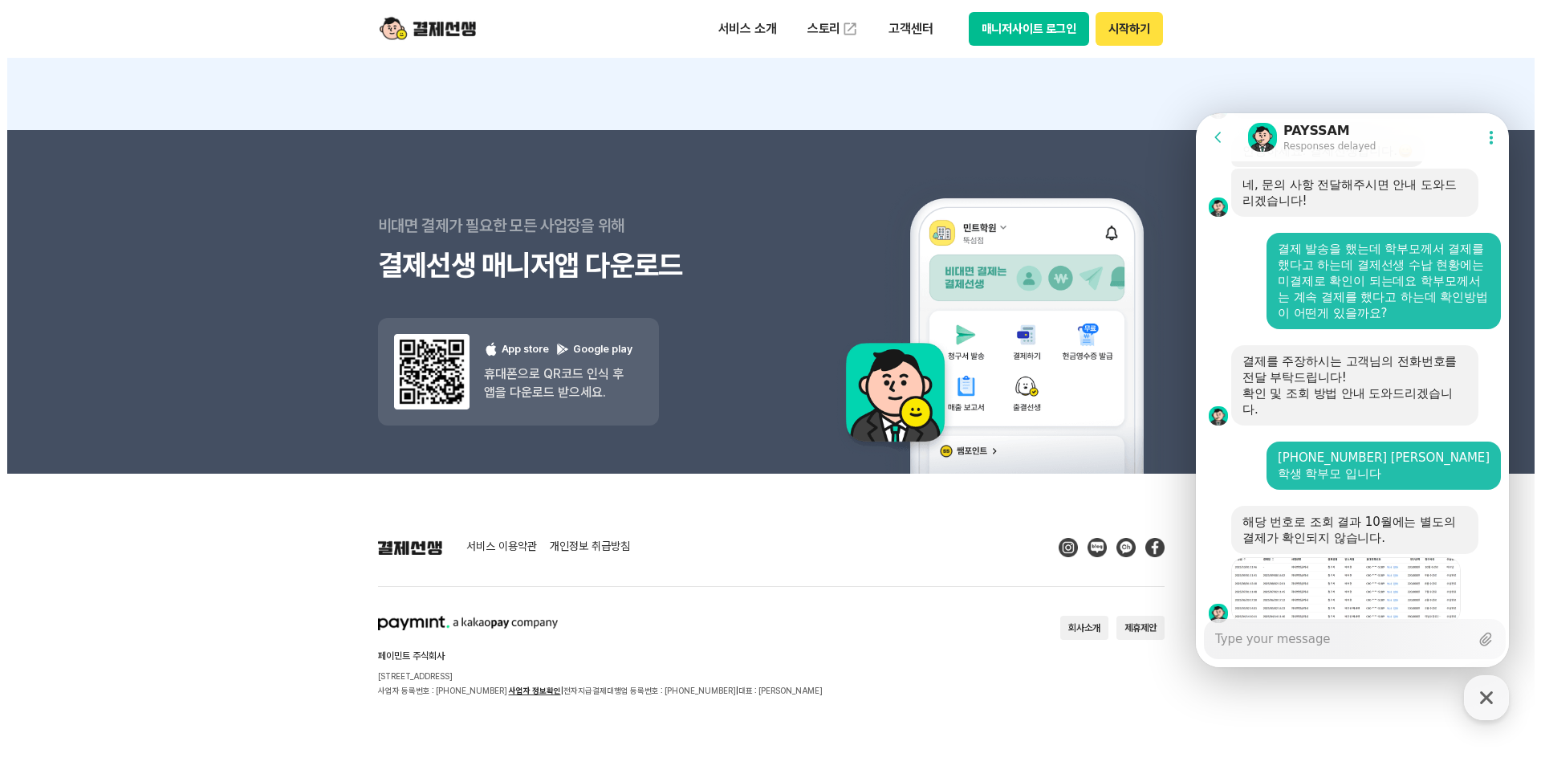
scroll to position [2628, 0]
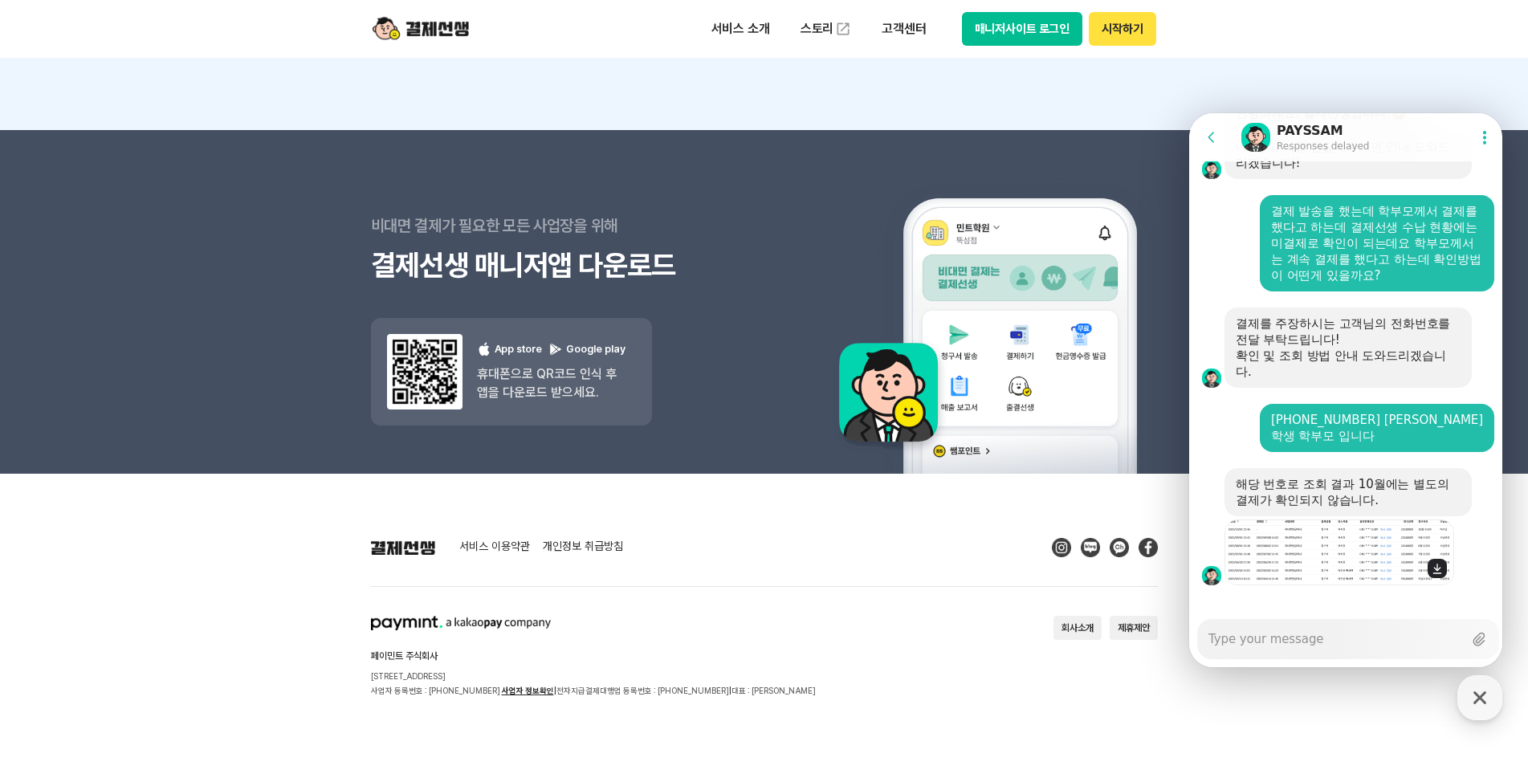
click at [1354, 531] on img at bounding box center [1339, 552] width 230 height 66
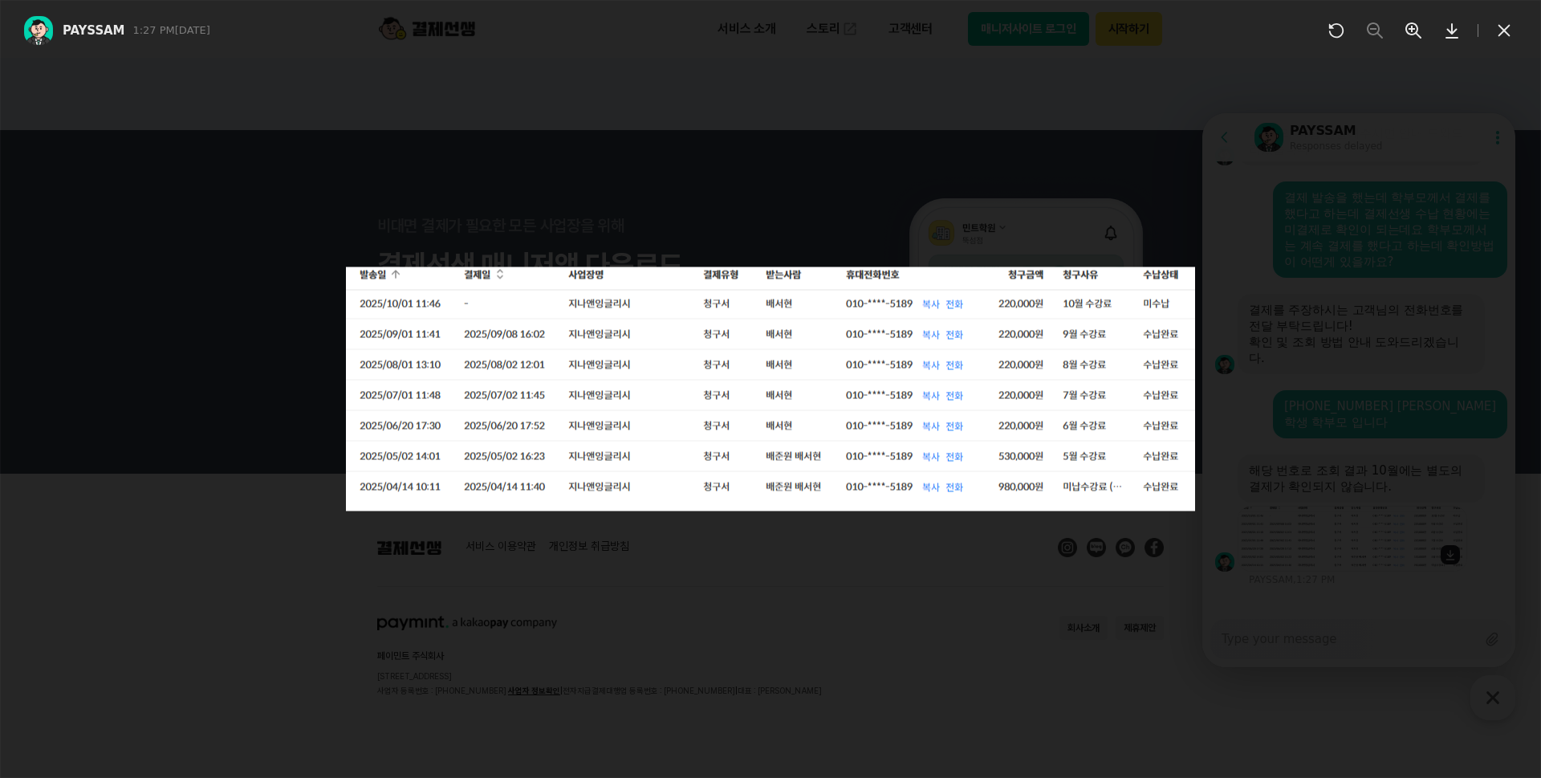
scroll to position [2643, 0]
click at [1316, 518] on div at bounding box center [770, 389] width 1541 height 778
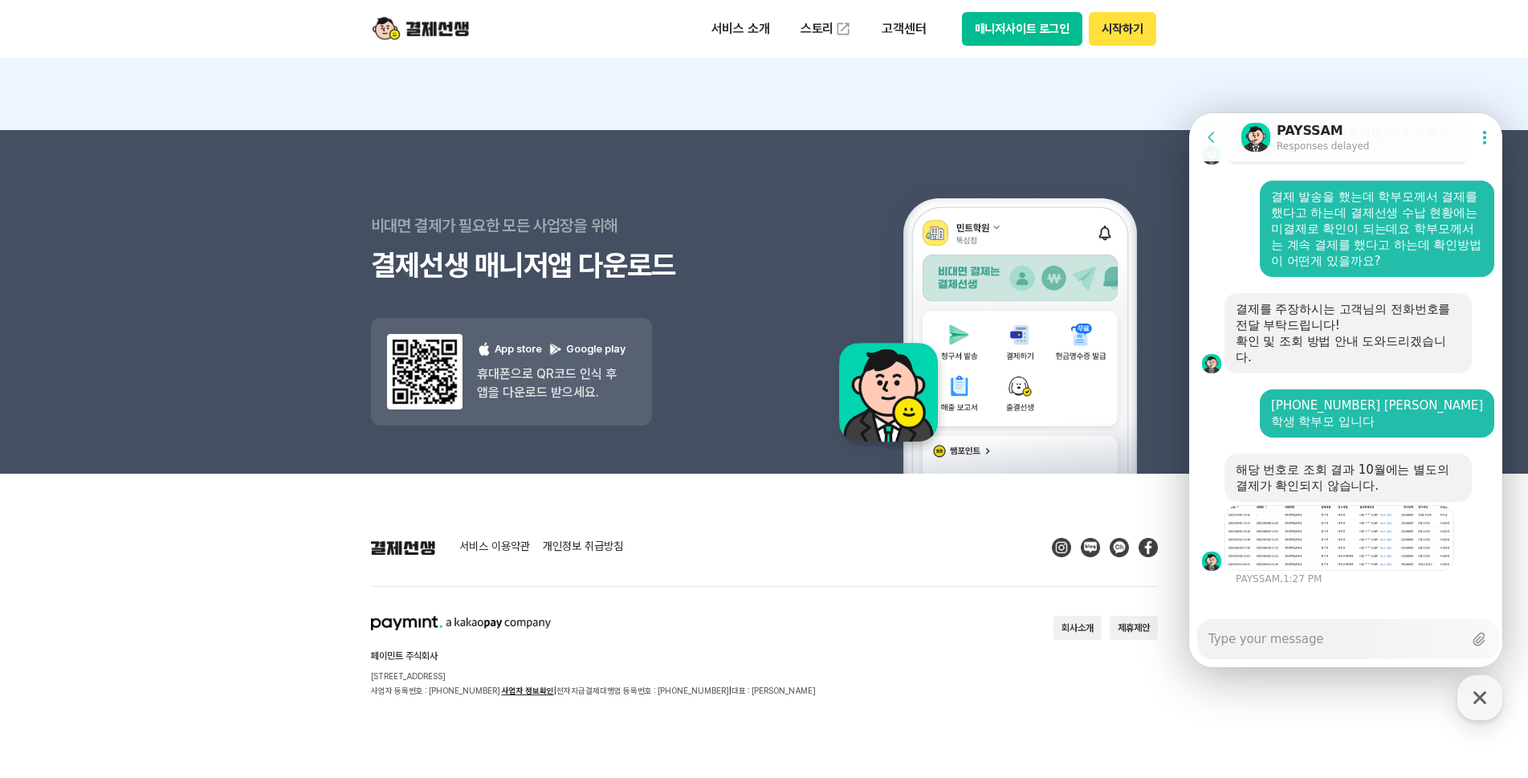
click at [1282, 637] on textarea "Messenger Input Textarea" at bounding box center [1335, 633] width 254 height 27
click at [1304, 527] on img at bounding box center [1339, 538] width 230 height 66
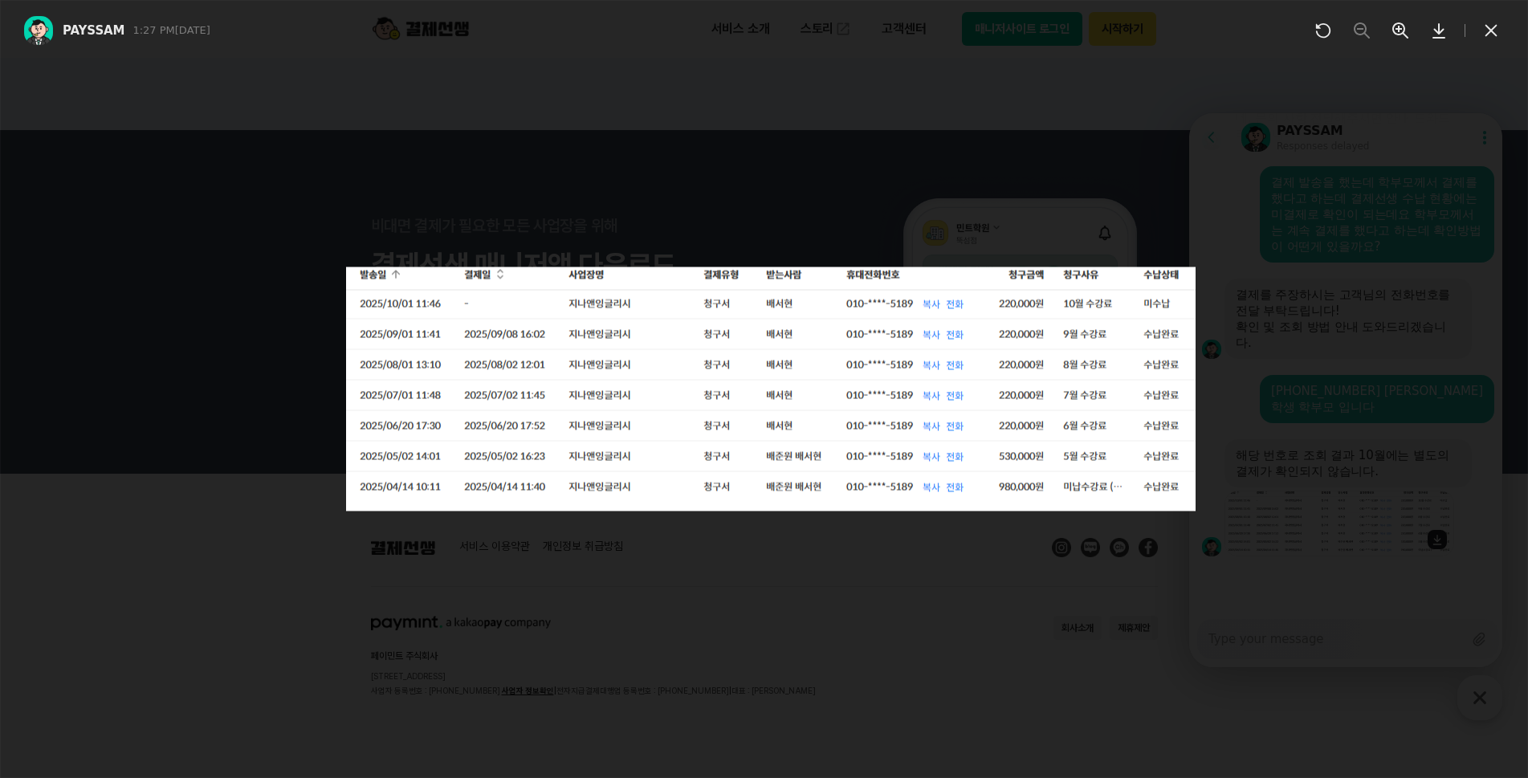
scroll to position [2628, 0]
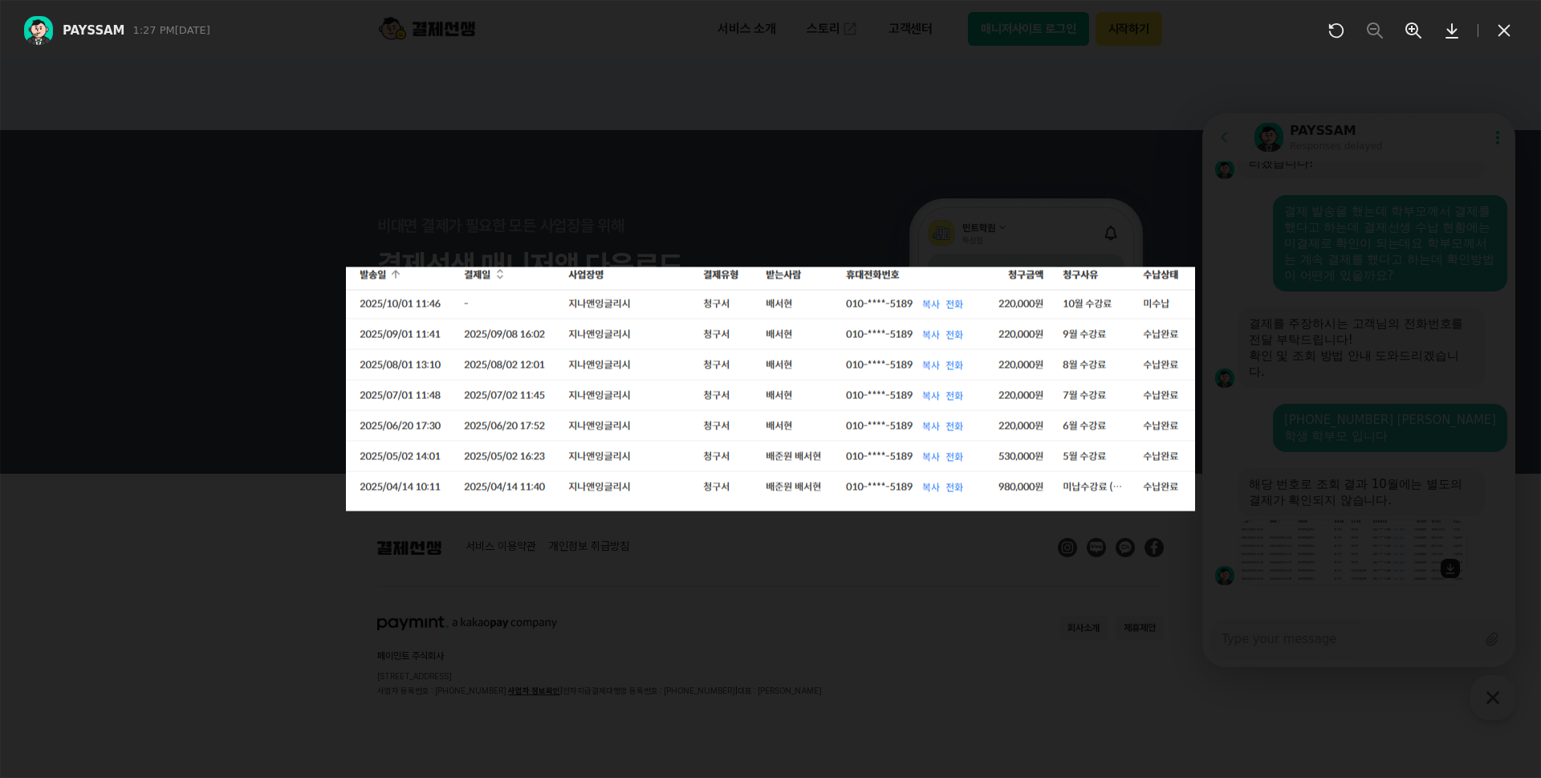
click at [1304, 527] on div at bounding box center [770, 389] width 1541 height 778
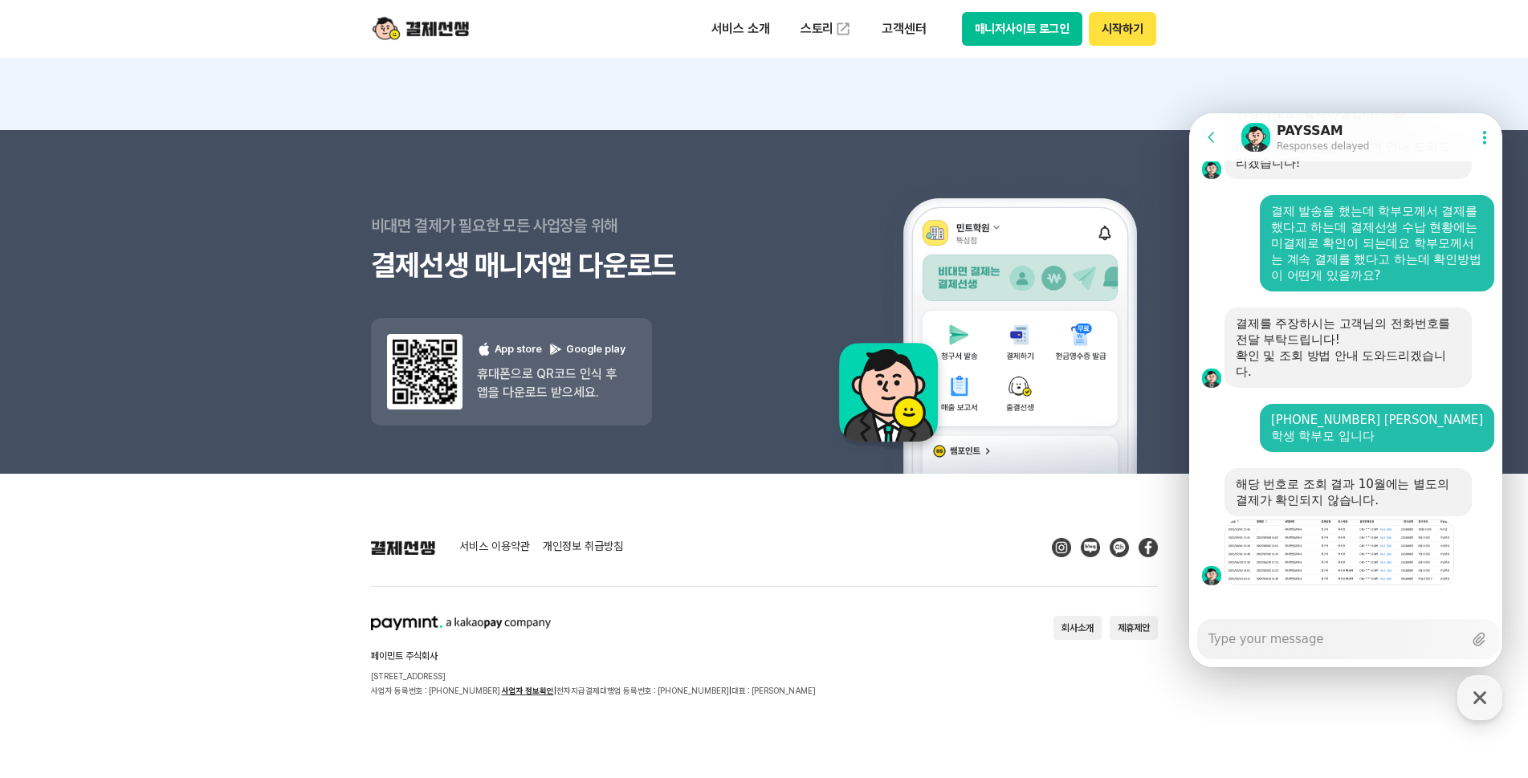
click at [1280, 632] on textarea "Messenger Input Textarea" at bounding box center [1335, 633] width 254 height 27
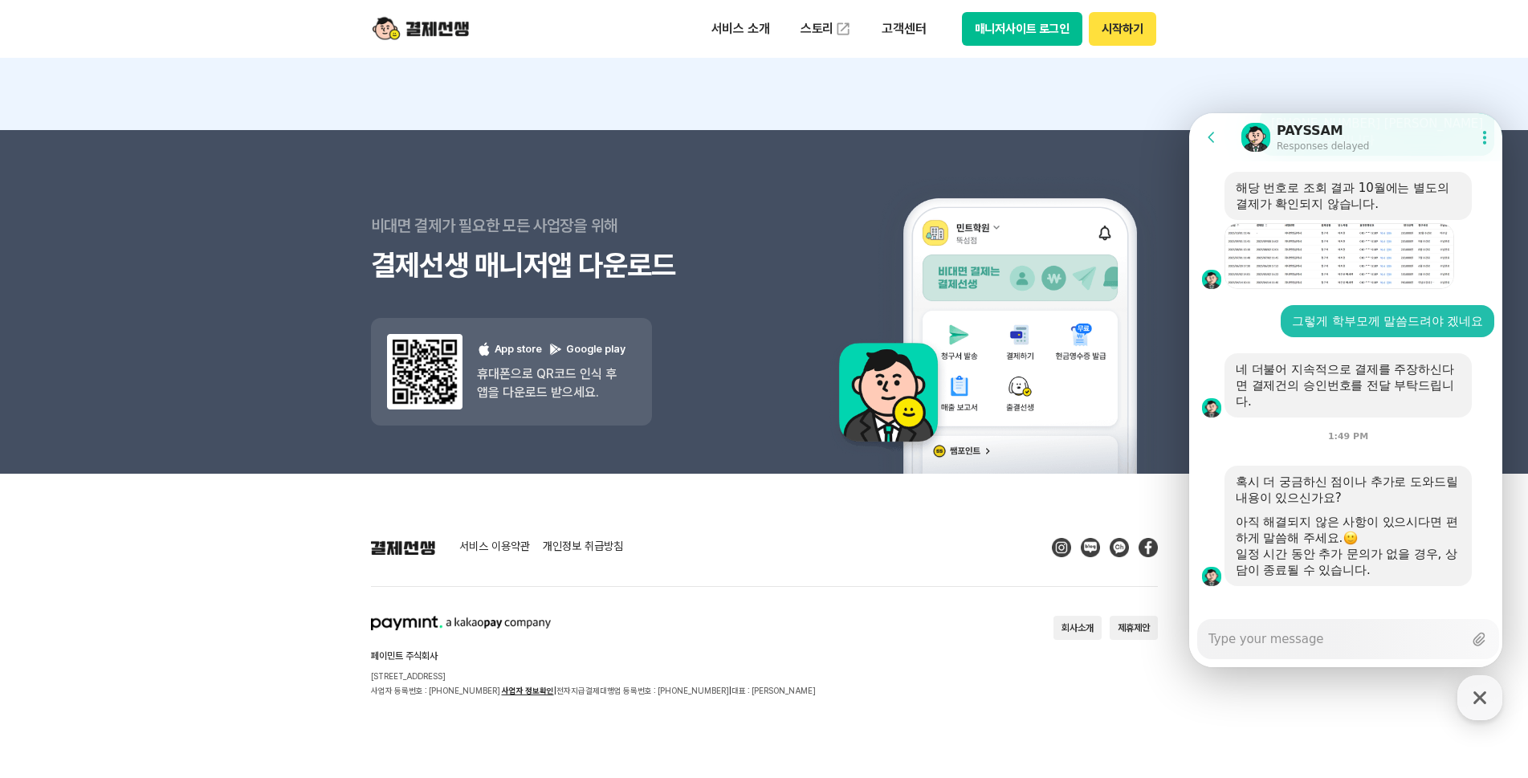
scroll to position [2925, 0]
